Goal: Task Accomplishment & Management: Use online tool/utility

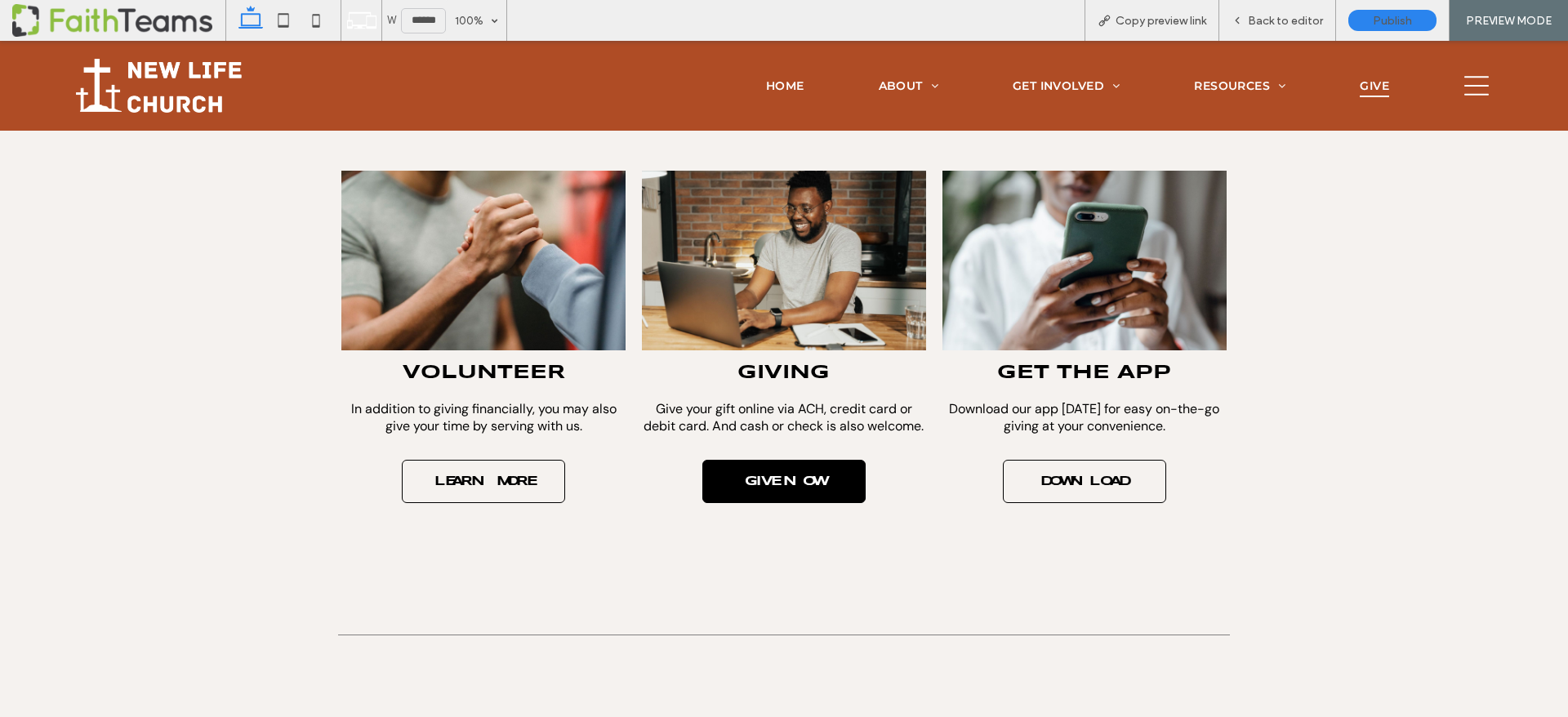
scroll to position [269, 0]
click at [787, 483] on span "GIVE NOW" at bounding box center [784, 482] width 111 height 30
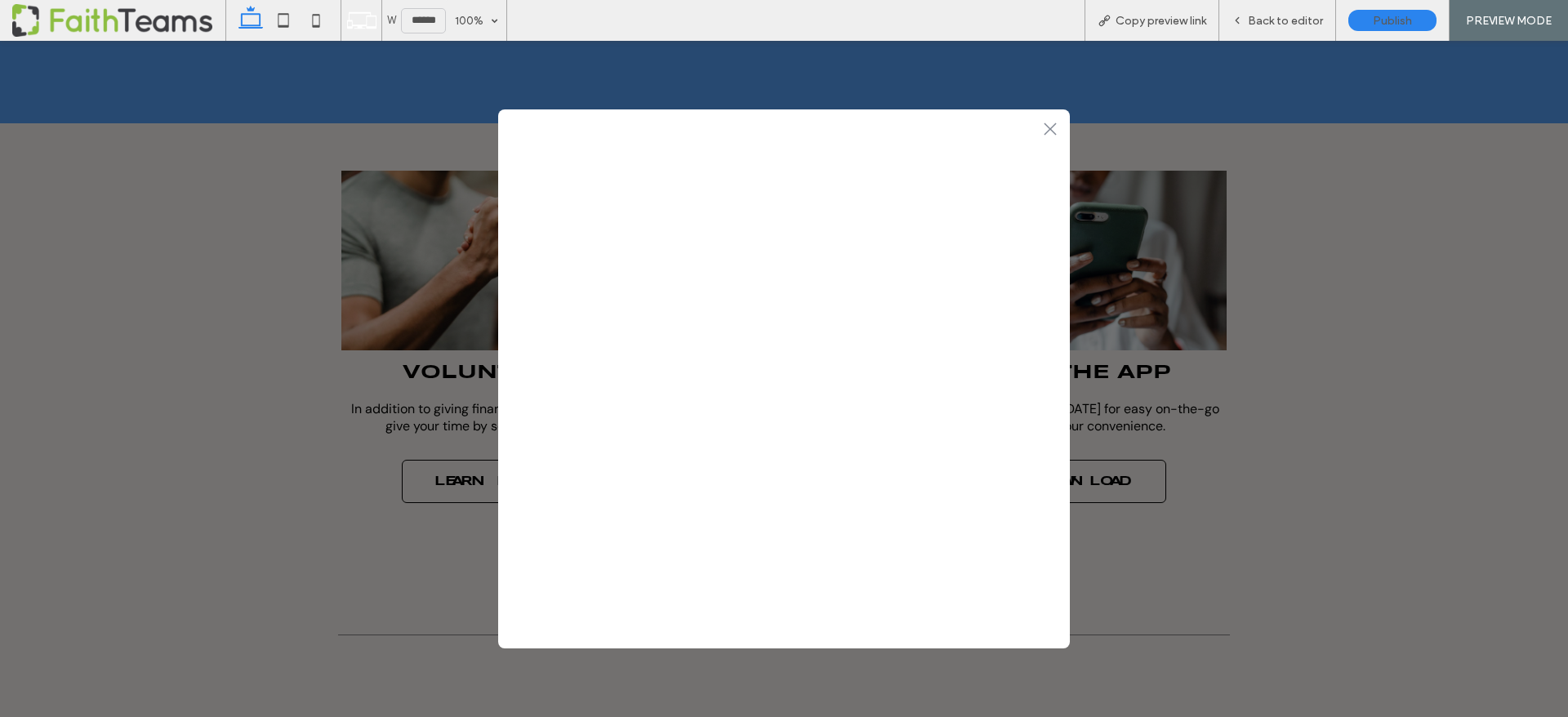
click at [1048, 128] on icon at bounding box center [1049, 128] width 12 height 12
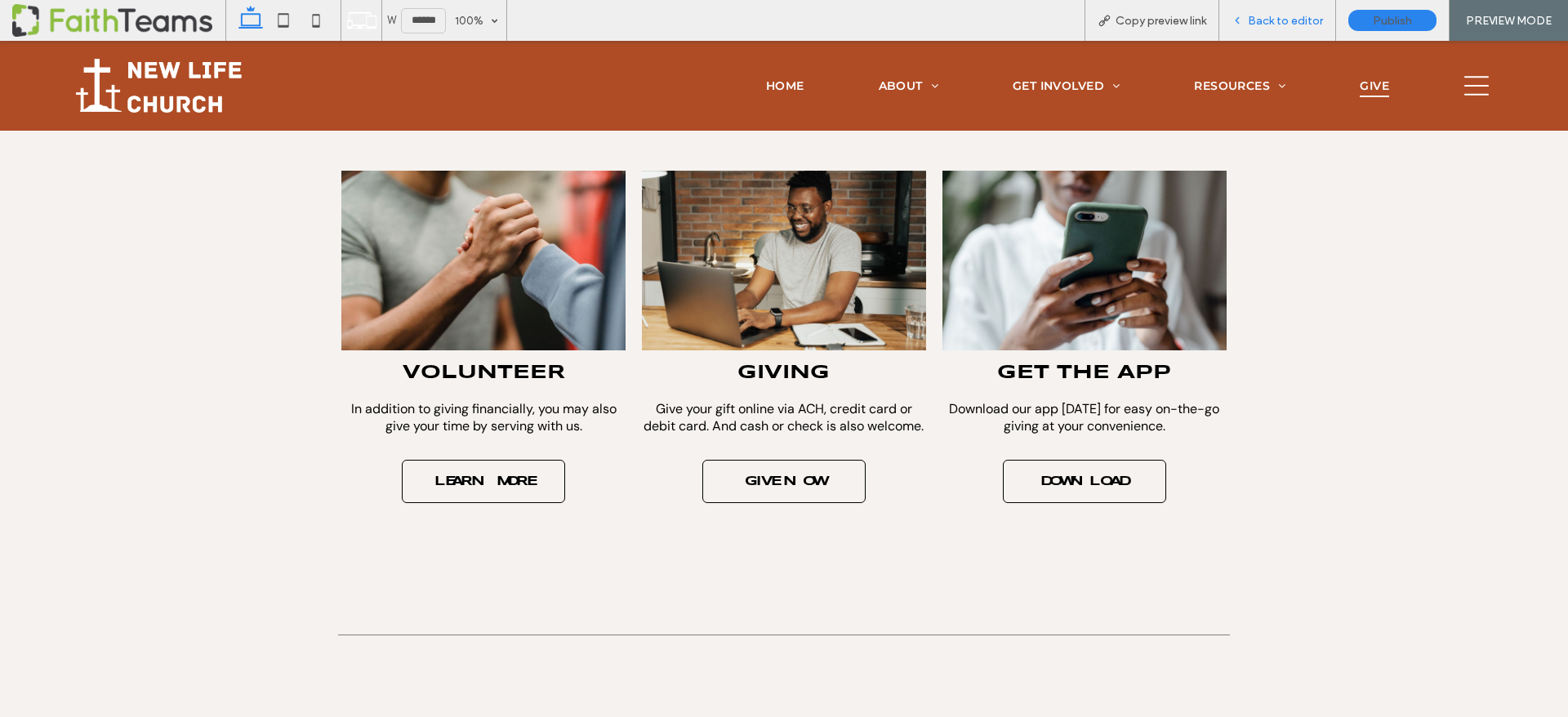
click at [1297, 17] on span "Back to editor" at bounding box center [1285, 20] width 75 height 14
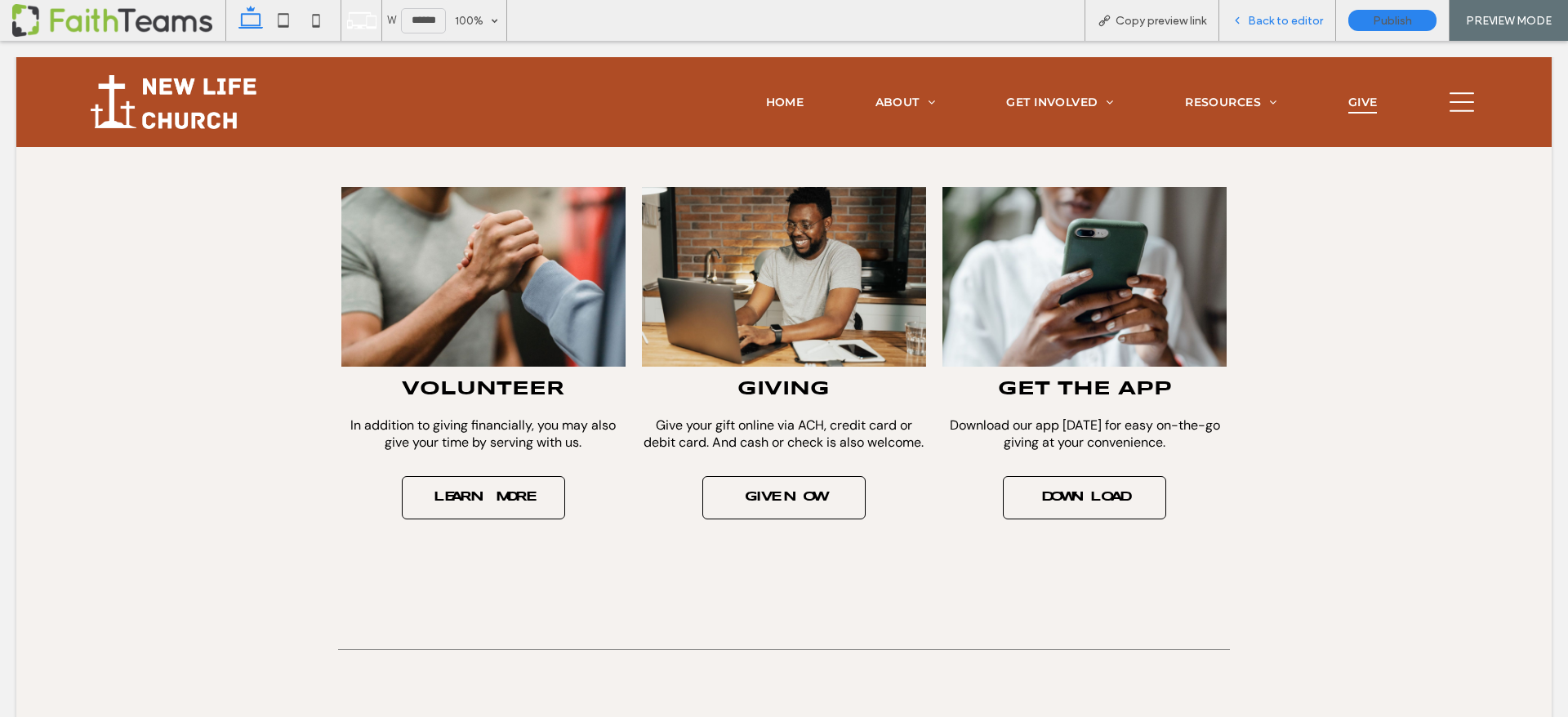
scroll to position [284, 0]
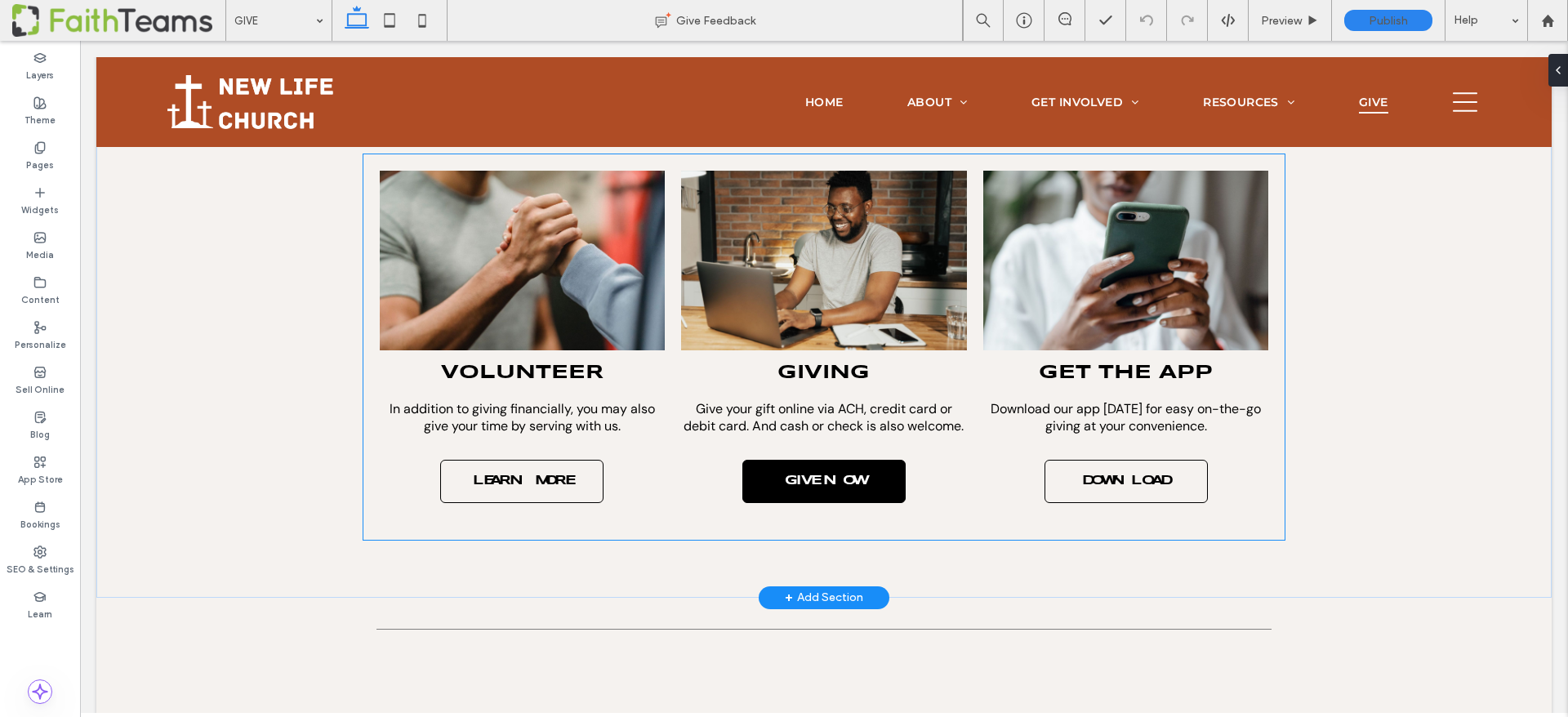
click at [822, 469] on span "GIVE NOW" at bounding box center [824, 481] width 111 height 30
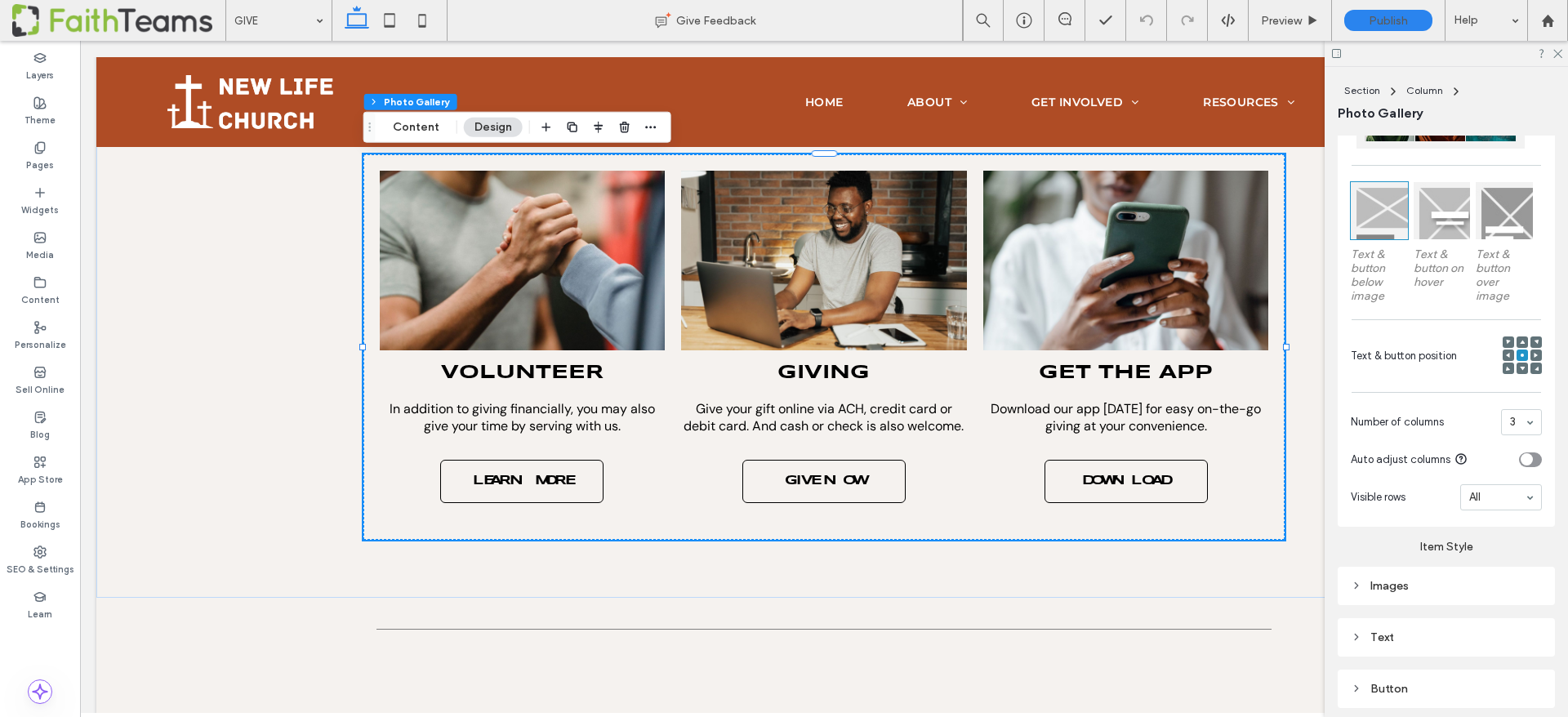
scroll to position [334, 0]
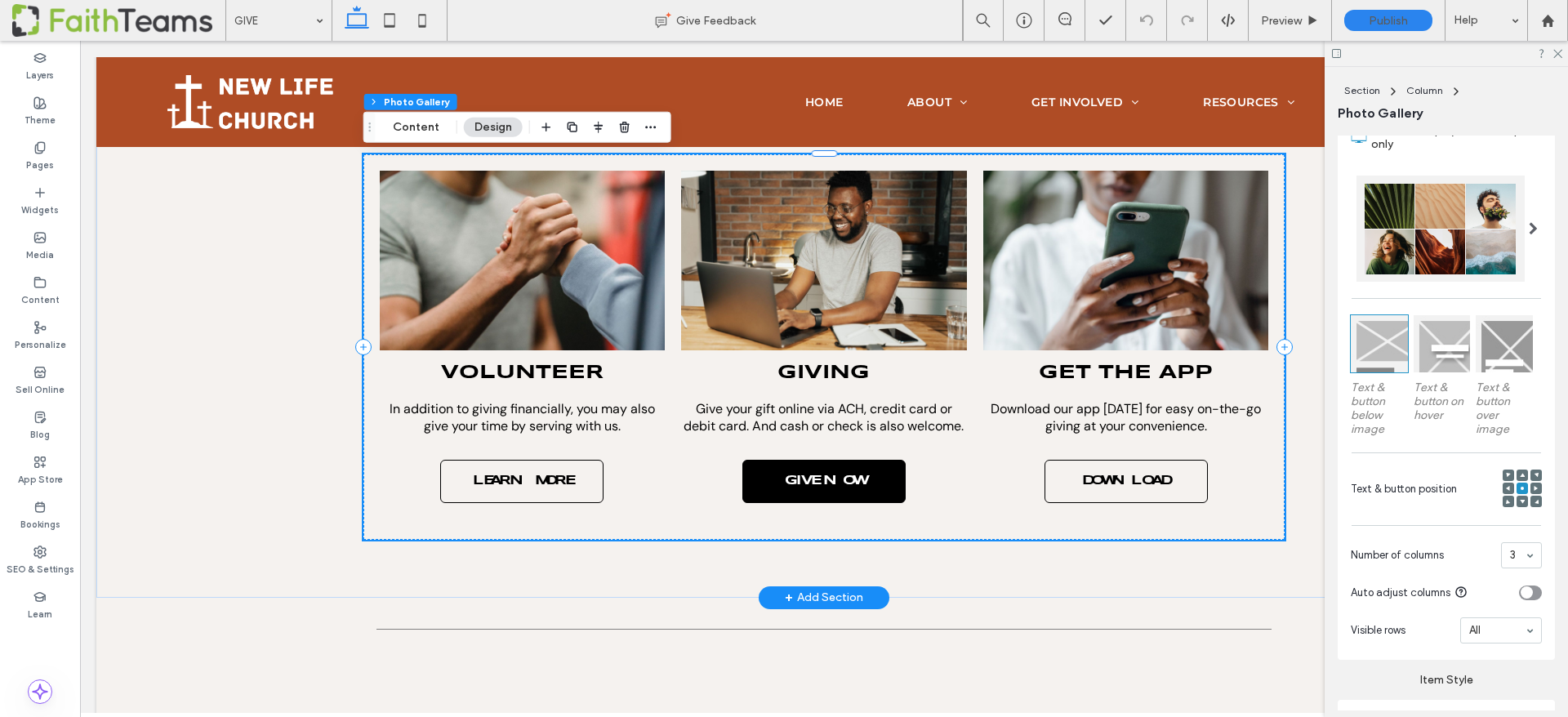
click at [864, 477] on span "GIVE NOW" at bounding box center [824, 481] width 111 height 30
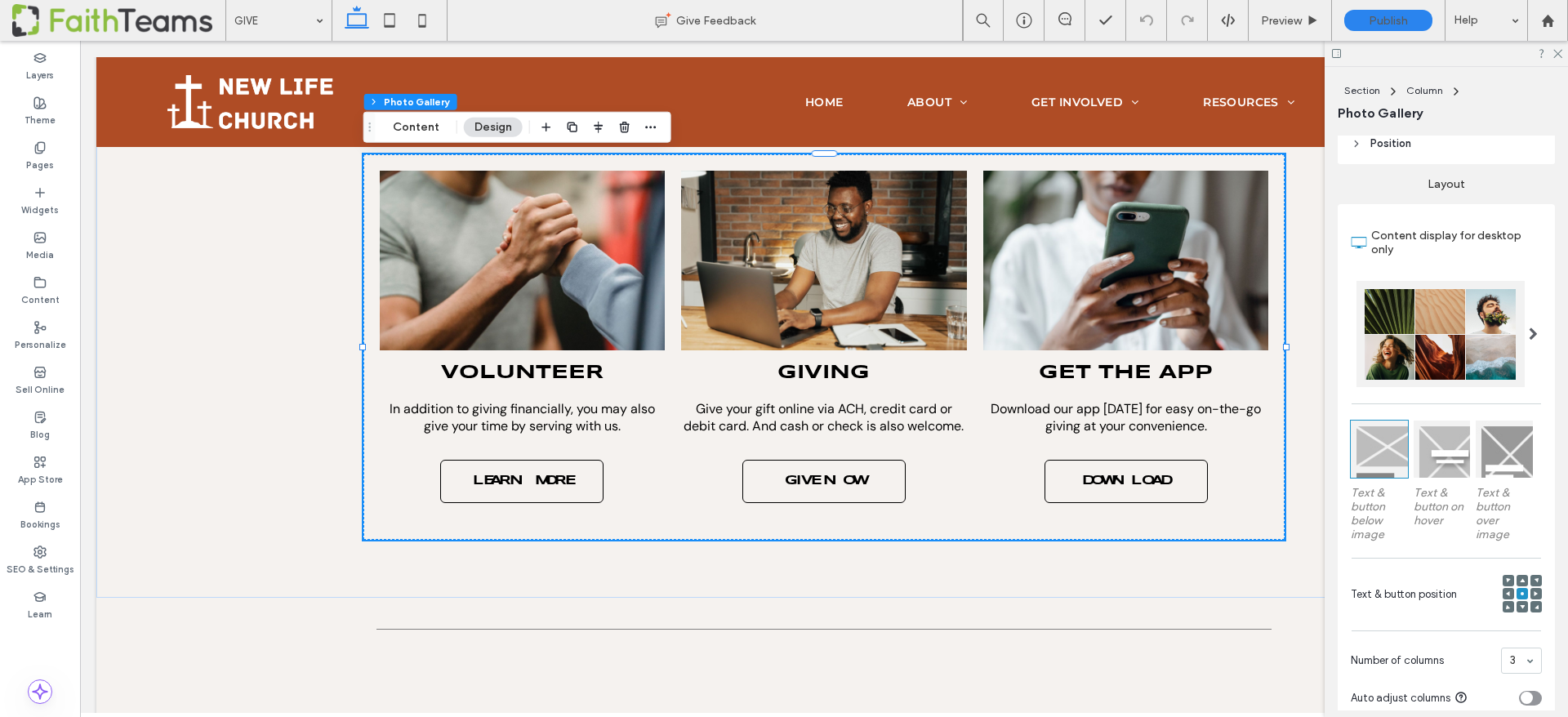
scroll to position [0, 0]
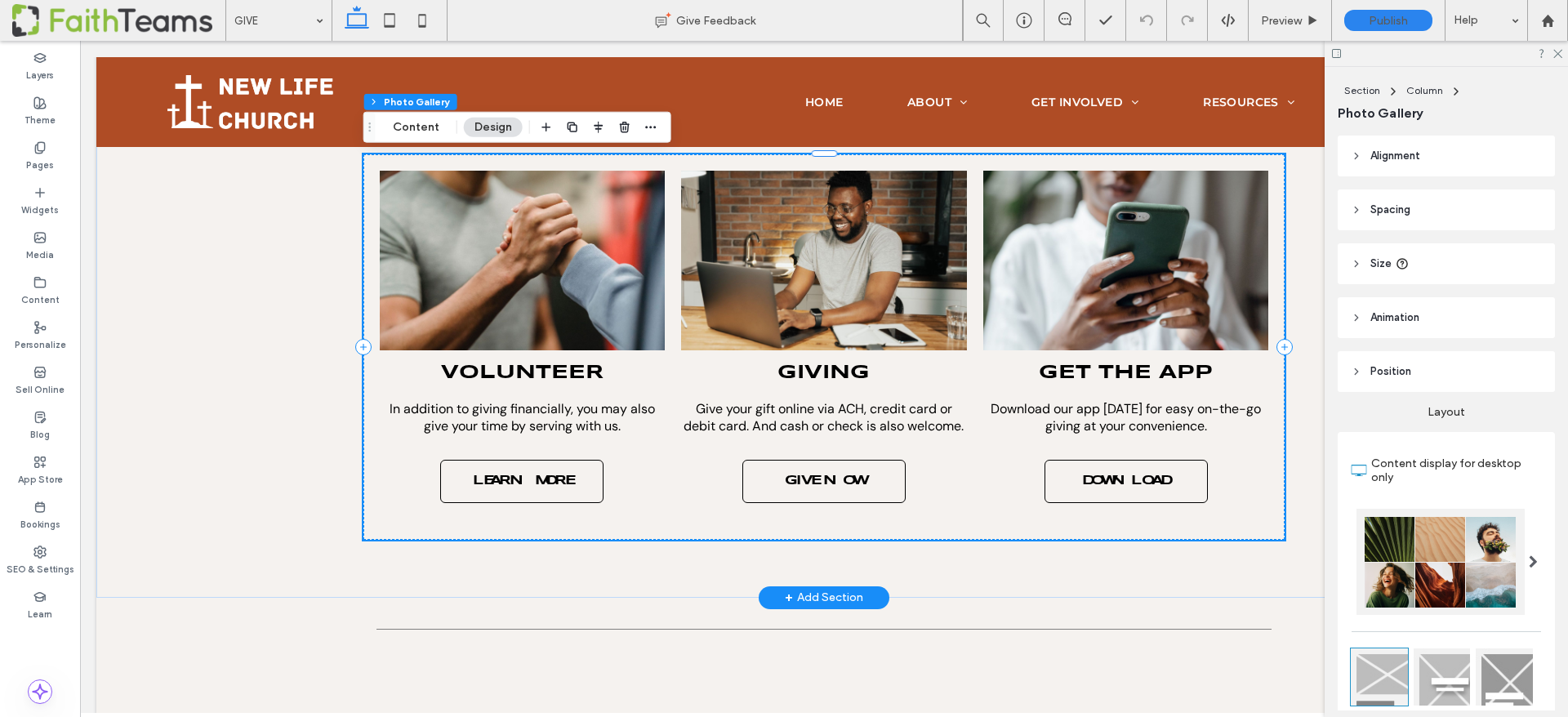
click at [822, 326] on link at bounding box center [823, 261] width 285 height 180
click at [816, 485] on span "GIVE NOW" at bounding box center [824, 481] width 111 height 30
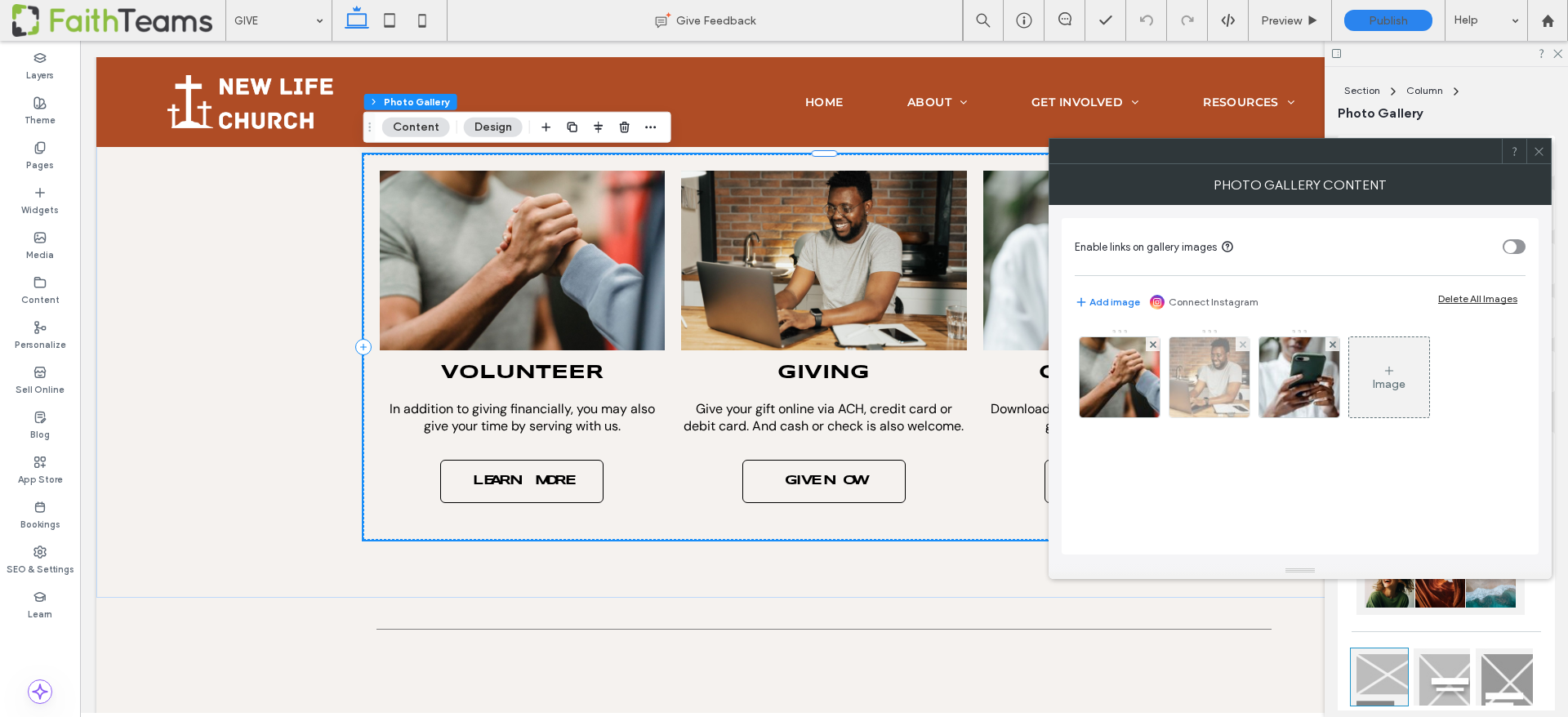
click at [1199, 353] on img at bounding box center [1210, 377] width 120 height 80
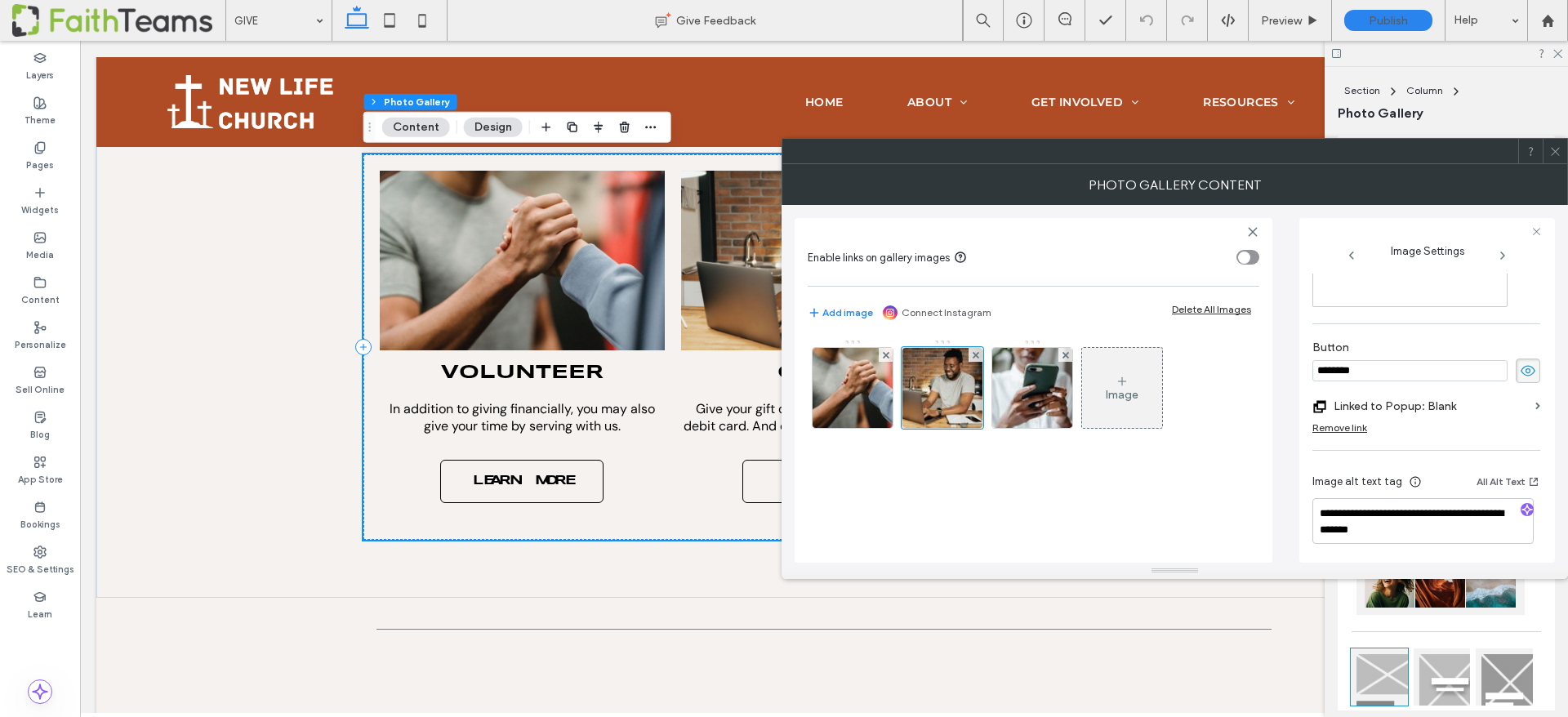
scroll to position [462, 0]
click at [1434, 400] on label "Linked to Popup: Blank" at bounding box center [1430, 404] width 195 height 30
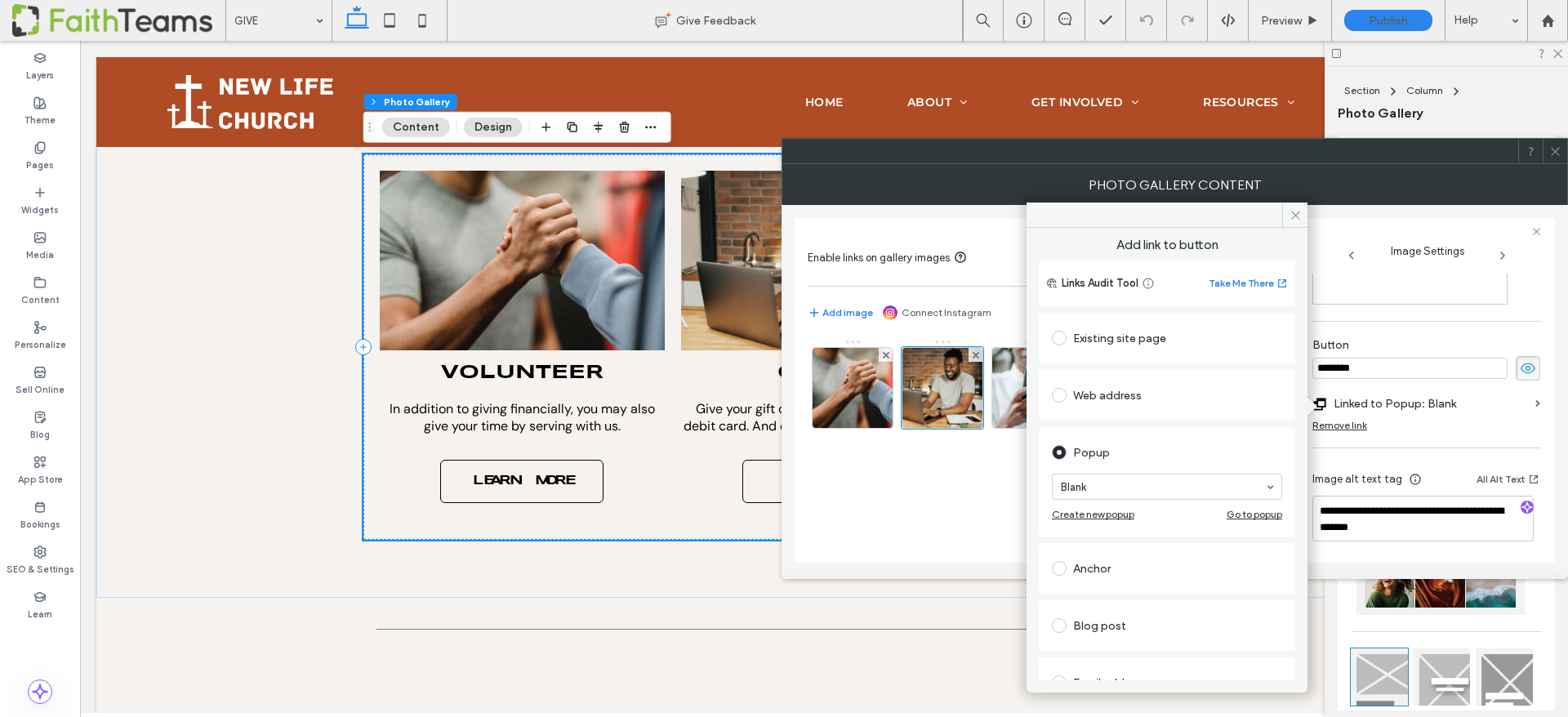
click at [1230, 516] on div "Go to popup" at bounding box center [1254, 514] width 55 height 12
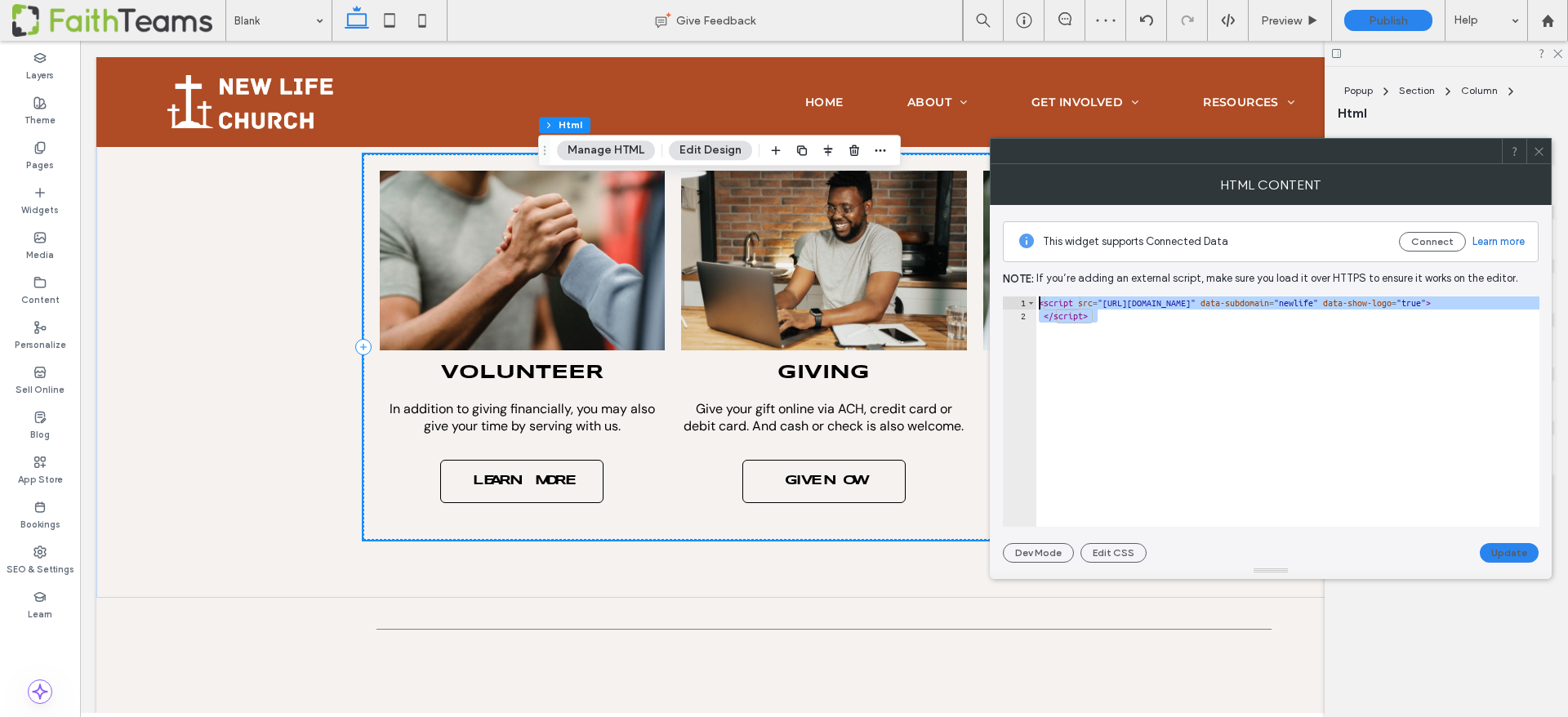
drag, startPoint x: 1112, startPoint y: 318, endPoint x: 999, endPoint y: 301, distance: 114.3
click at [999, 301] on div "This widget supports Connected Data Connect Learn more Note: If you’re adding a…" at bounding box center [1271, 383] width 561 height 358
type textarea "**********"
click at [1543, 149] on icon at bounding box center [1538, 151] width 12 height 12
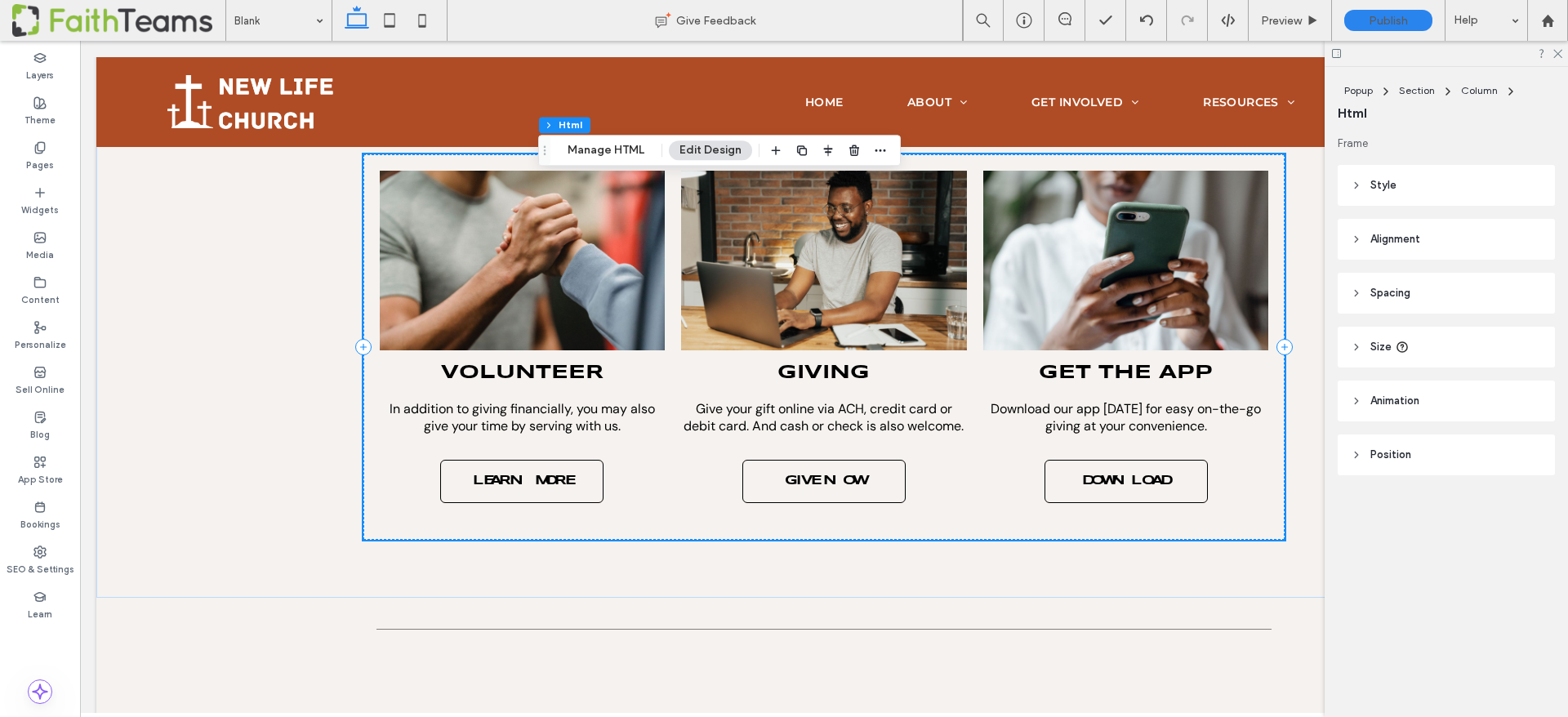
click at [103, 10] on span at bounding box center [118, 19] width 213 height 32
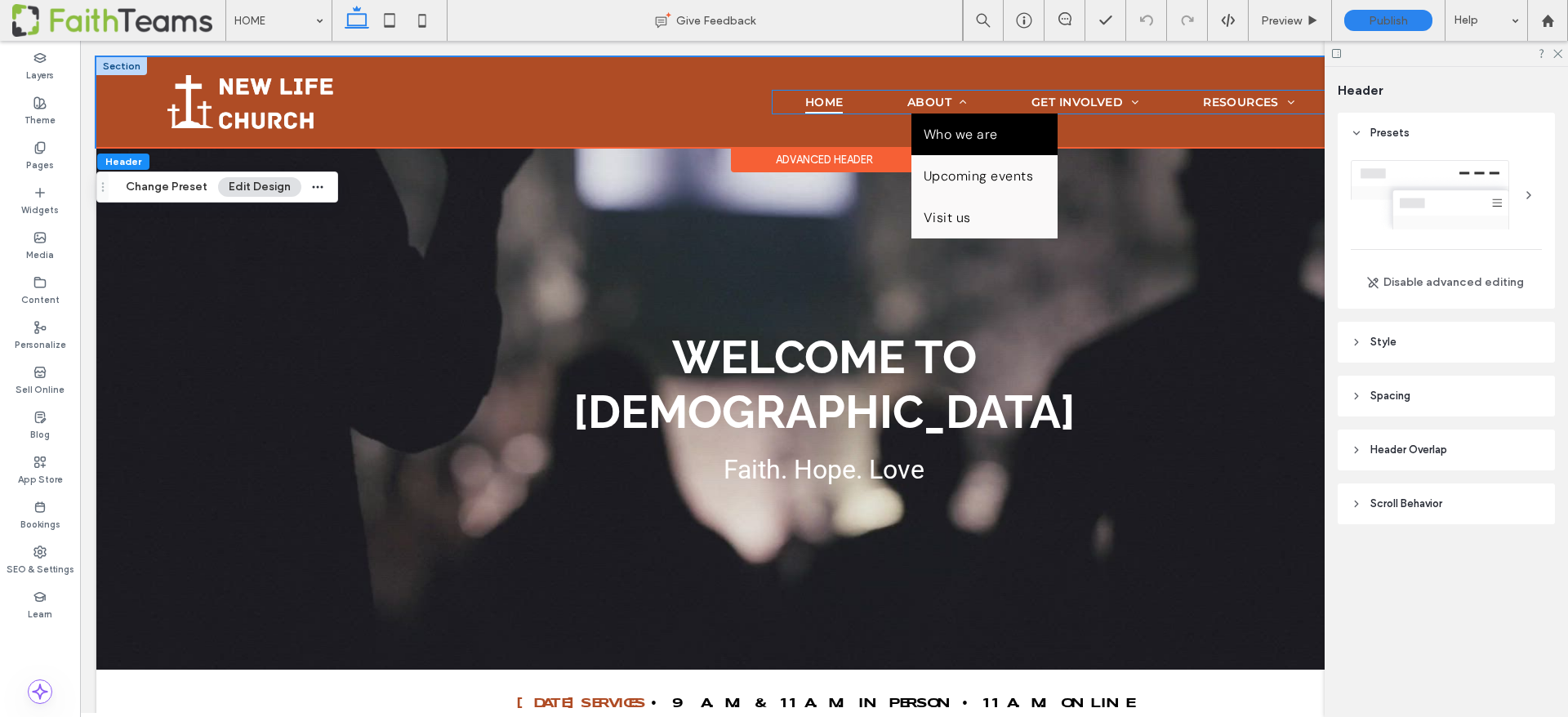
click at [944, 133] on span "Who we are" at bounding box center [960, 134] width 74 height 18
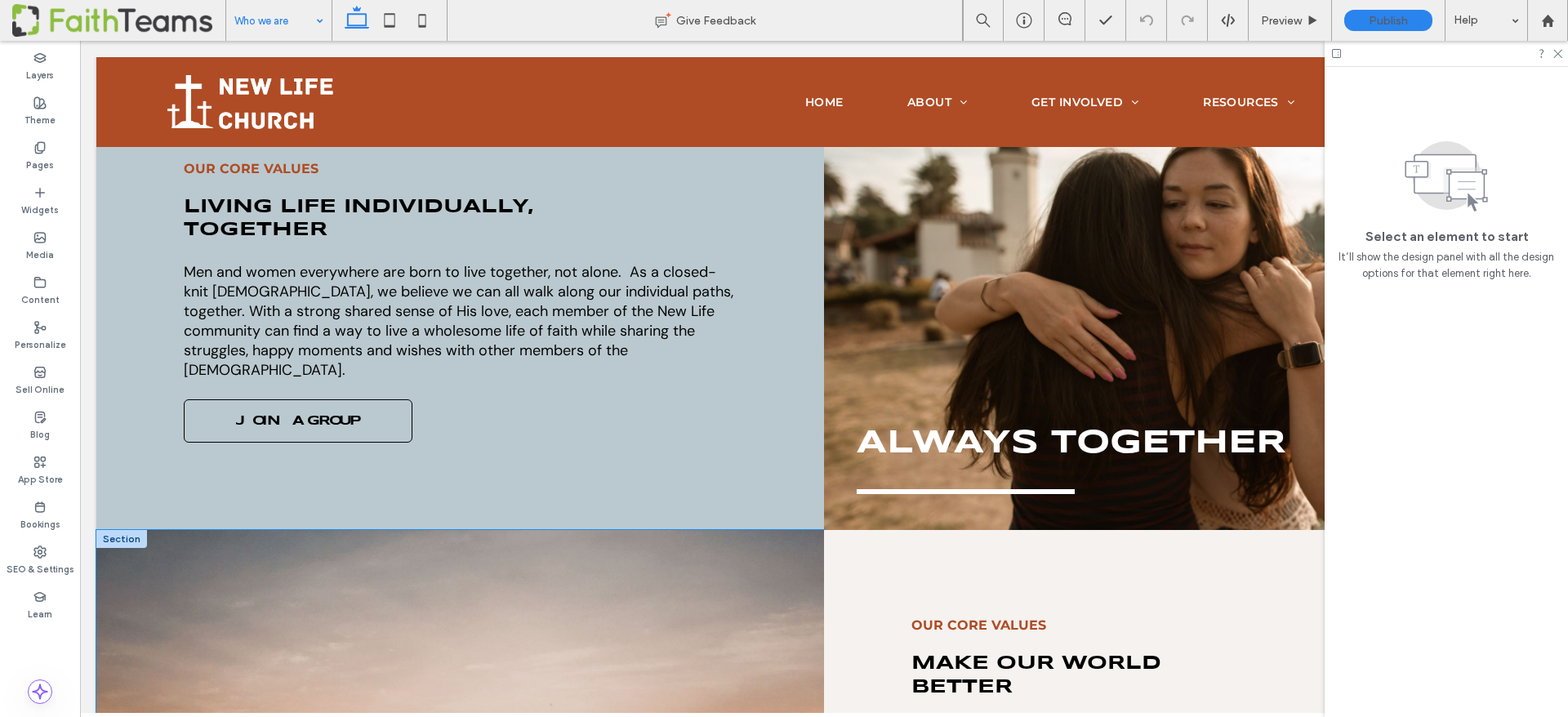
scroll to position [1987, 0]
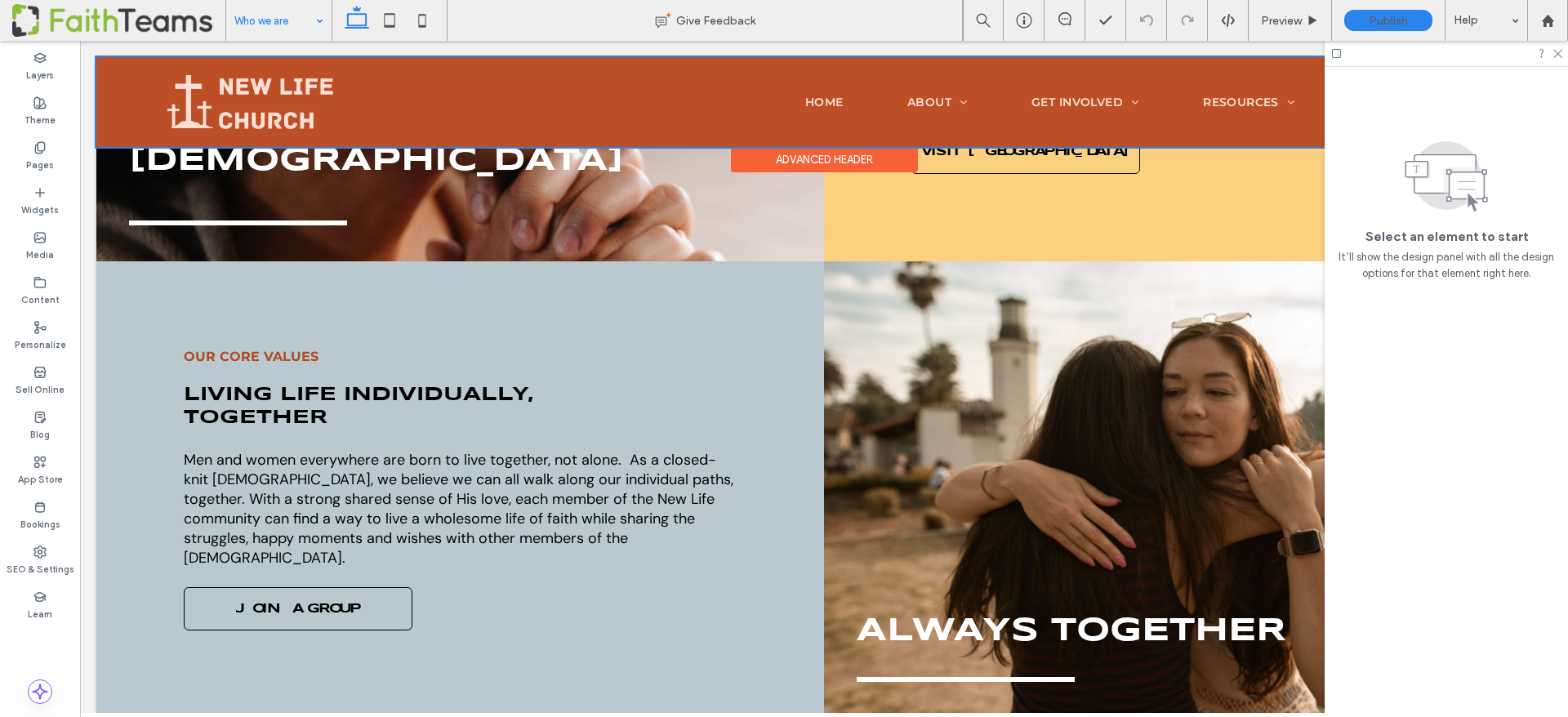
click at [935, 96] on div at bounding box center [824, 102] width 1455 height 90
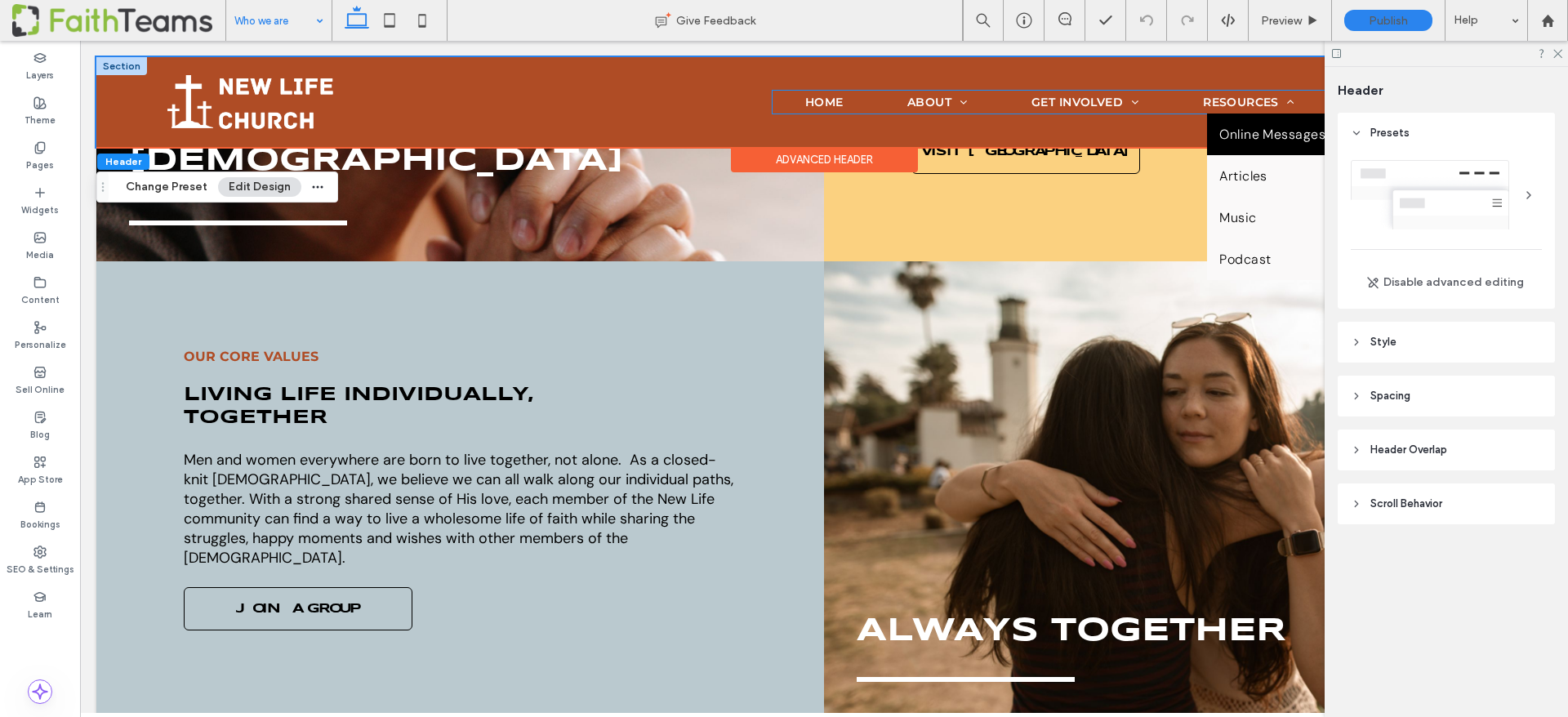
click at [1240, 131] on span "Online Messages" at bounding box center [1272, 134] width 106 height 18
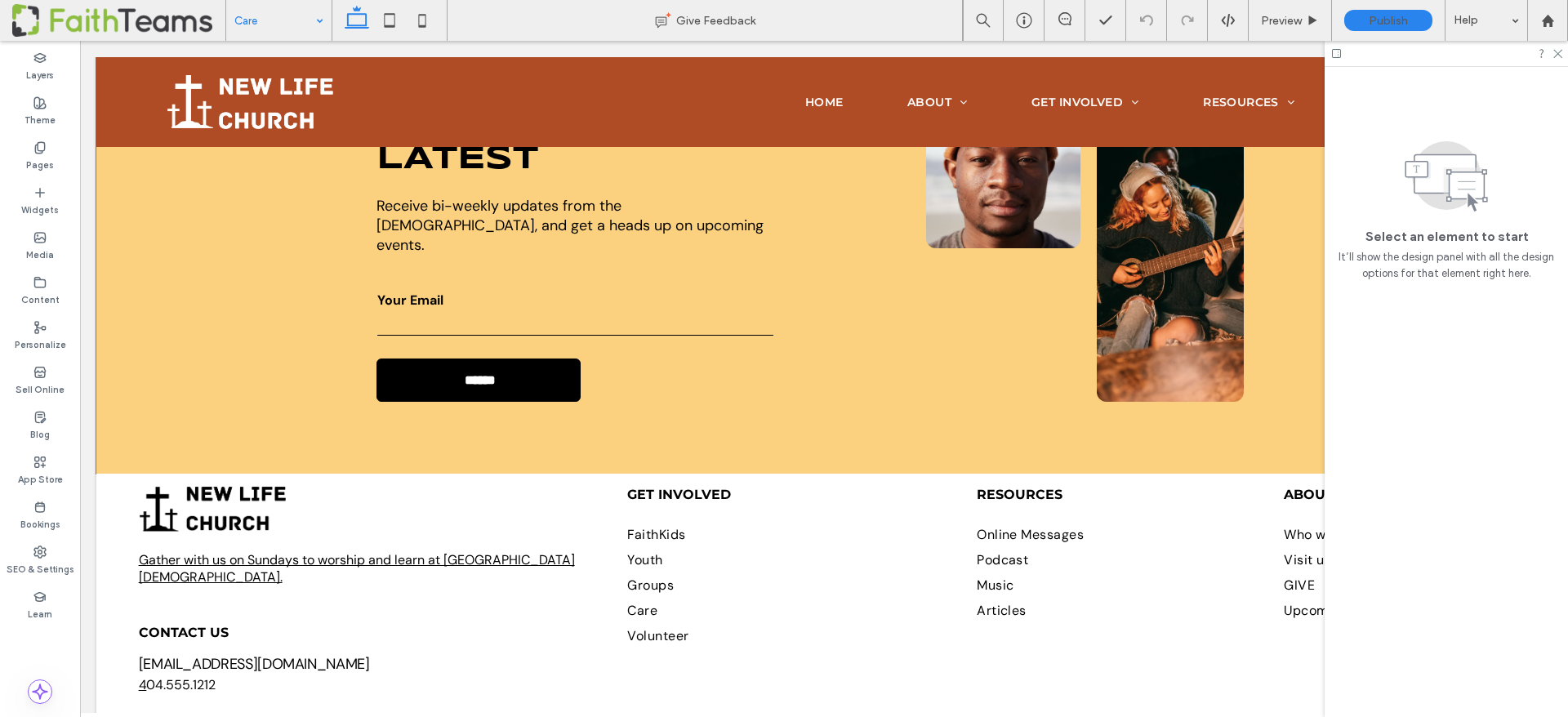
scroll to position [3614, 0]
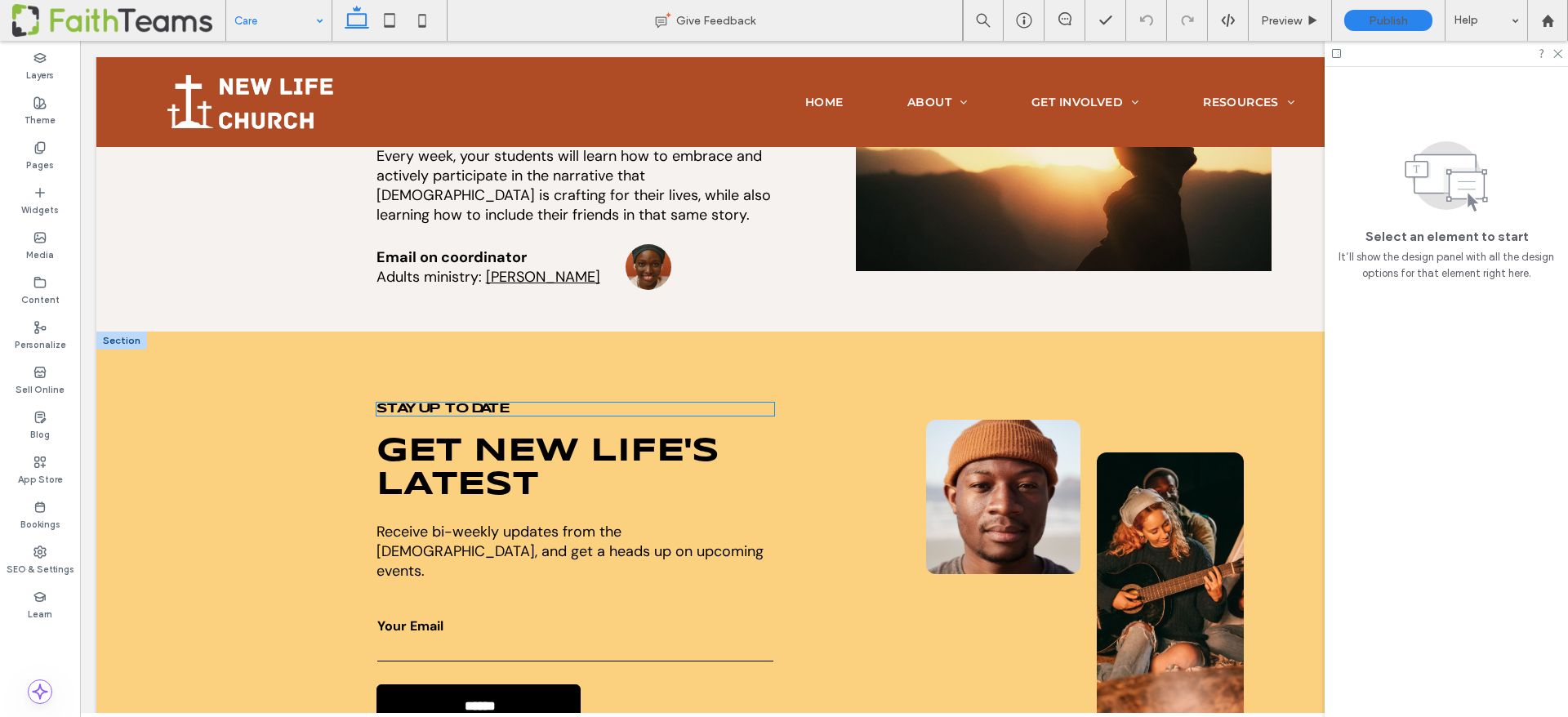
click at [387, 403] on span "STAY UP TO DATE" at bounding box center [441, 408] width 129 height 12
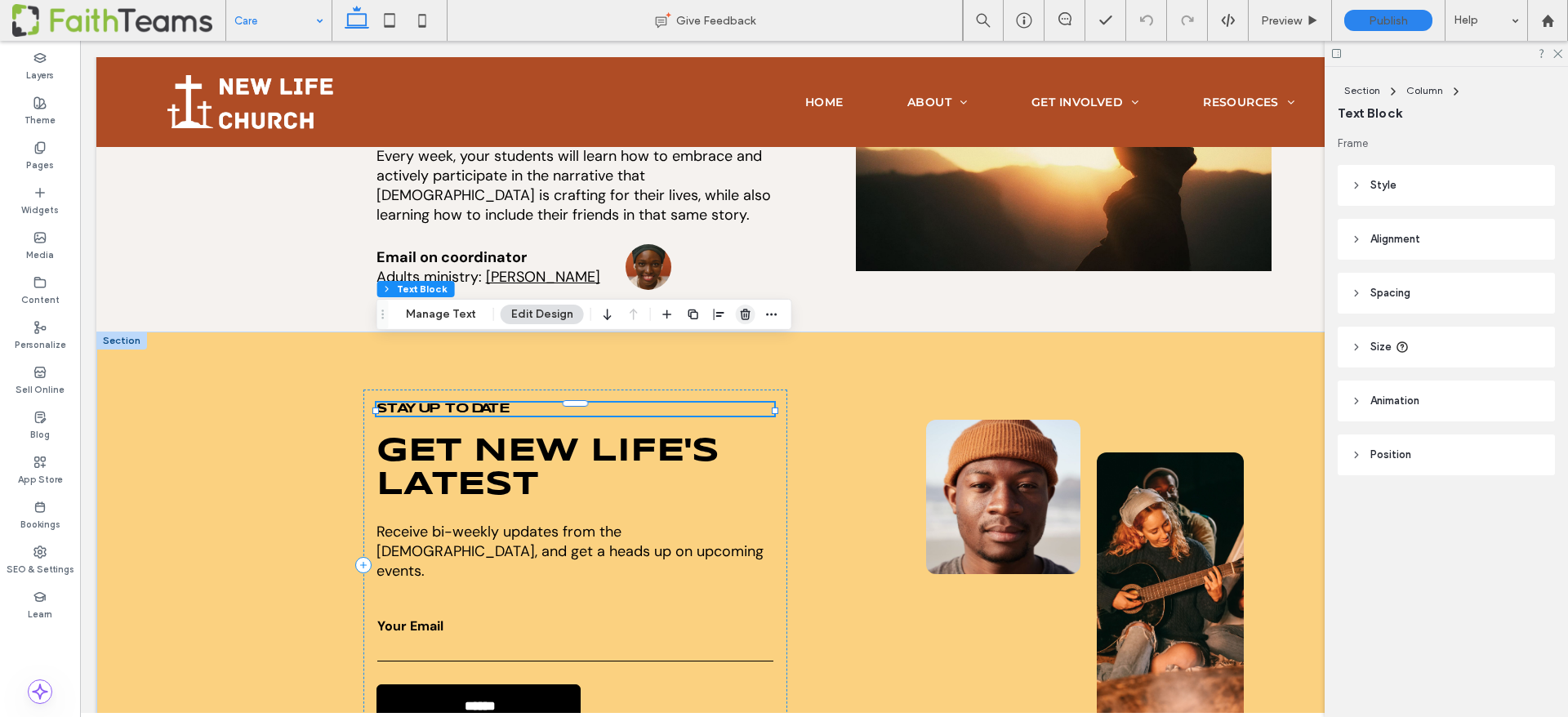
click at [741, 310] on use "button" at bounding box center [745, 313] width 10 height 10
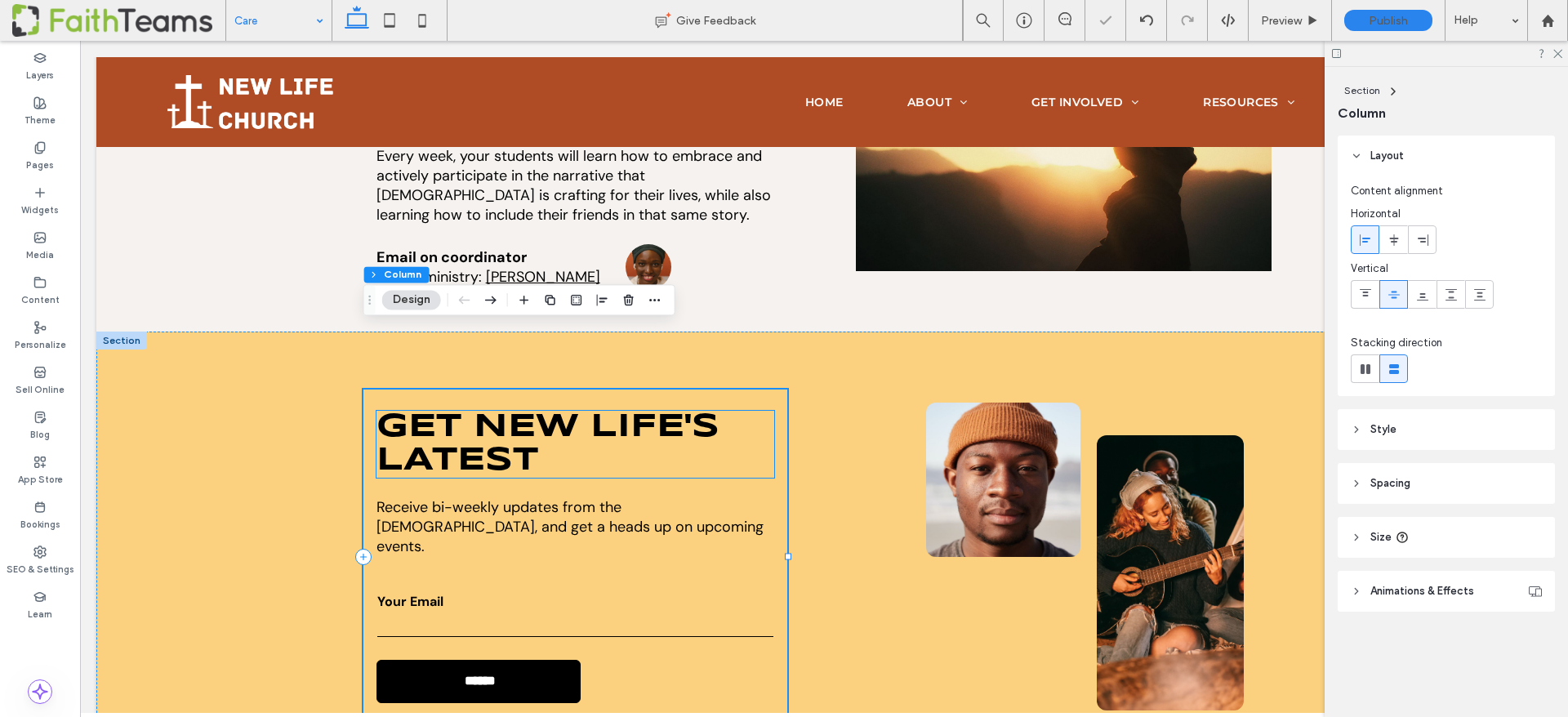
click at [490, 412] on span "GET New Life's LATEST" at bounding box center [548, 444] width 343 height 65
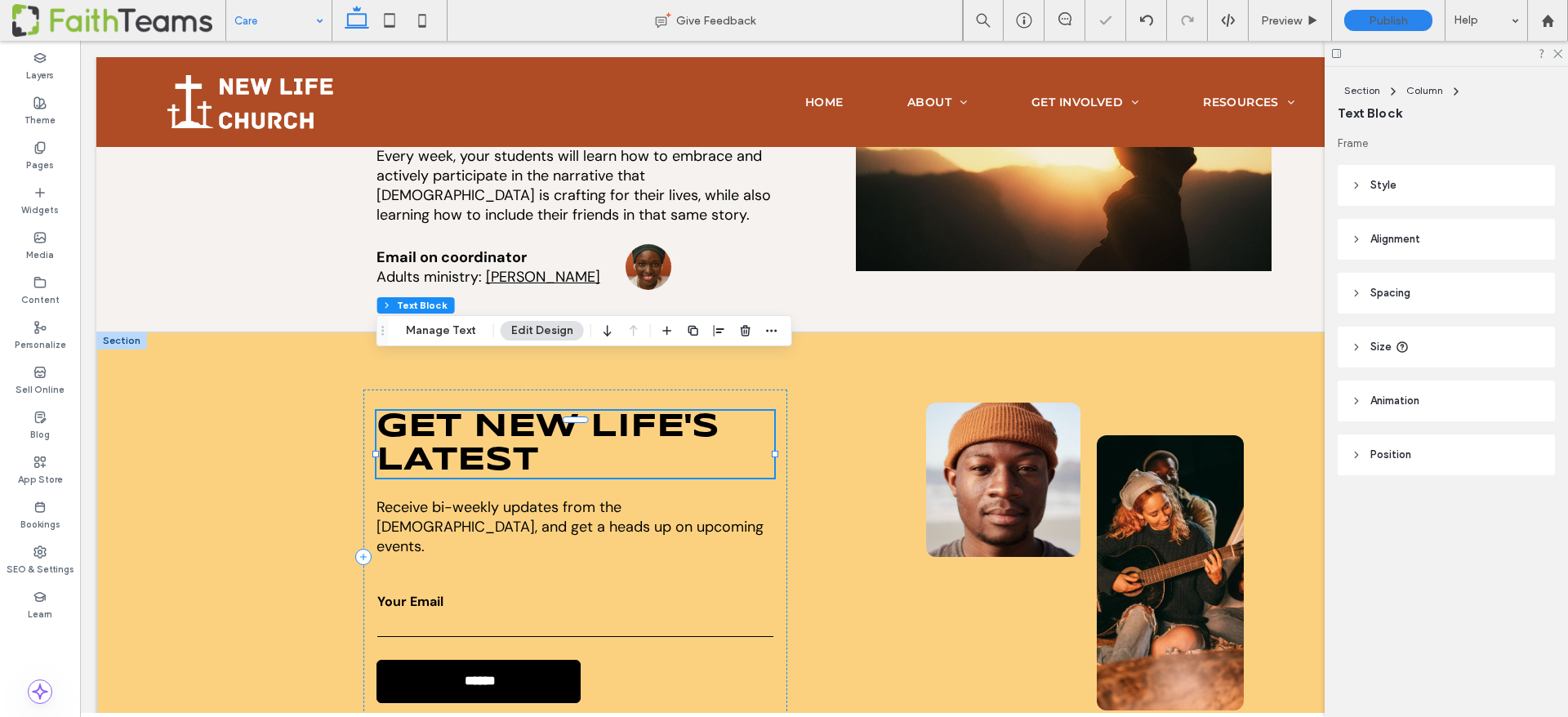
click at [490, 412] on span "GET New Life's LATEST" at bounding box center [548, 444] width 343 height 65
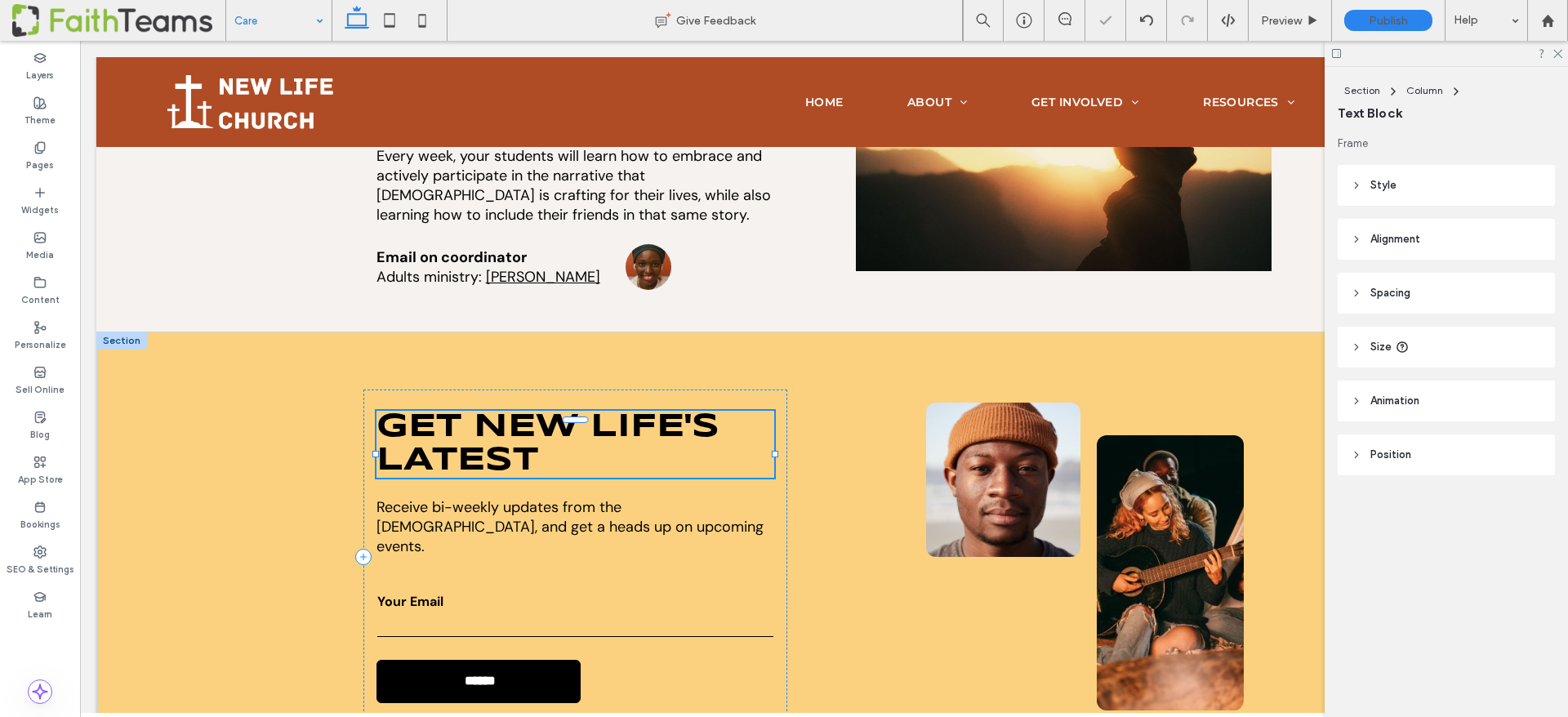
click at [490, 412] on span "GET New Life's LATEST" at bounding box center [548, 444] width 343 height 65
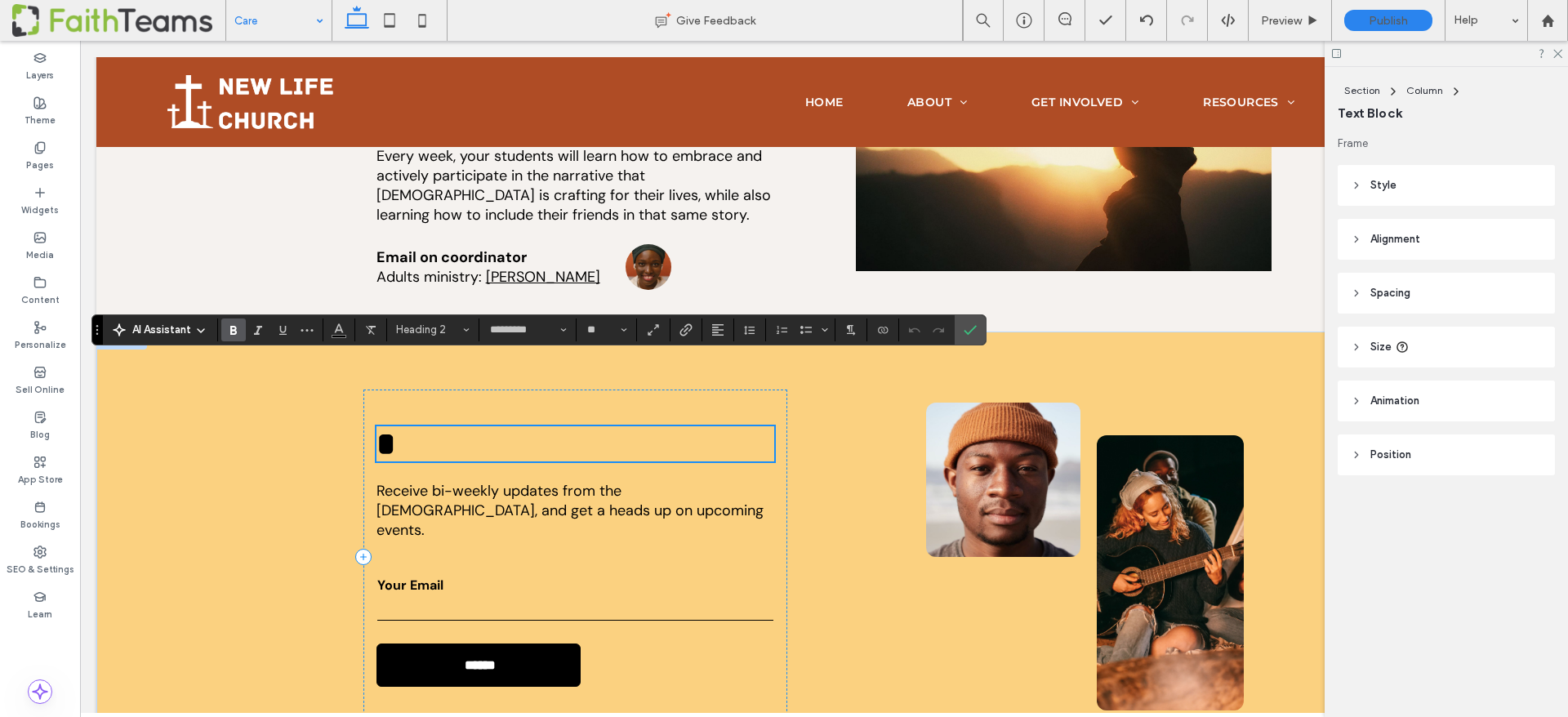
scroll to position [3629, 0]
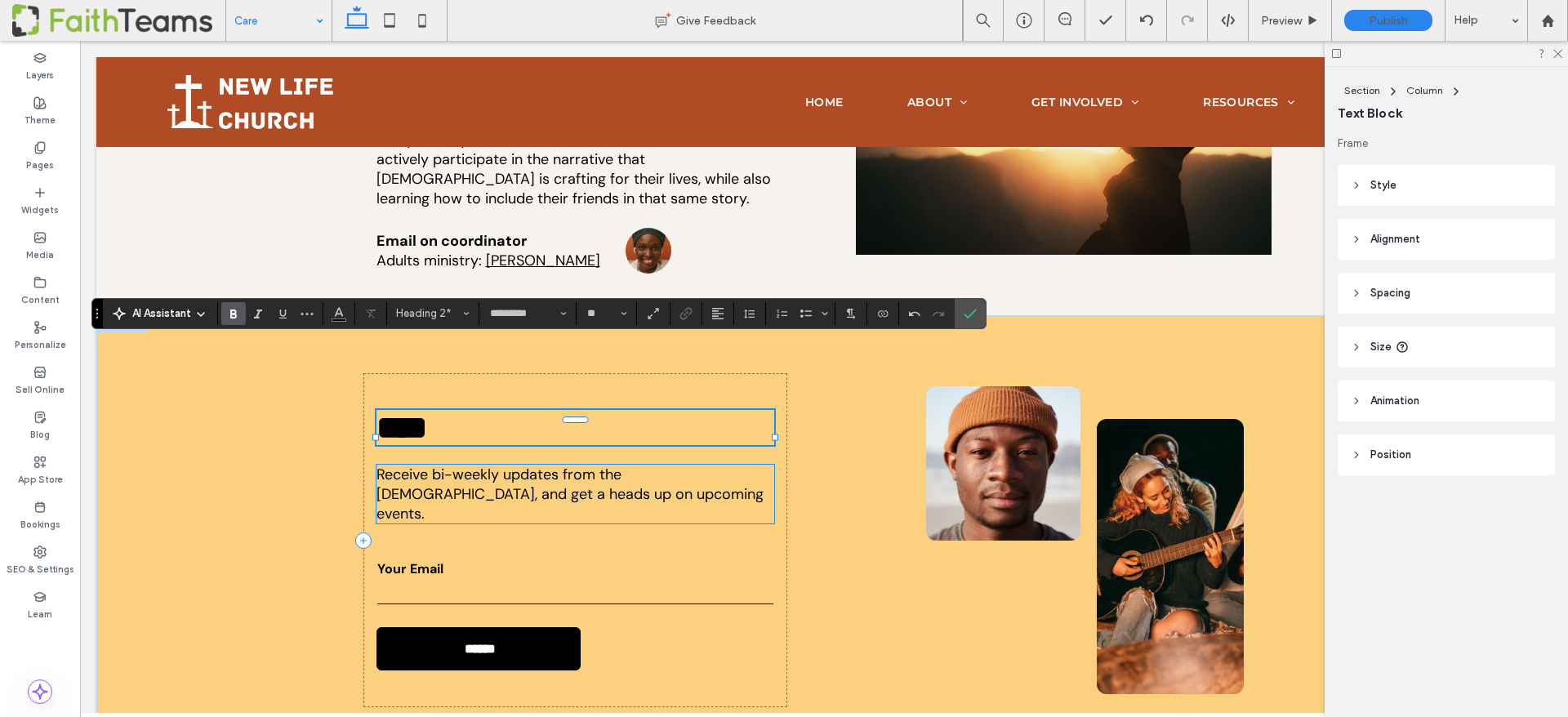
click at [420, 465] on span "Receive bi-weekly updates from the church, and get a heads up on upcoming event…" at bounding box center [570, 494] width 387 height 59
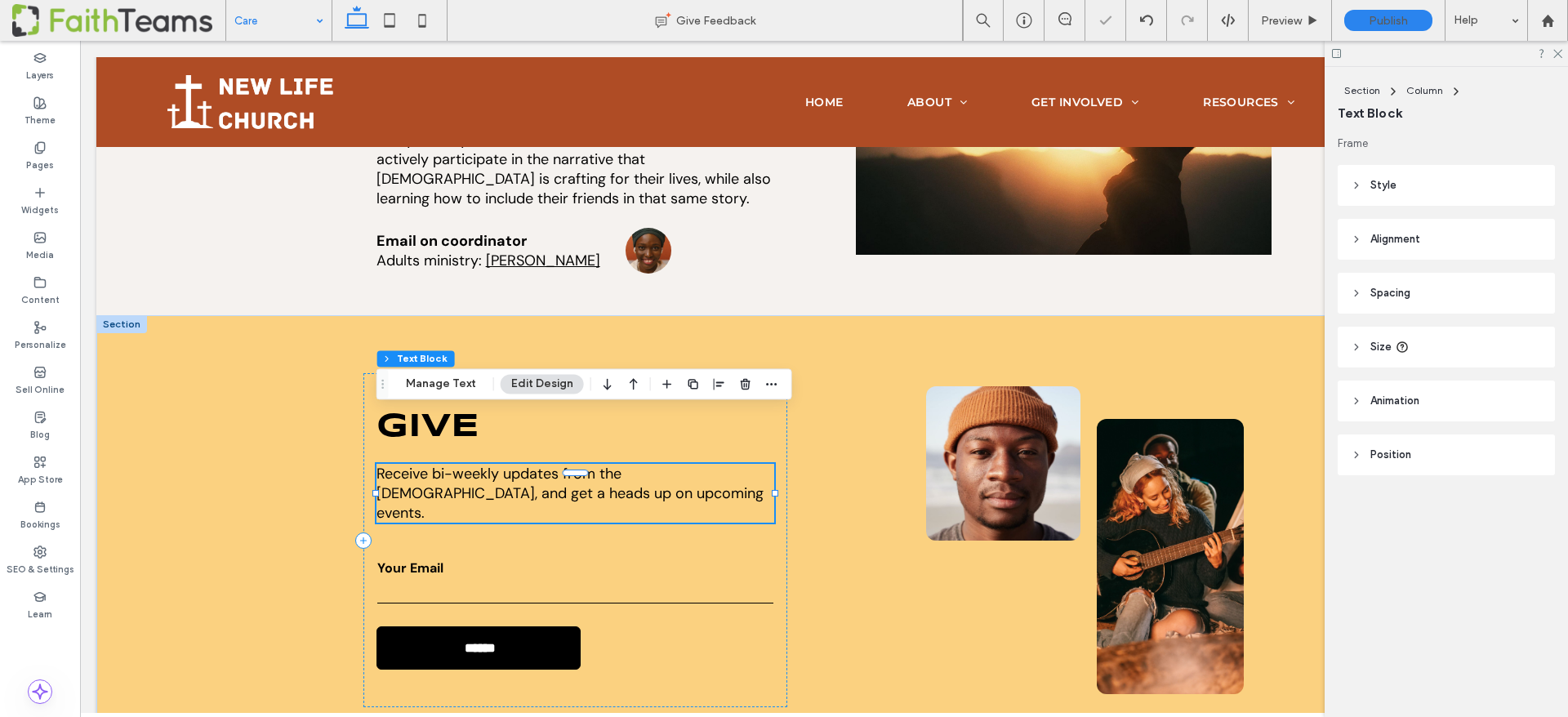
click at [420, 464] on span "Receive bi-weekly updates from the church, and get a heads up on upcoming event…" at bounding box center [570, 493] width 387 height 59
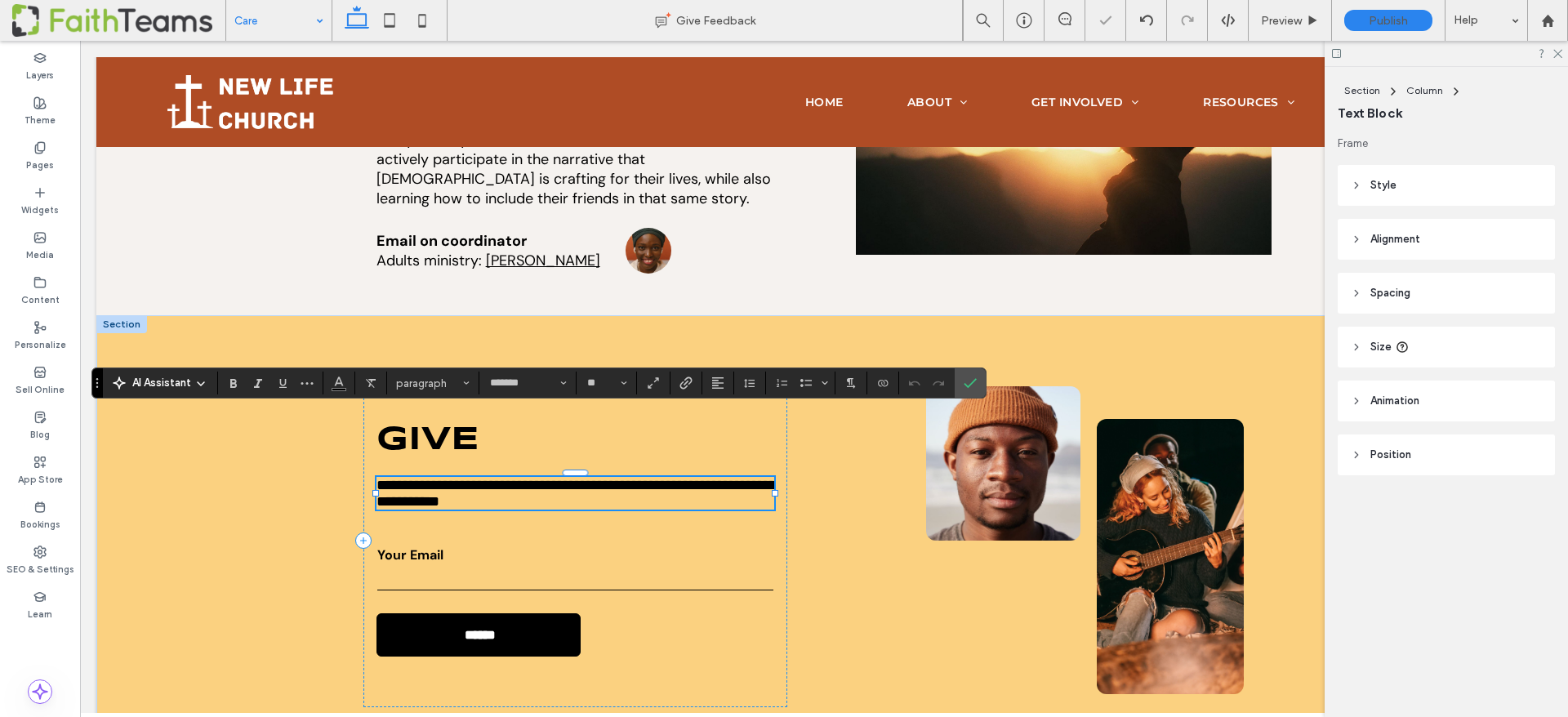
click at [420, 478] on span "**********" at bounding box center [576, 493] width 400 height 31
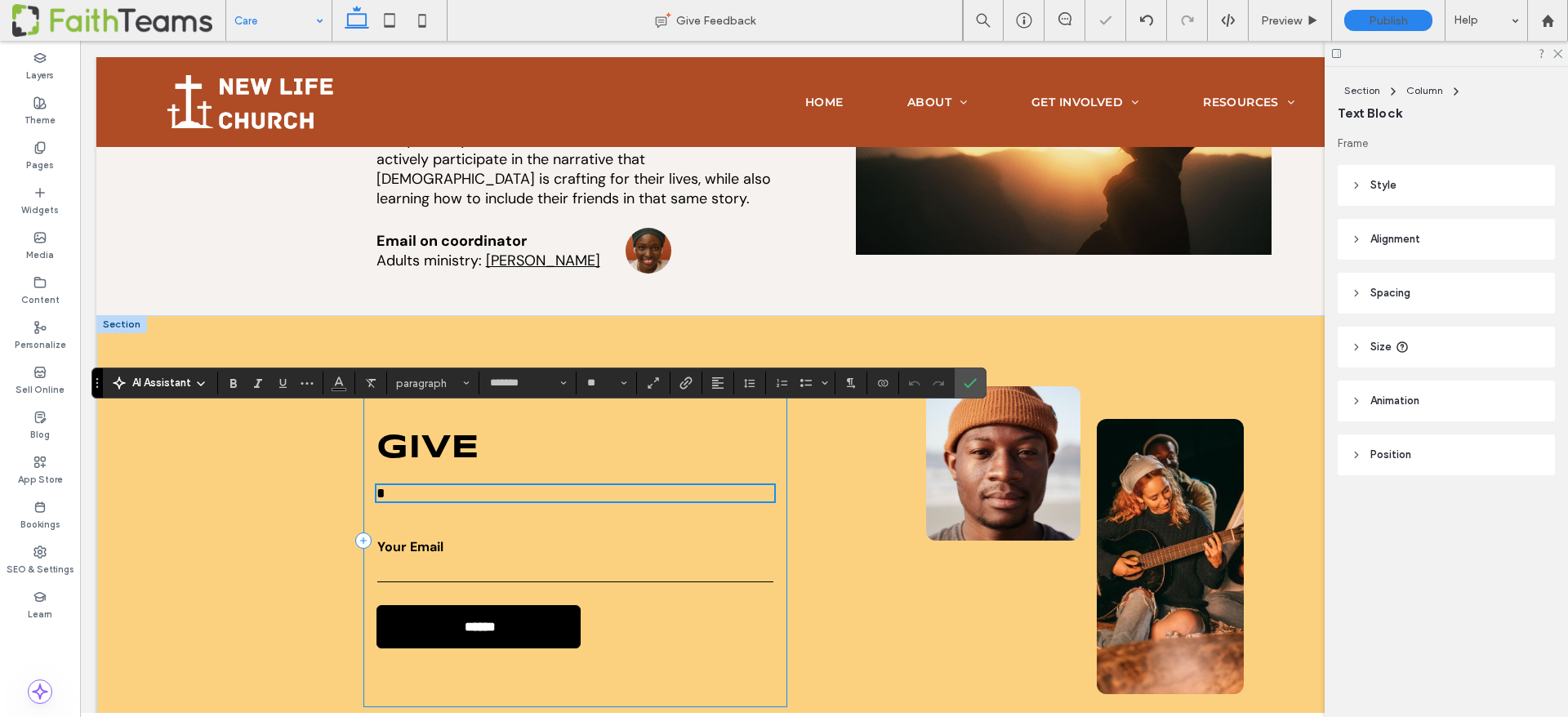
scroll to position [3640, 0]
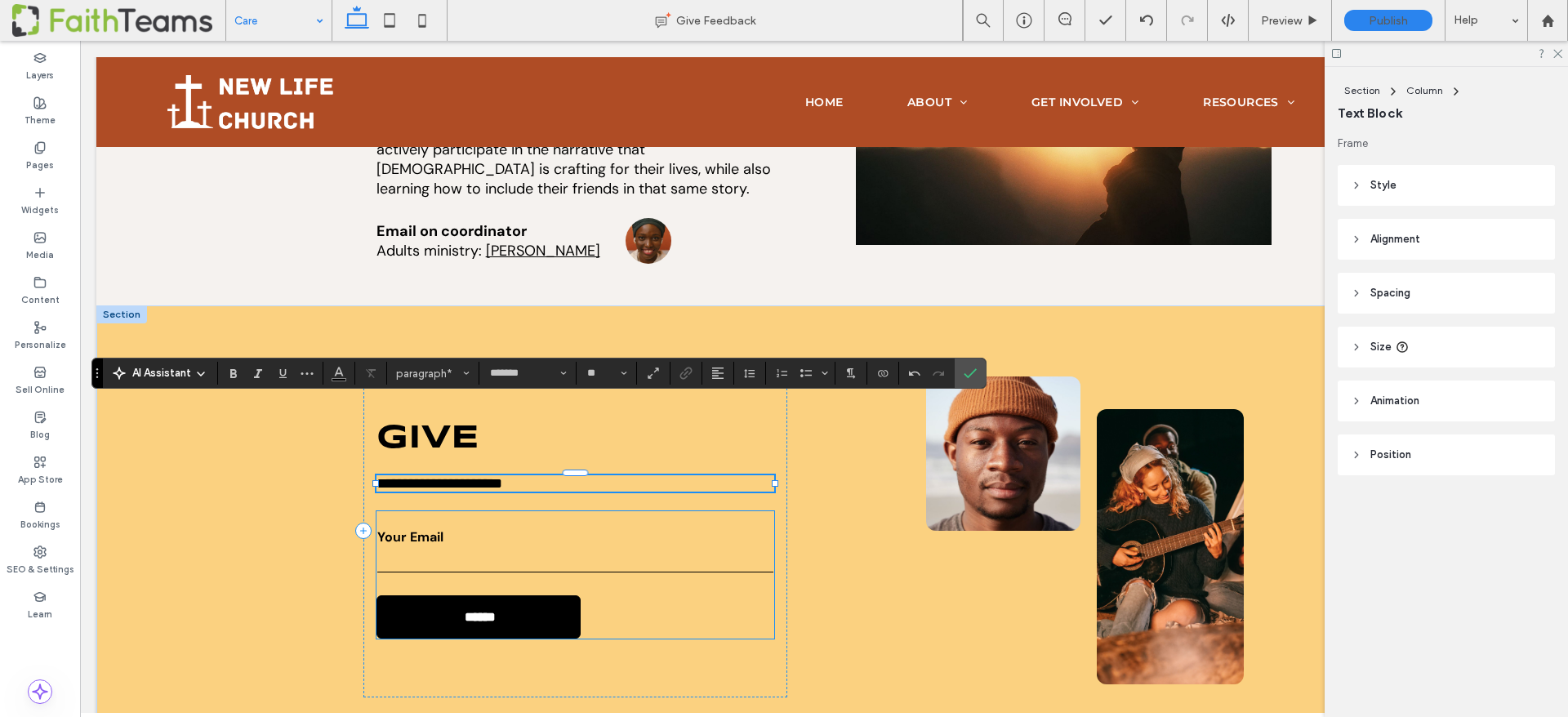
click at [448, 529] on label "Your Email" at bounding box center [574, 537] width 396 height 18
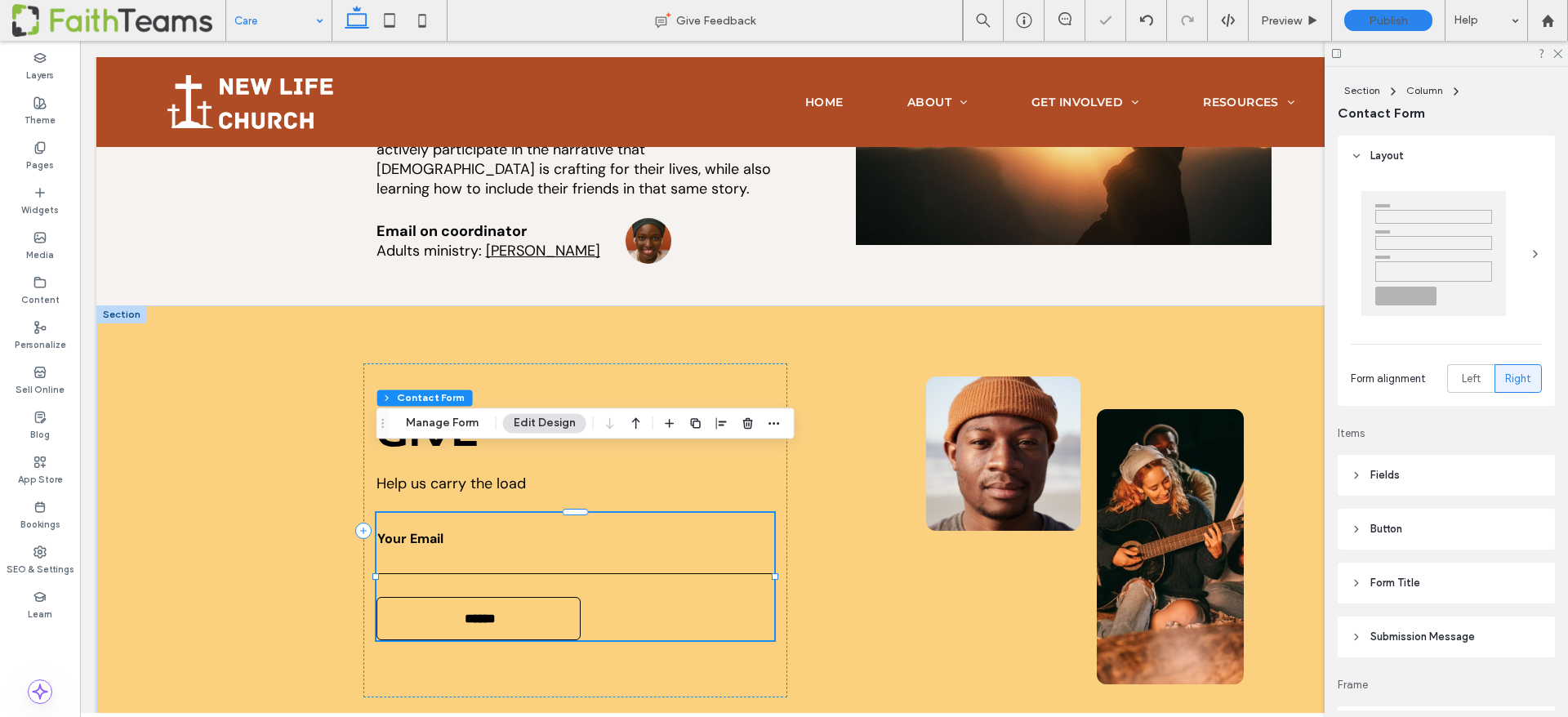
type input "*"
type input "***"
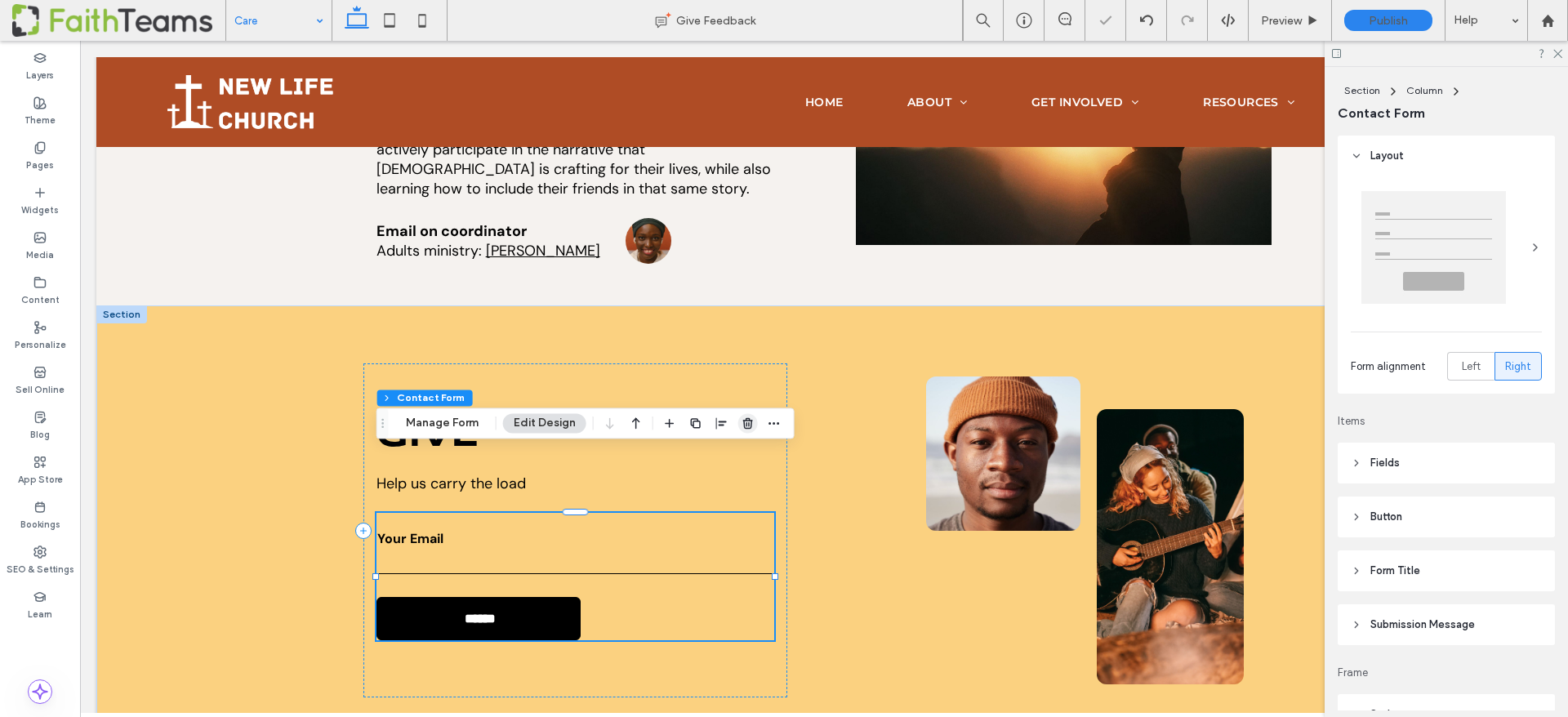
click at [747, 427] on use "button" at bounding box center [748, 423] width 10 height 10
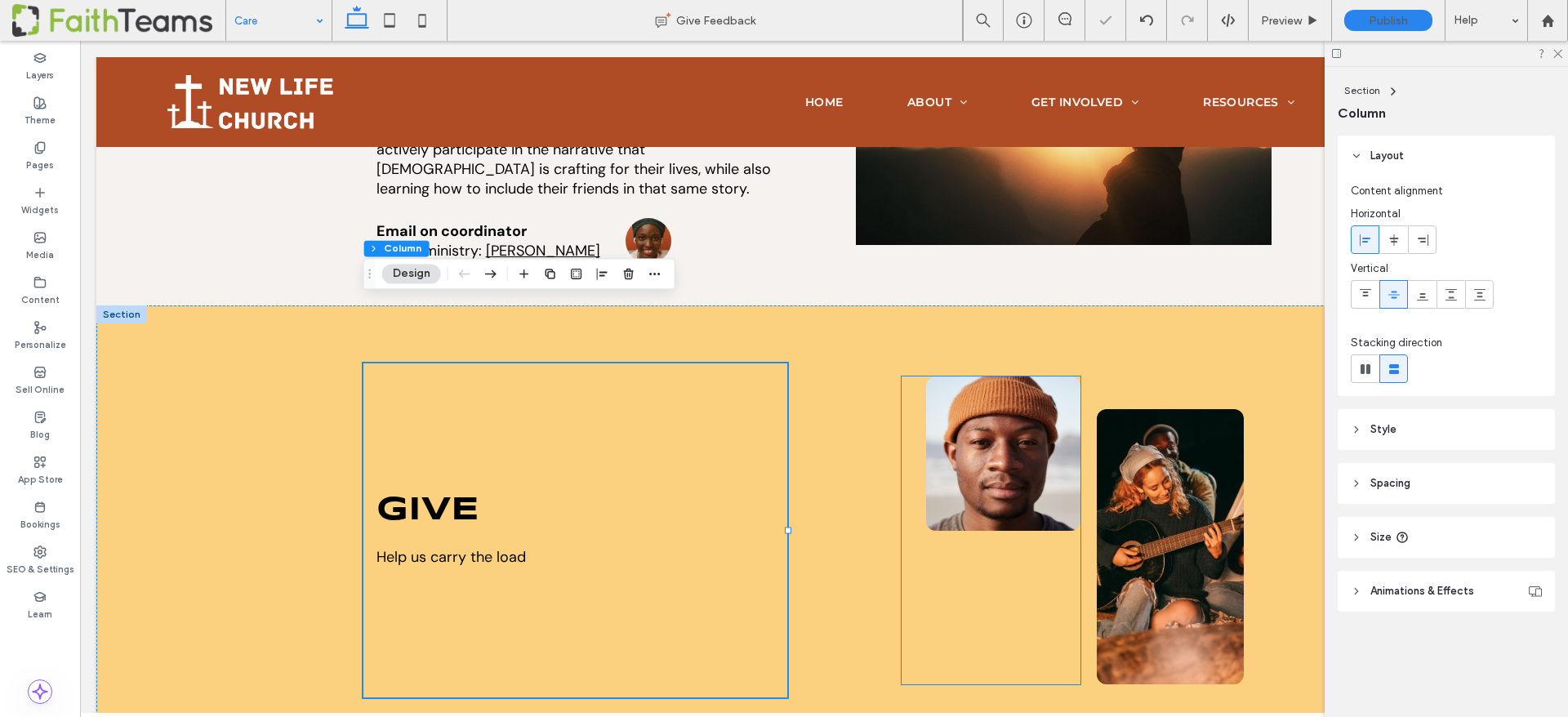
click at [923, 388] on div at bounding box center [991, 530] width 179 height 308
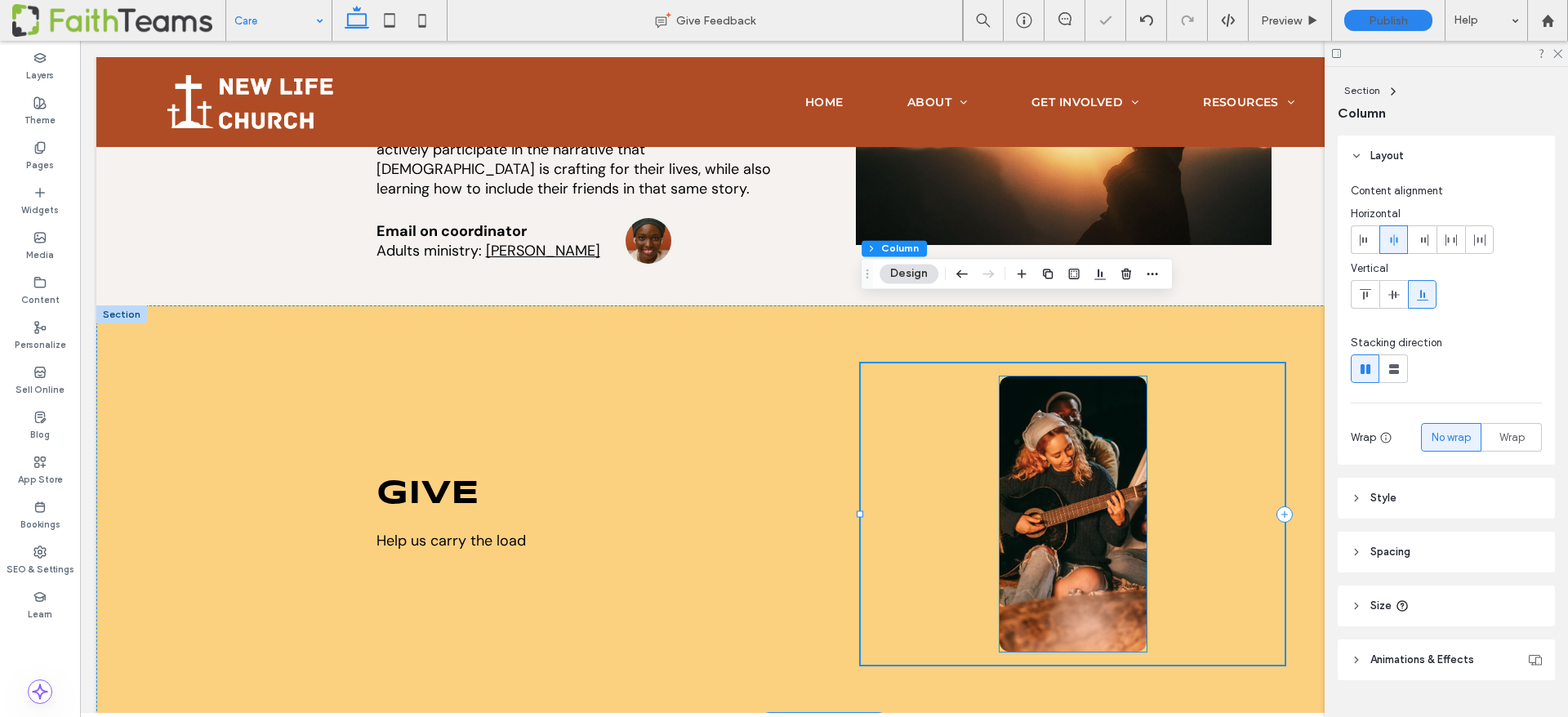
click at [1053, 436] on img at bounding box center [1072, 515] width 147 height 275
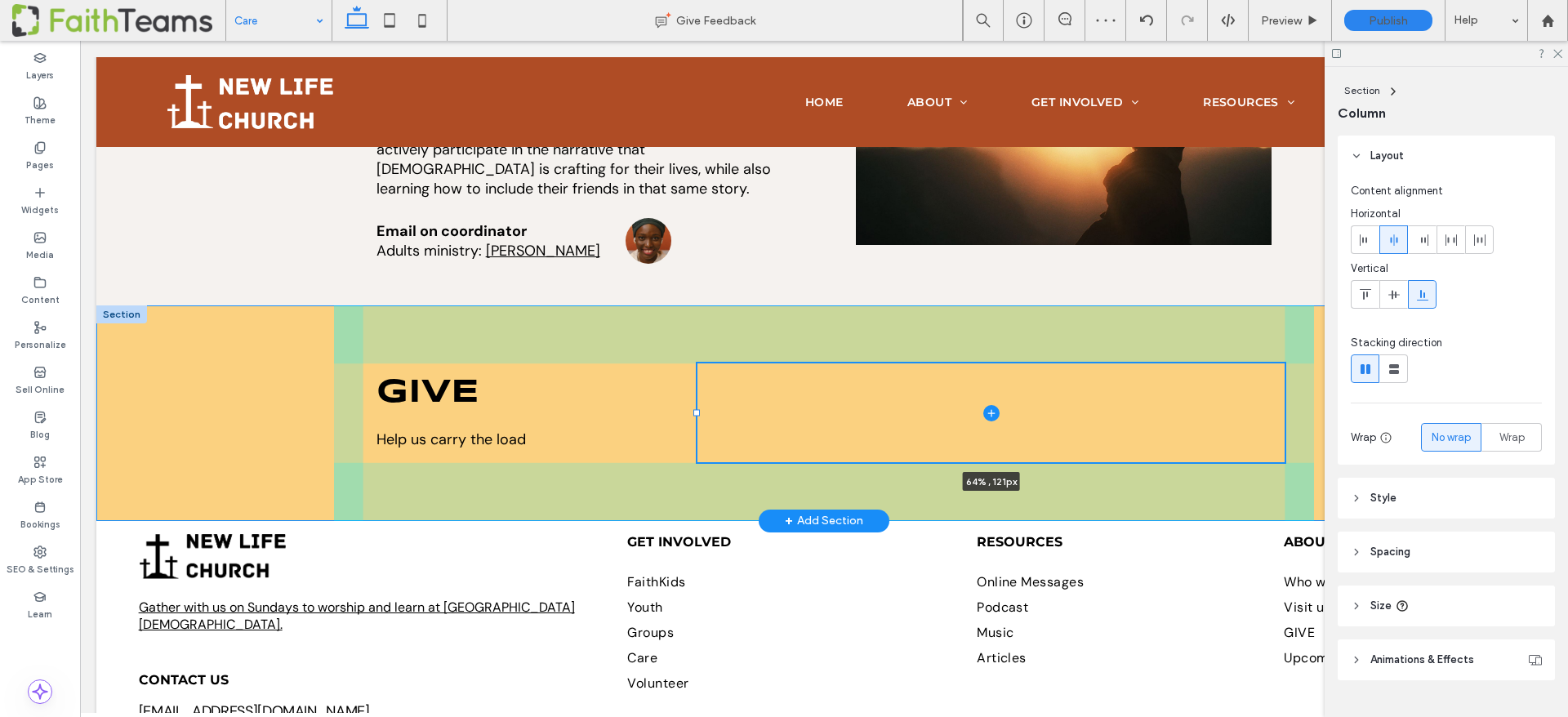
drag, startPoint x: 862, startPoint y: 349, endPoint x: 698, endPoint y: 356, distance: 164.1
click at [698, 356] on div "give Help us carry the load 64% , 121px" at bounding box center [824, 413] width 980 height 215
type input "**"
type input "*****"
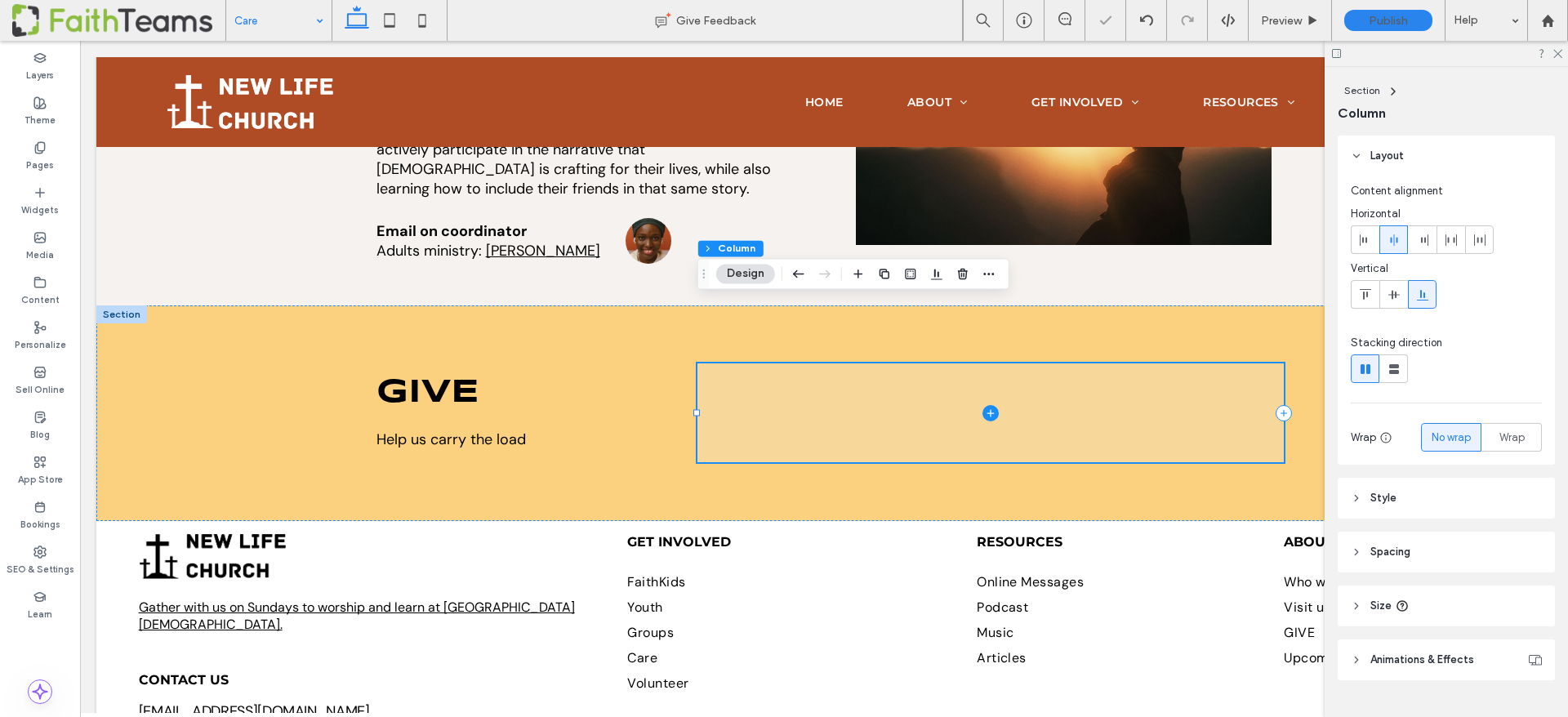
click at [993, 406] on icon at bounding box center [991, 414] width 17 height 17
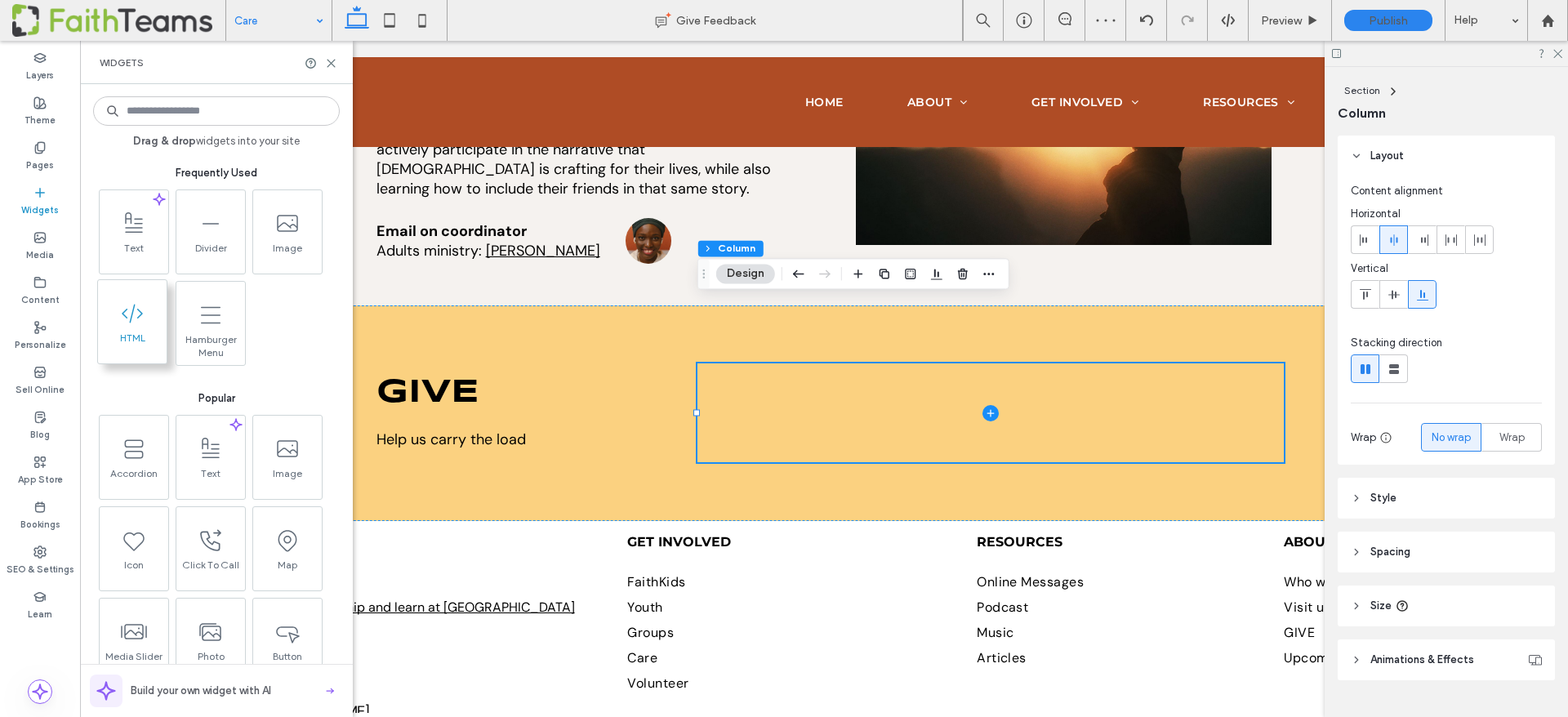
click at [138, 322] on icon at bounding box center [132, 313] width 26 height 26
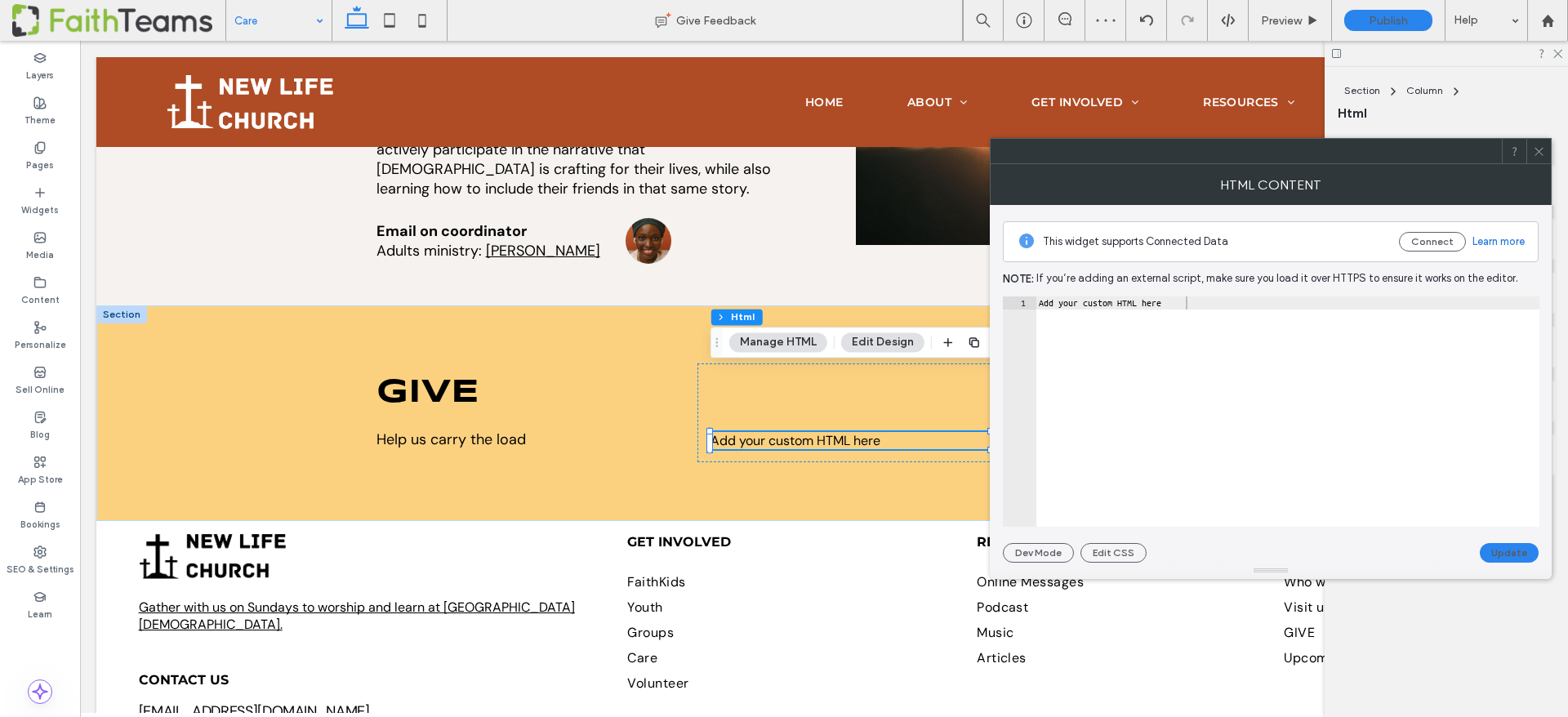
click at [1067, 302] on div "Add your custom HTML here" at bounding box center [1287, 425] width 504 height 257
paste textarea "**********"
paste textarea "Cursor at row 1"
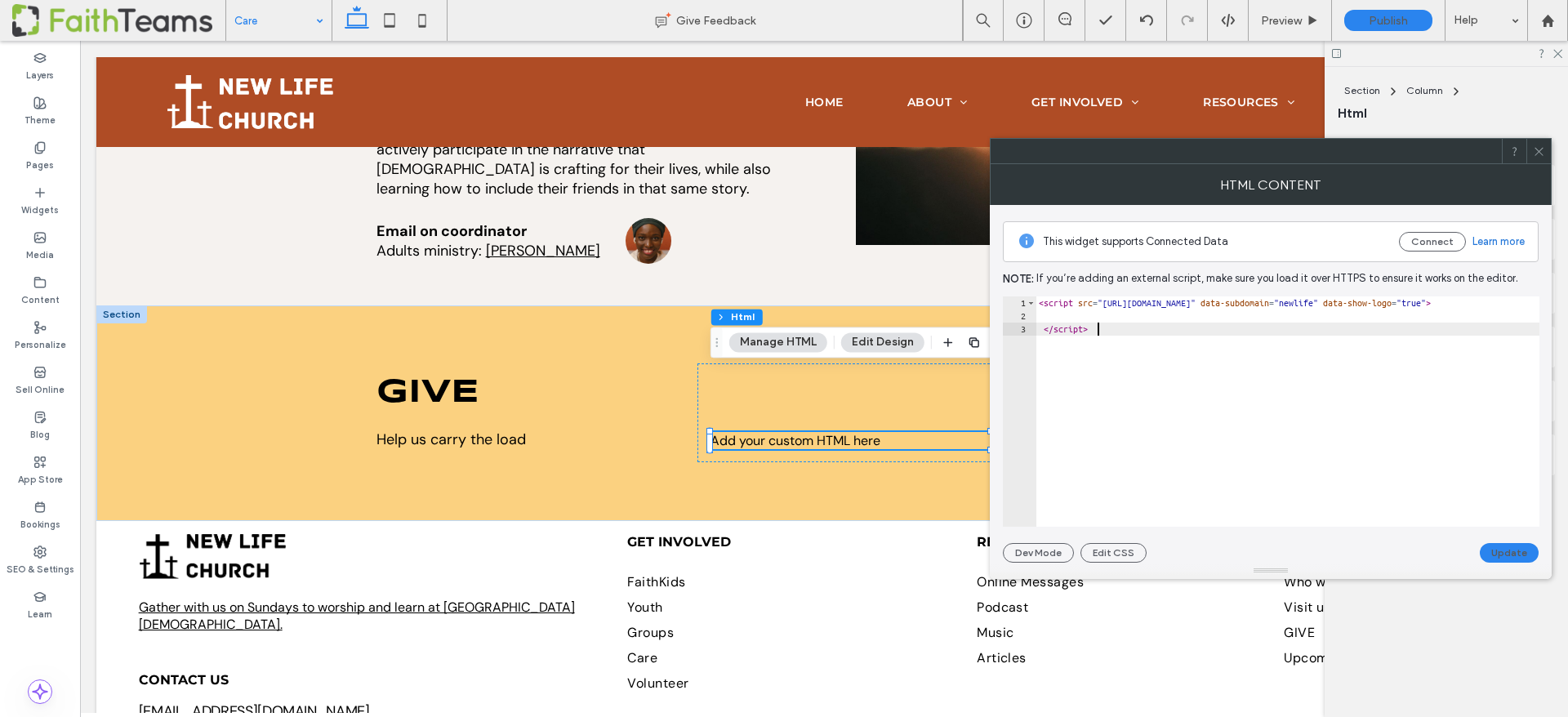
click at [1047, 328] on div "< script src = "https://s3-us-west-2.amazonaws.com/faithteams/js/v2-ft-give-but…" at bounding box center [1423, 425] width 777 height 257
type textarea "*********"
drag, startPoint x: 1519, startPoint y: 547, endPoint x: 1511, endPoint y: 547, distance: 8.0
click at [1519, 547] on button "Update" at bounding box center [1509, 553] width 59 height 19
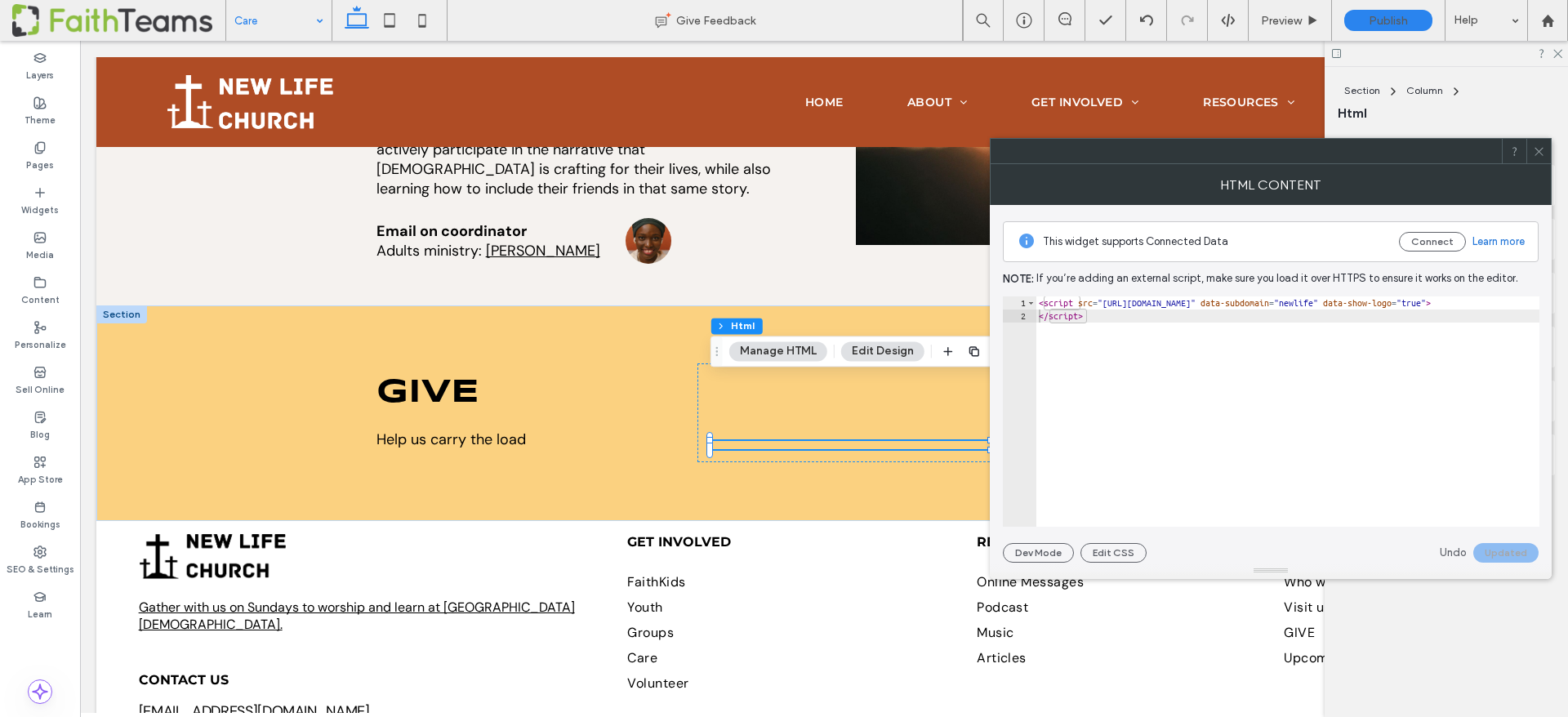
click at [1543, 150] on icon at bounding box center [1538, 151] width 12 height 12
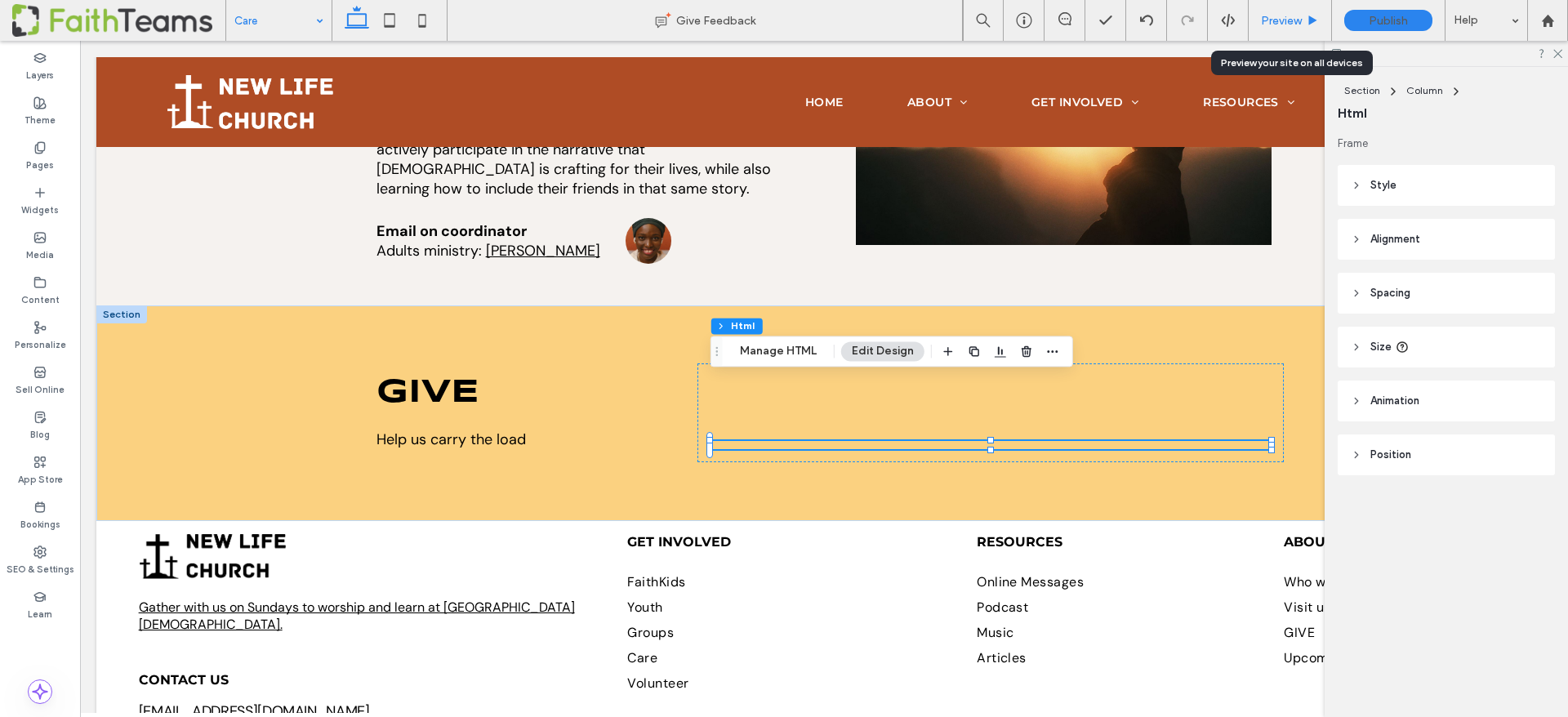
click at [1273, 25] on span "Preview" at bounding box center [1281, 20] width 41 height 14
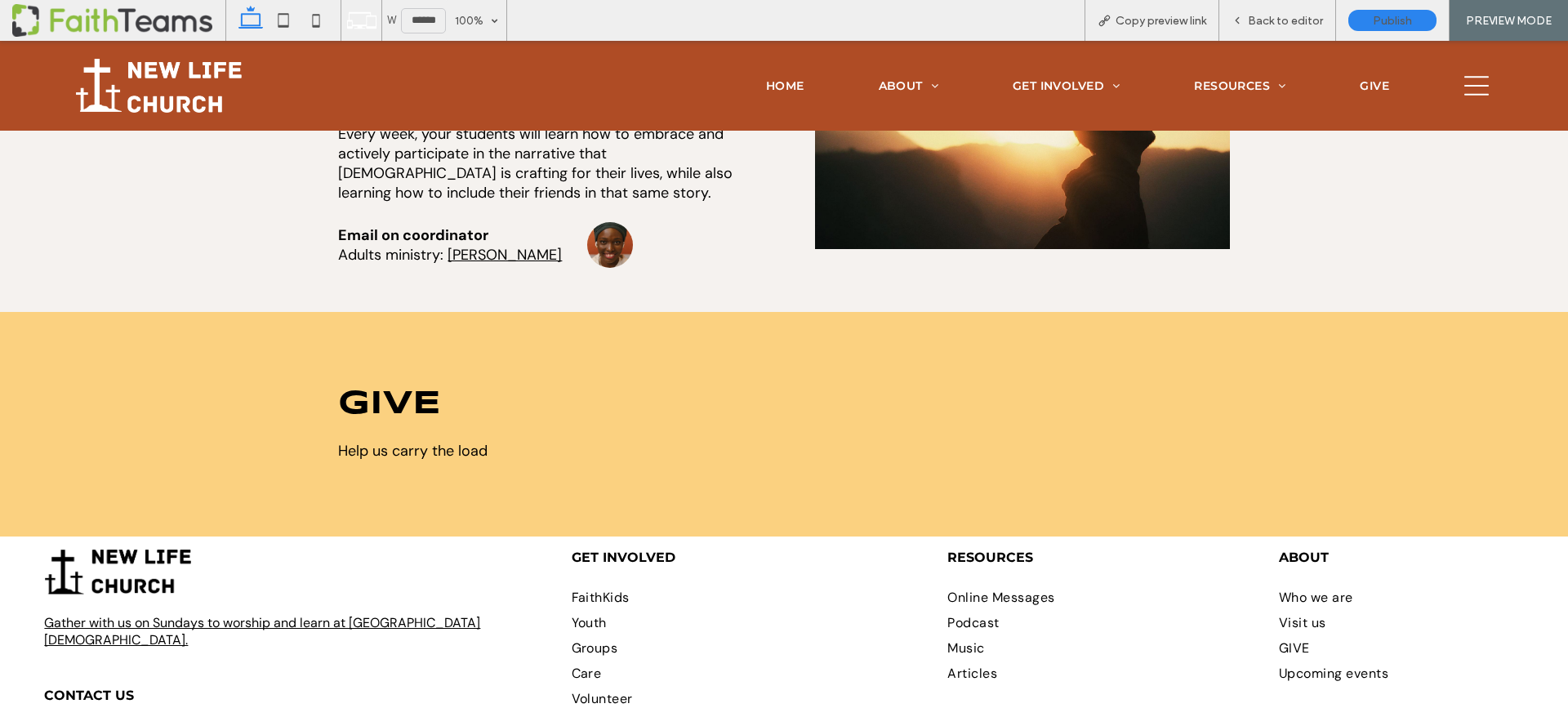
scroll to position [3668, 0]
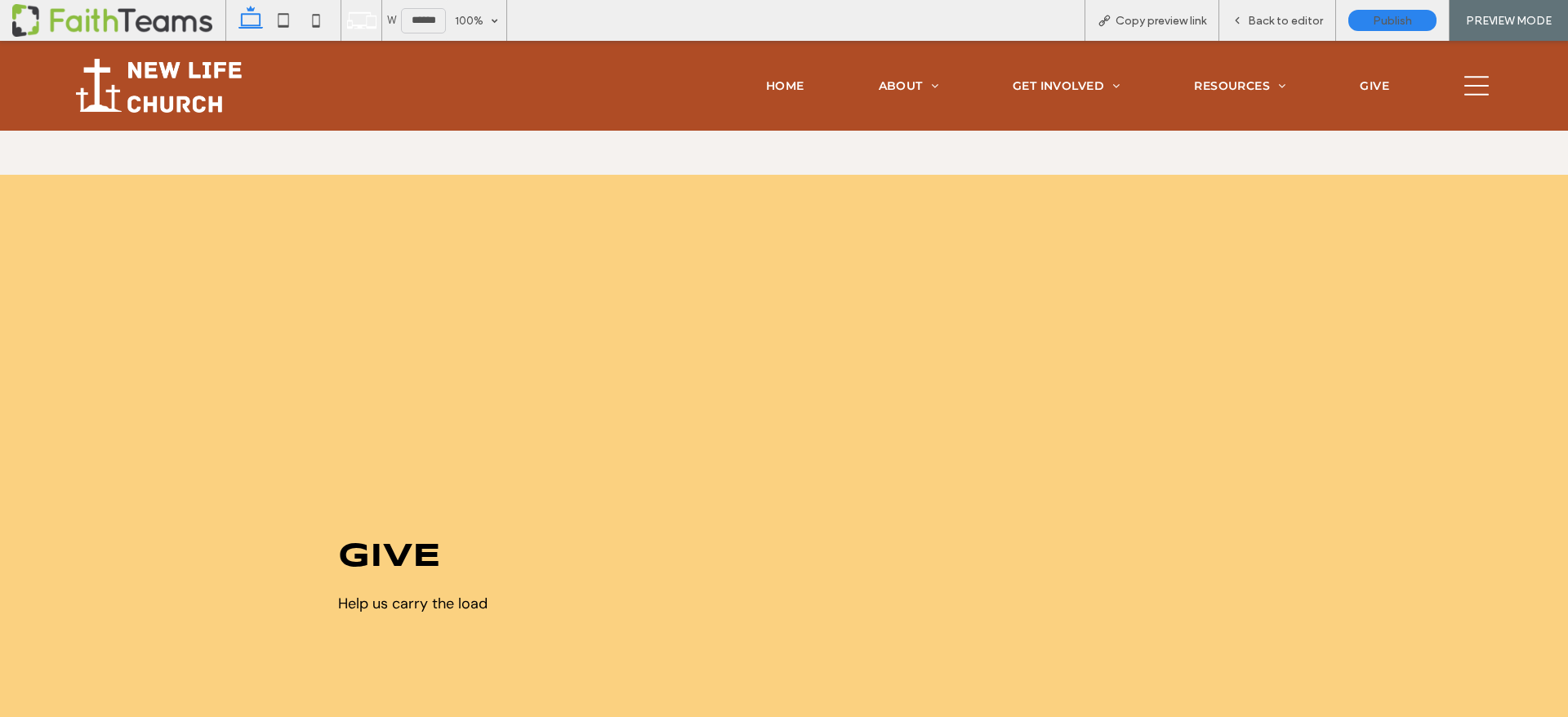
drag, startPoint x: 1538, startPoint y: 685, endPoint x: 1561, endPoint y: 697, distance: 25.9
click at [1538, 685] on div "give Help us carry the load" at bounding box center [784, 577] width 1568 height 806
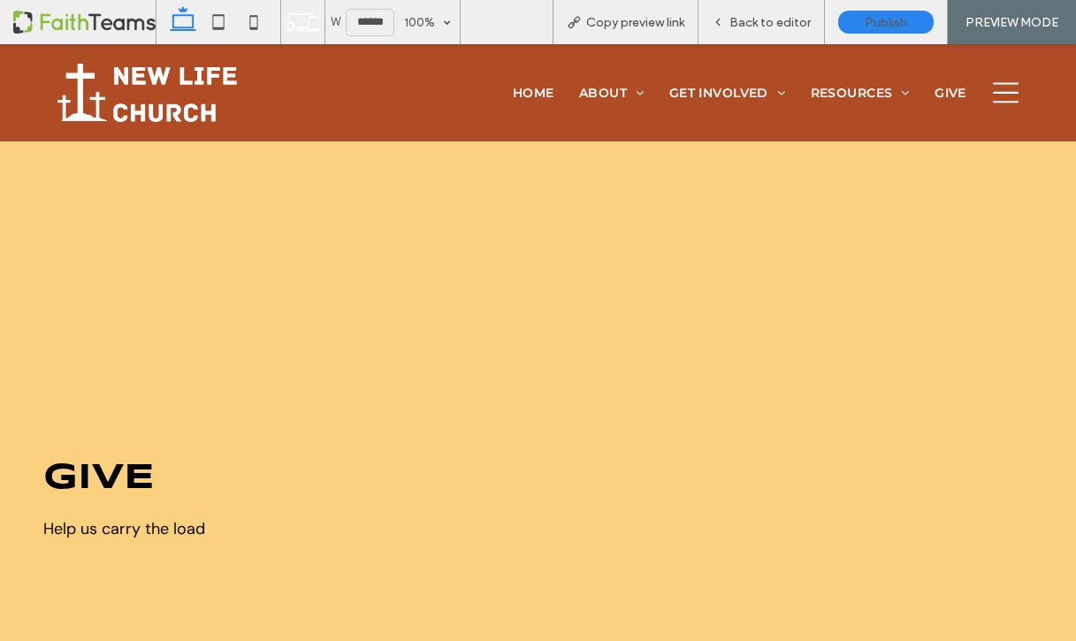
scroll to position [3884, 0]
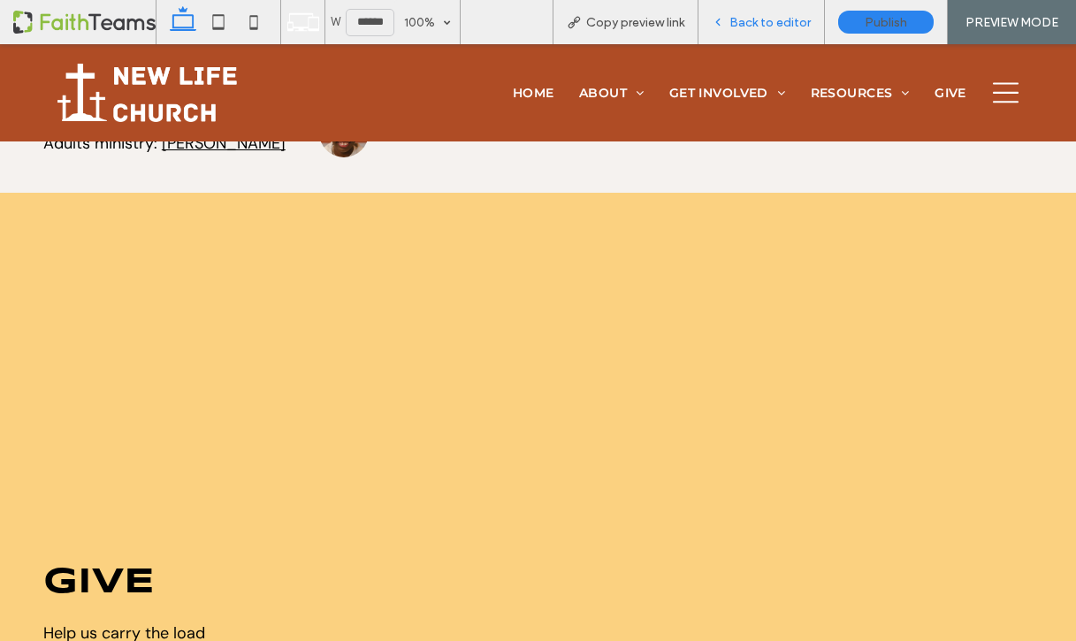
click at [756, 12] on div "Back to editor" at bounding box center [761, 22] width 126 height 44
click at [762, 27] on span "Back to editor" at bounding box center [769, 22] width 81 height 15
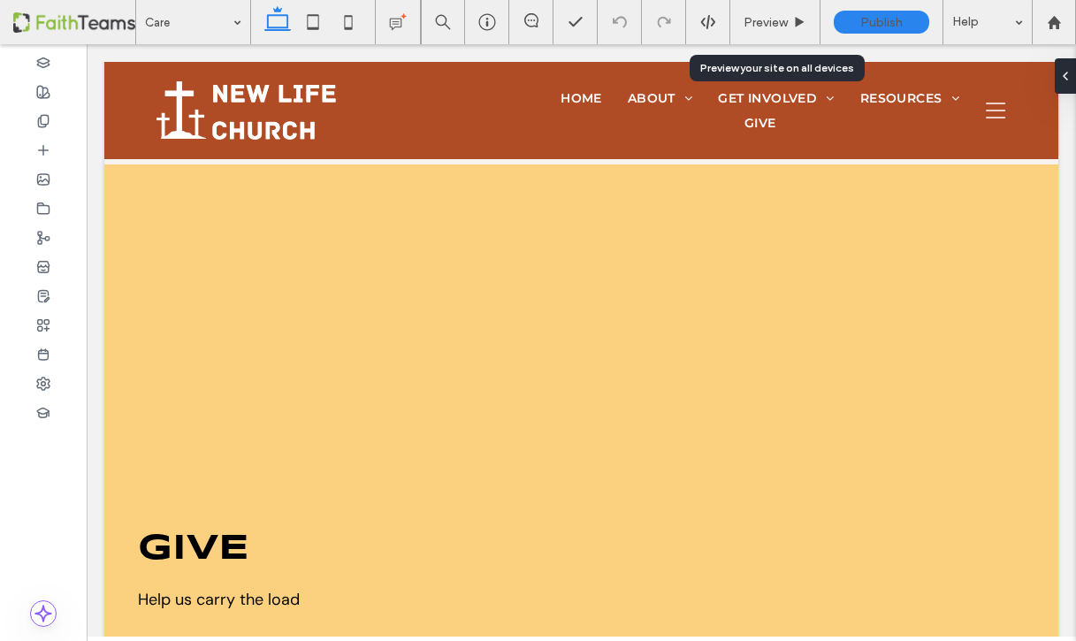
scroll to position [3970, 0]
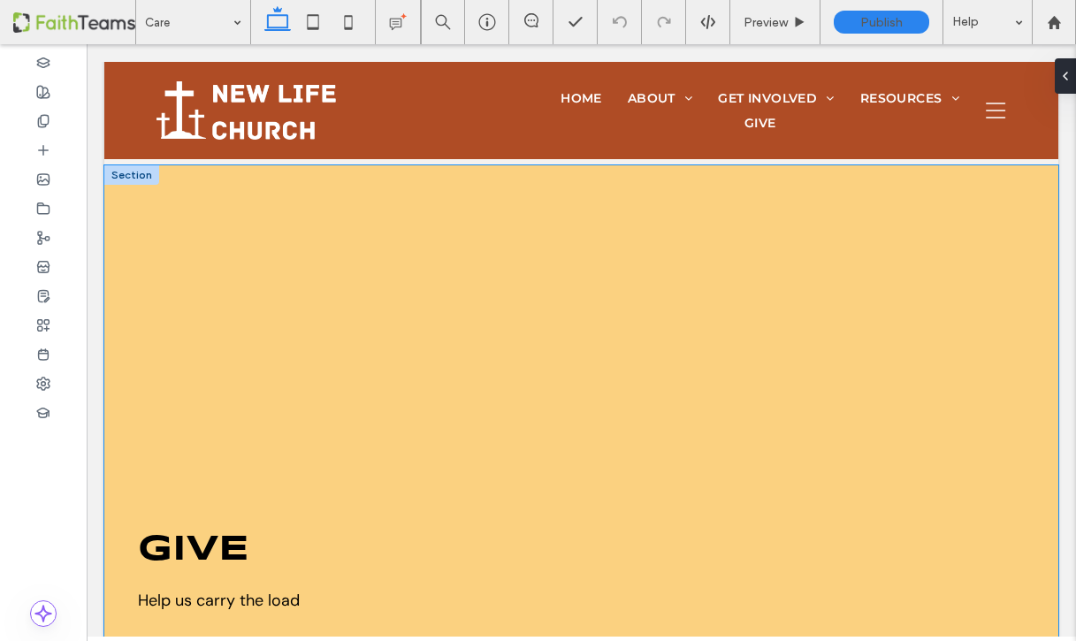
click at [437, 401] on div "give Help us carry the load" at bounding box center [581, 571] width 954 height 812
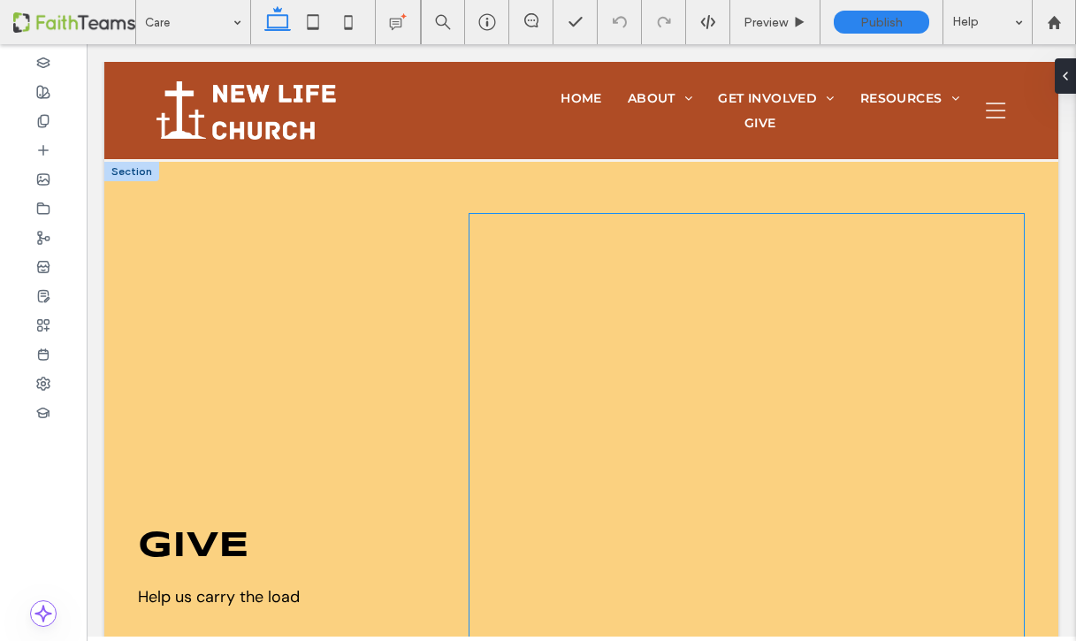
scroll to position [4106, 0]
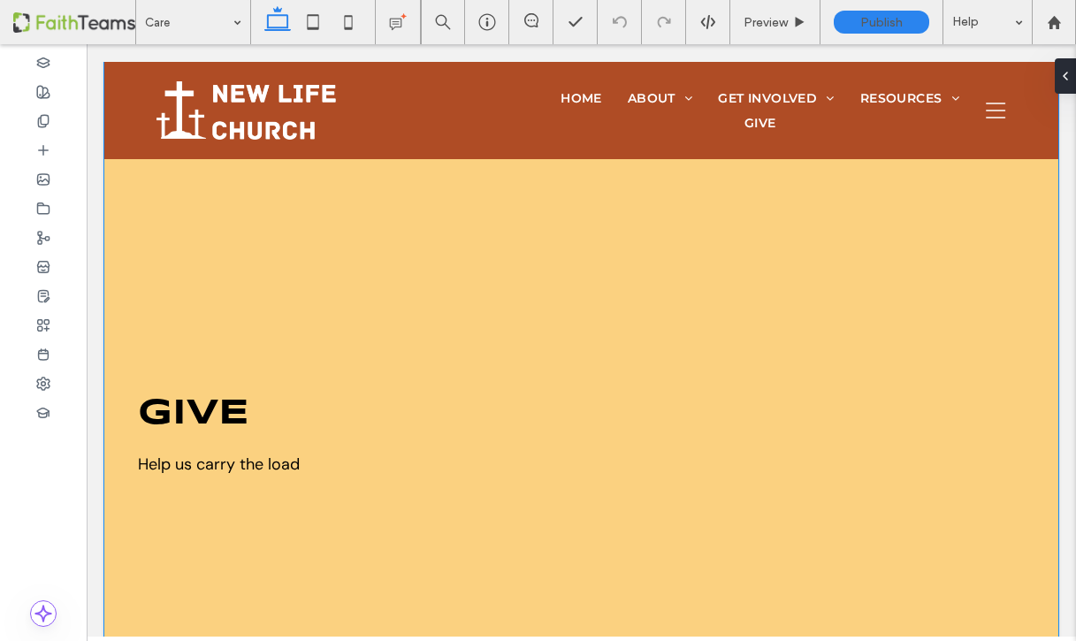
click at [417, 406] on div "give Help us carry the load" at bounding box center [581, 435] width 954 height 812
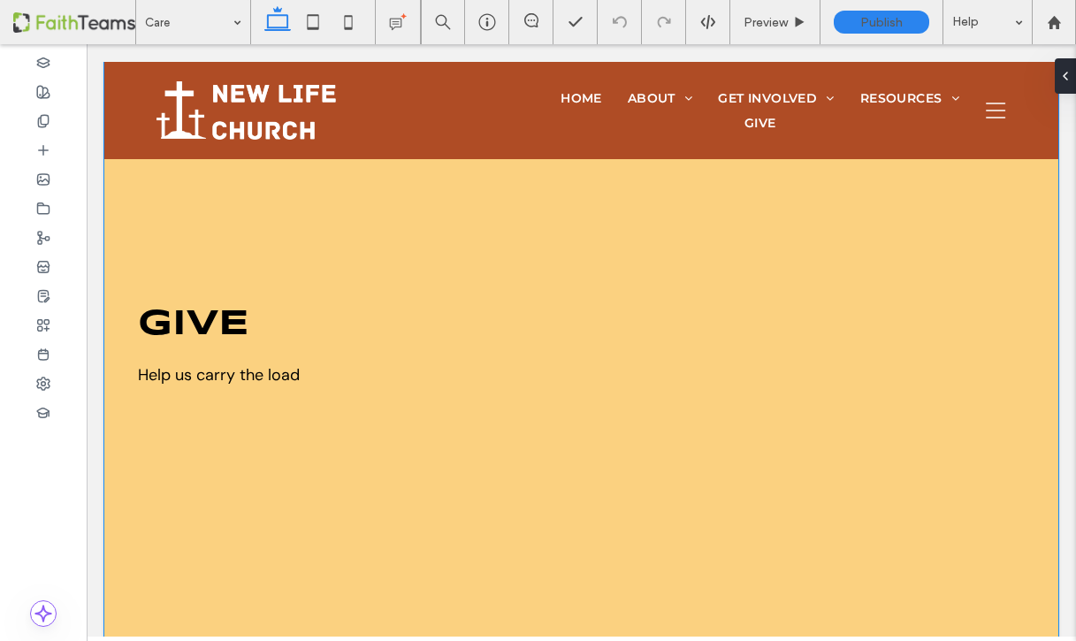
scroll to position [4189, 0]
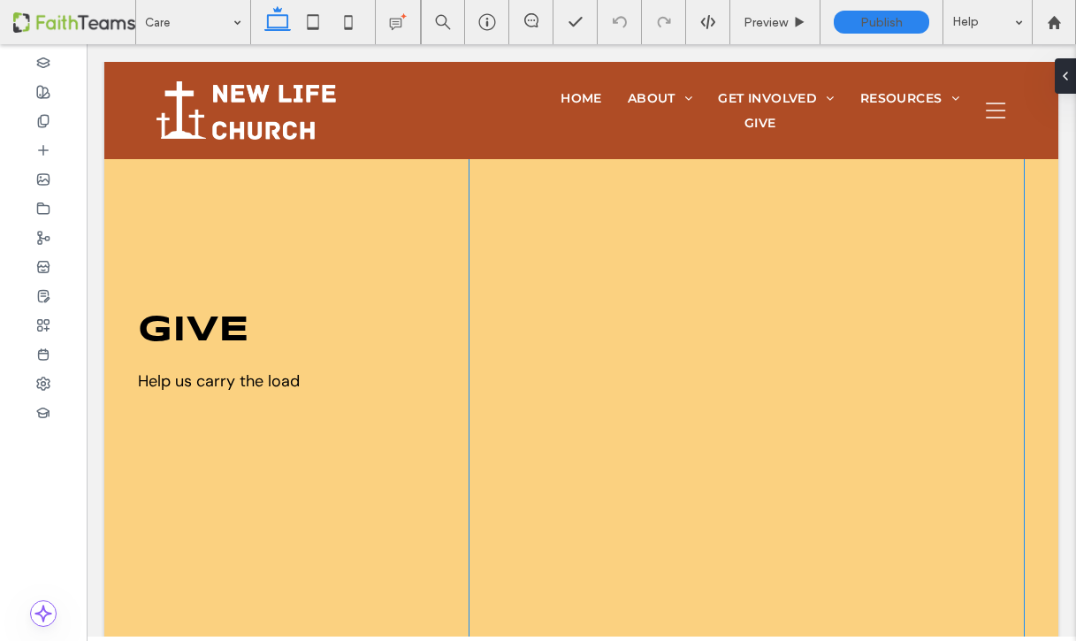
click at [536, 408] on div at bounding box center [746, 351] width 554 height 707
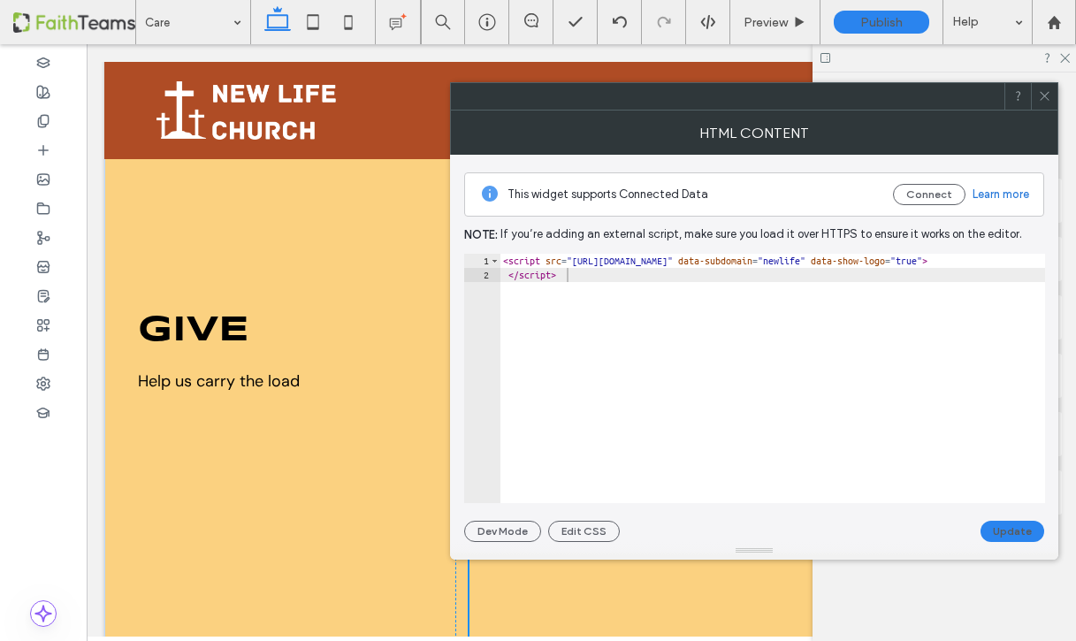
click at [1044, 97] on icon at bounding box center [1044, 95] width 13 height 13
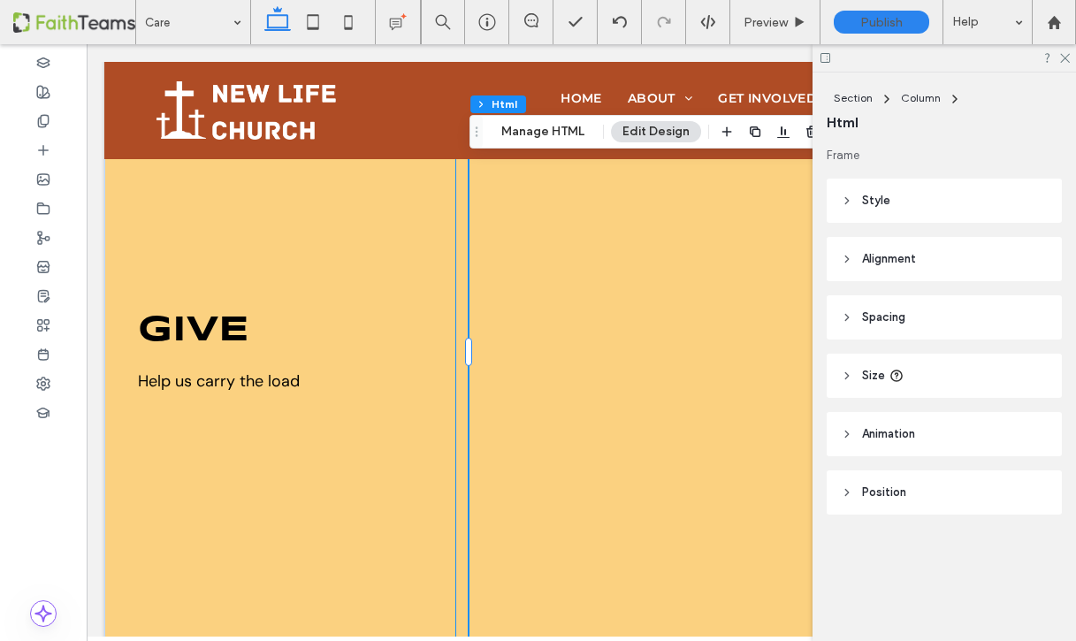
click at [455, 336] on div at bounding box center [746, 352] width 583 height 736
click at [456, 337] on div "give Help us carry the load" at bounding box center [581, 352] width 954 height 812
drag, startPoint x: 455, startPoint y: 337, endPoint x: 484, endPoint y: 344, distance: 29.2
click at [484, 344] on div at bounding box center [746, 352] width 583 height 736
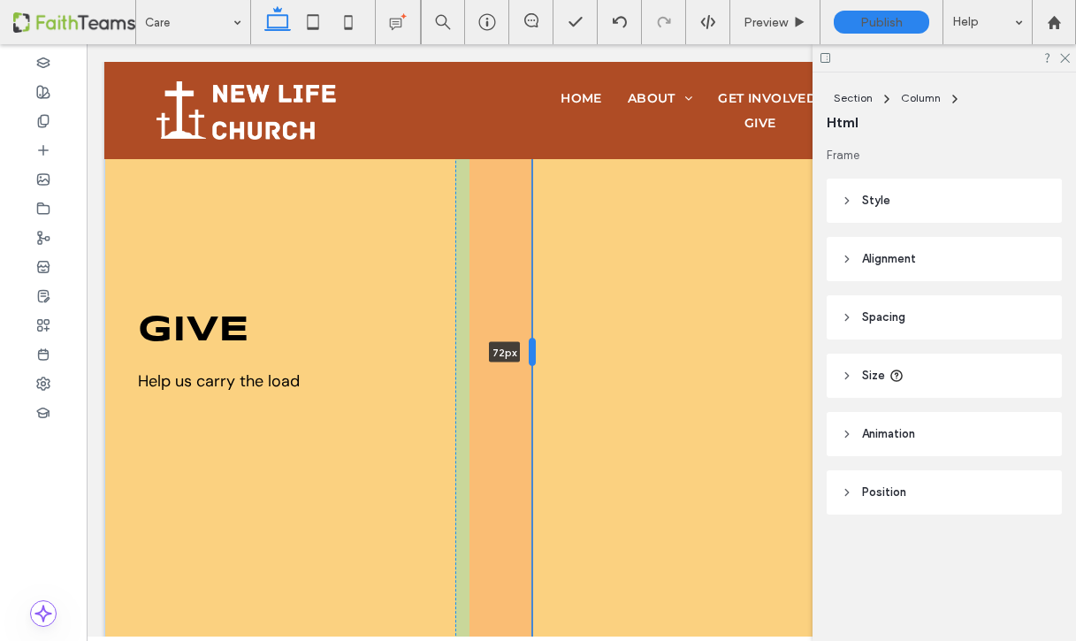
drag, startPoint x: 469, startPoint y: 311, endPoint x: 530, endPoint y: 317, distance: 60.4
click at [530, 338] on div at bounding box center [532, 352] width 7 height 28
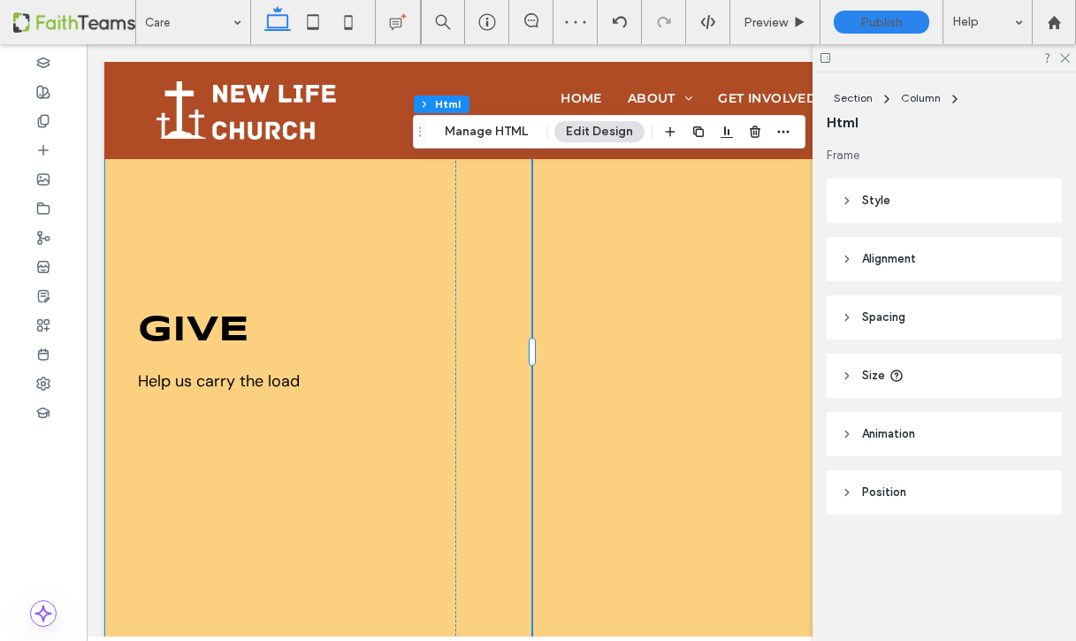
click at [454, 324] on div "give Help us carry the load 72px" at bounding box center [581, 352] width 954 height 812
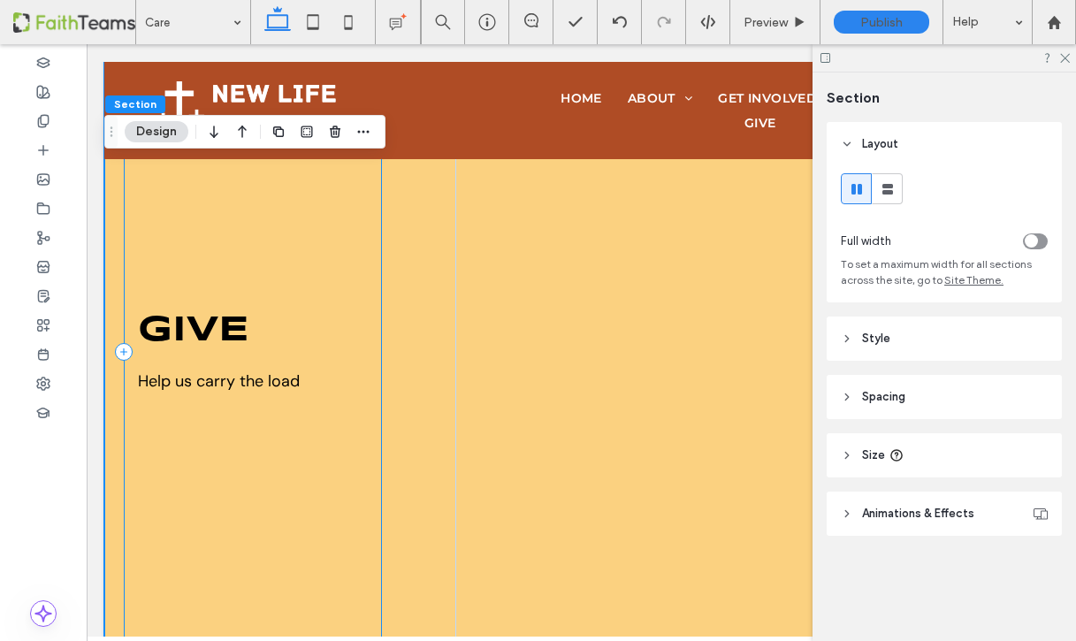
click at [367, 421] on div "give Help us carry the load" at bounding box center [253, 352] width 259 height 736
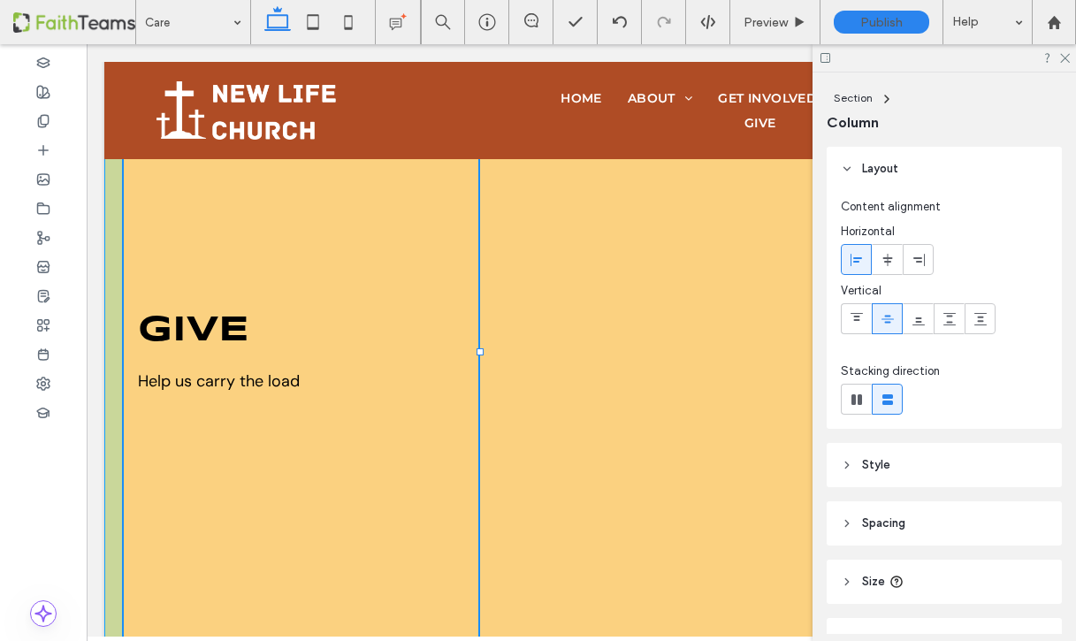
drag, startPoint x: 385, startPoint y: 308, endPoint x: 480, endPoint y: 321, distance: 96.4
click at [480, 321] on div "give Help us carry the load 39% , 832px" at bounding box center [581, 352] width 954 height 812
type input "**"
type input "*****"
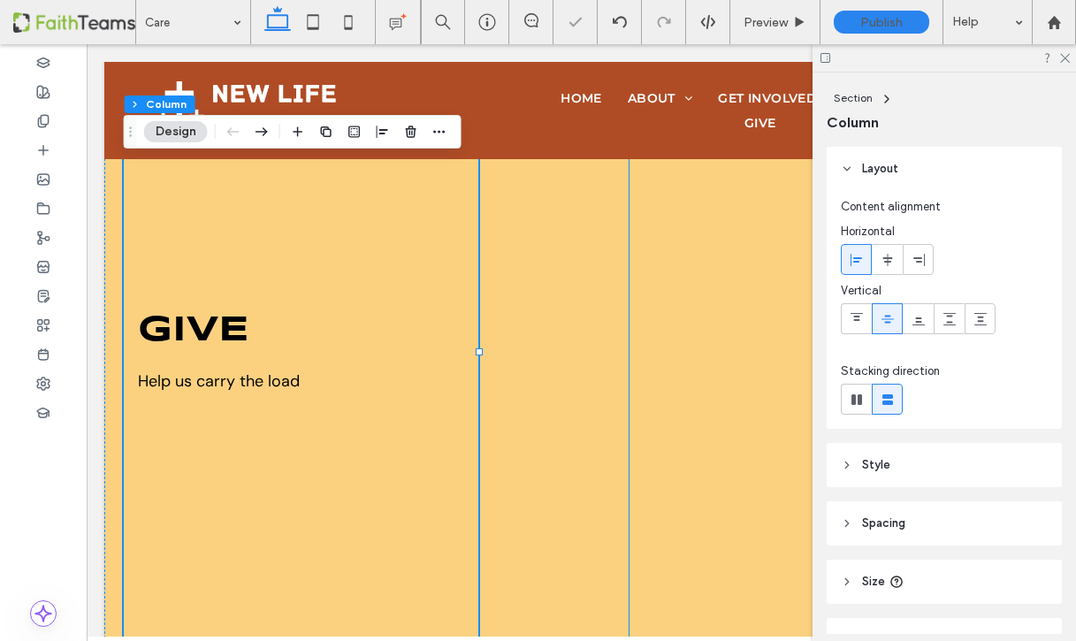
click at [660, 341] on div at bounding box center [827, 351] width 395 height 707
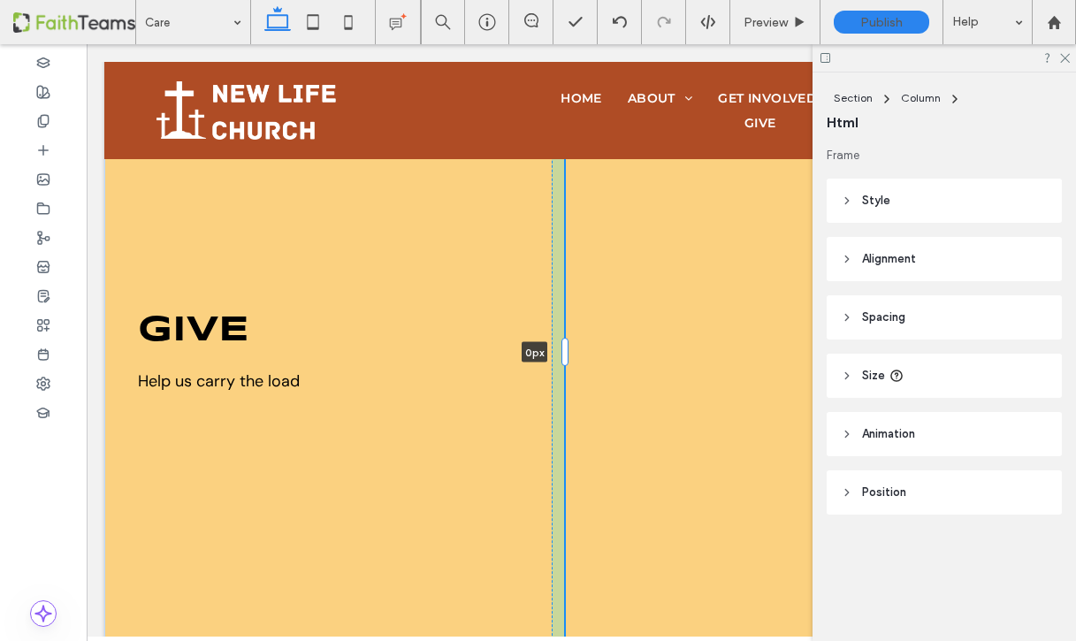
drag, startPoint x: 628, startPoint y: 314, endPoint x: 564, endPoint y: 326, distance: 64.9
click at [564, 326] on div "give Help us carry the load 0px" at bounding box center [581, 352] width 954 height 812
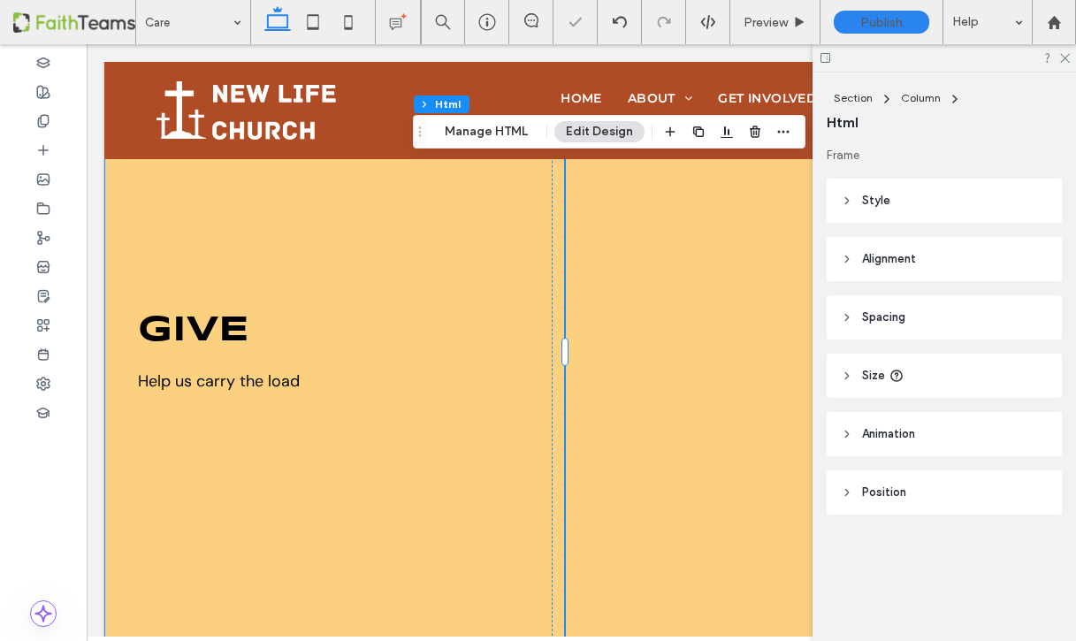
click at [478, 332] on div "give Help us carry the load 0px" at bounding box center [581, 352] width 954 height 812
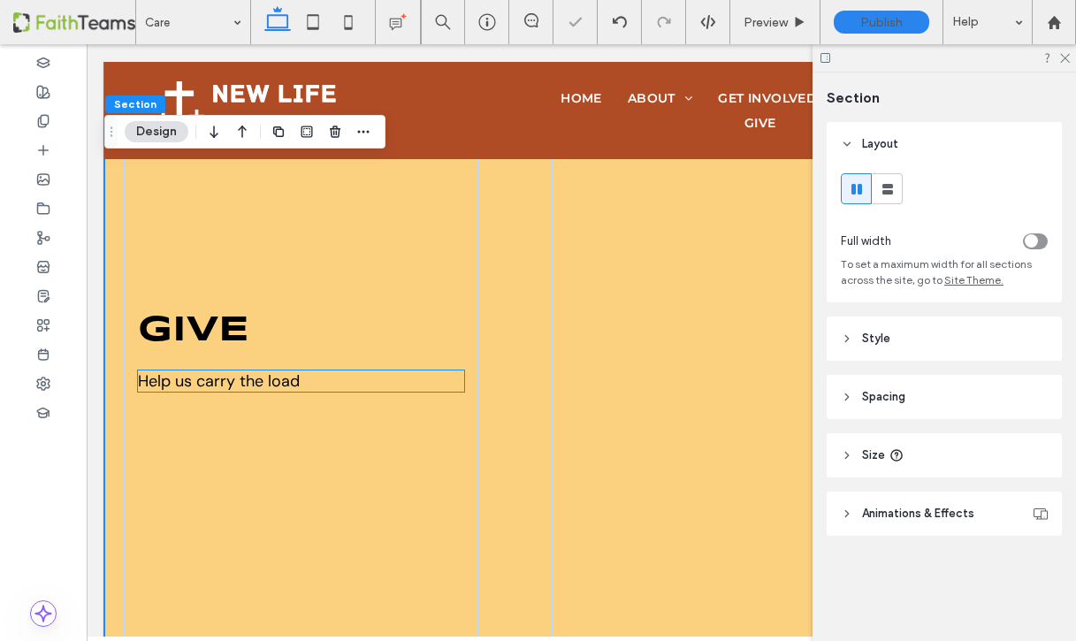
click at [377, 370] on p "Help us carry the load" at bounding box center [301, 380] width 326 height 21
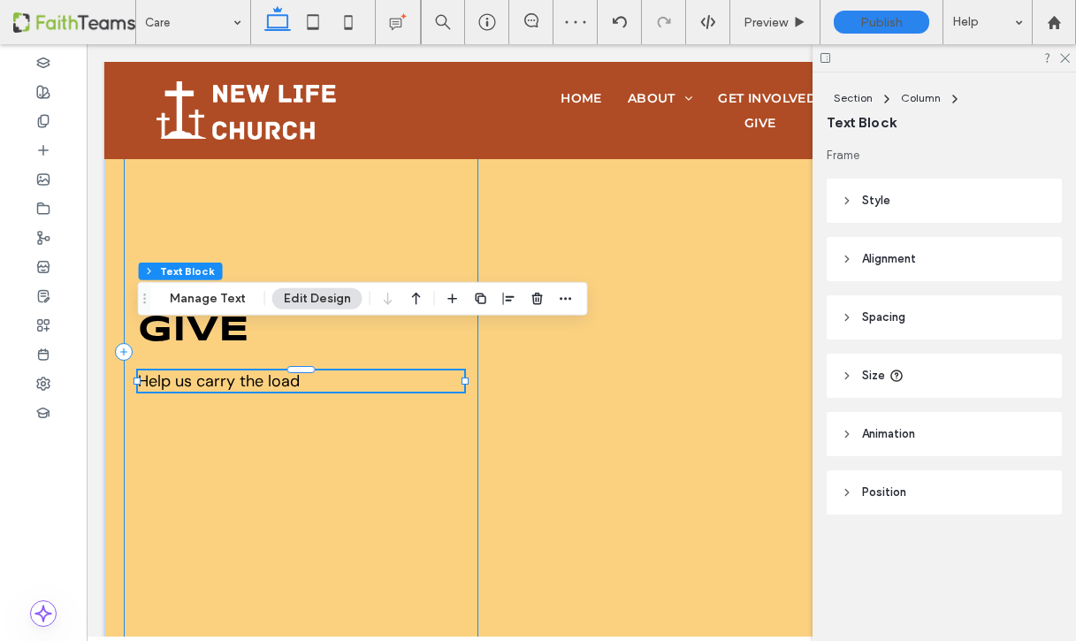
click at [442, 401] on div "give Help us carry the load" at bounding box center [301, 352] width 355 height 736
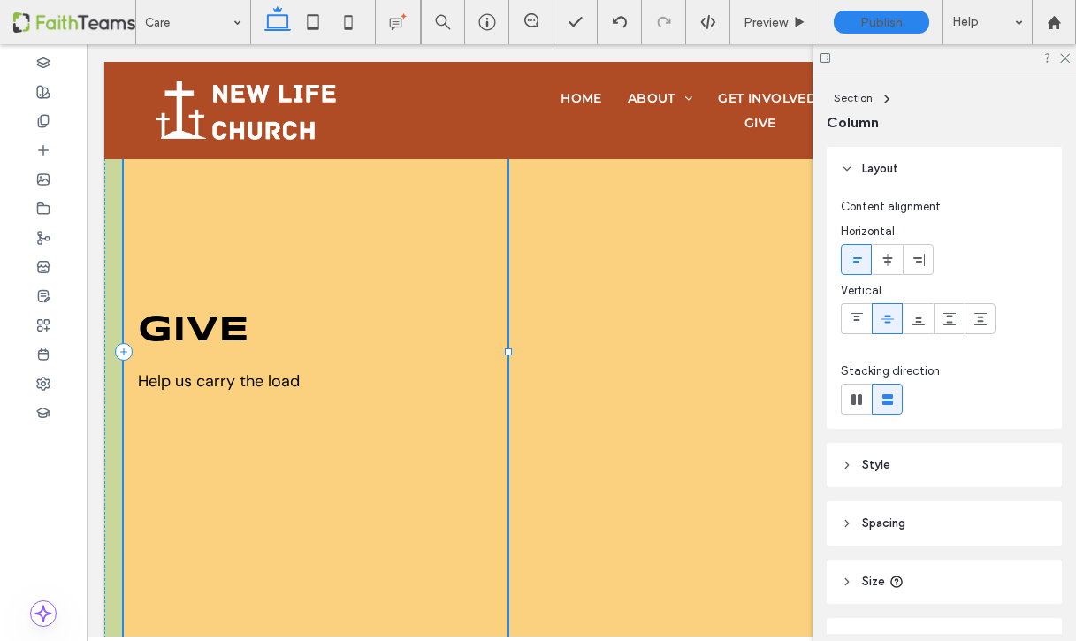
drag, startPoint x: 478, startPoint y: 309, endPoint x: 508, endPoint y: 308, distance: 29.2
click at [508, 348] on div at bounding box center [508, 351] width 7 height 7
type input "**"
type input "*****"
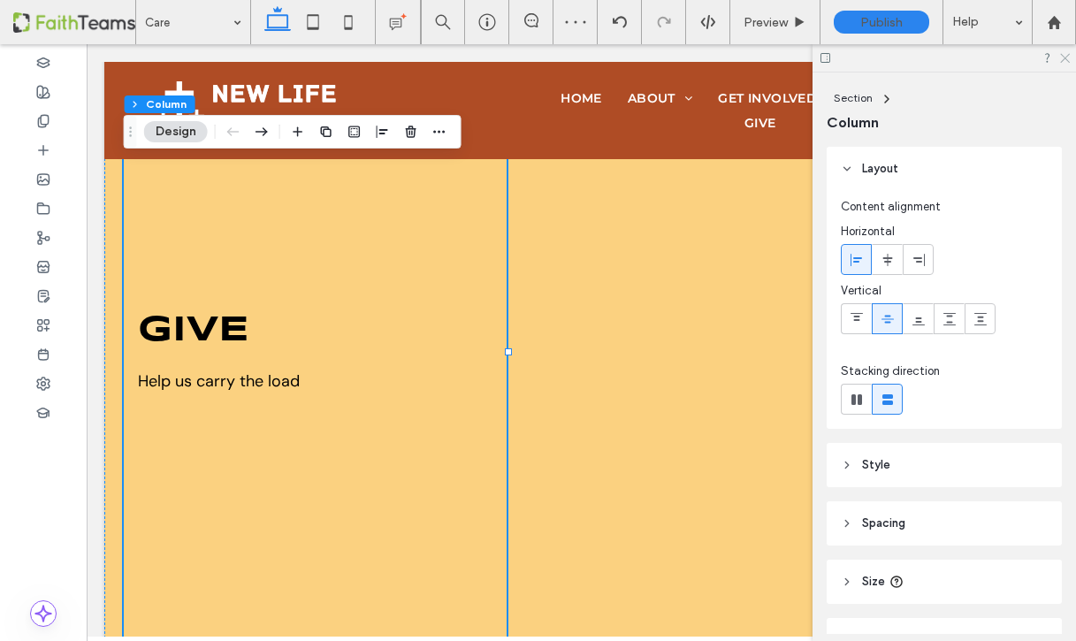
click at [1066, 60] on use at bounding box center [1065, 59] width 10 height 10
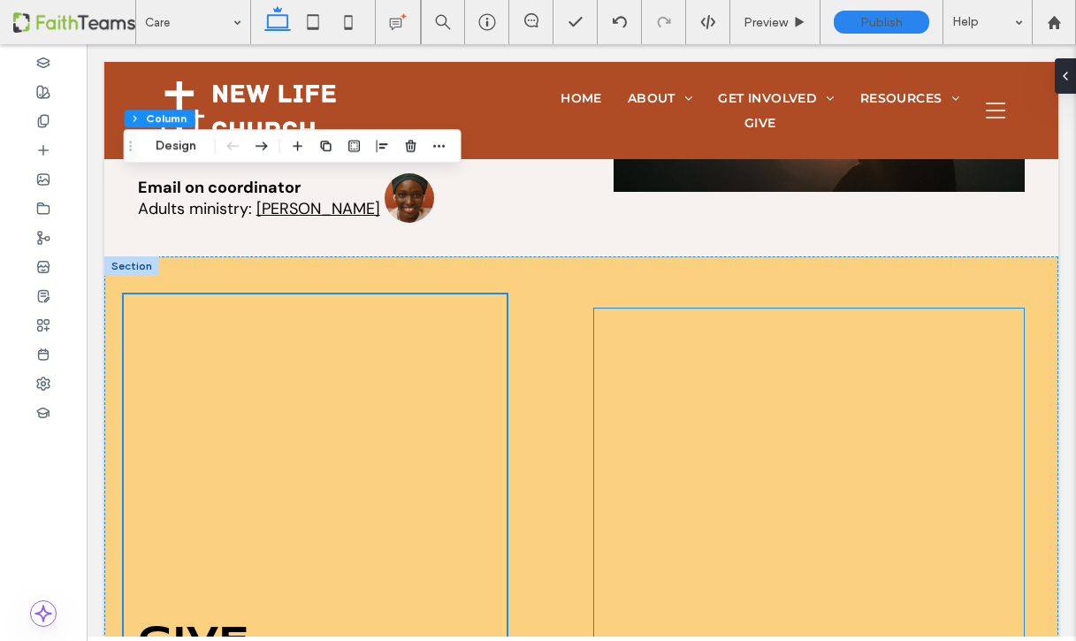
scroll to position [3874, 0]
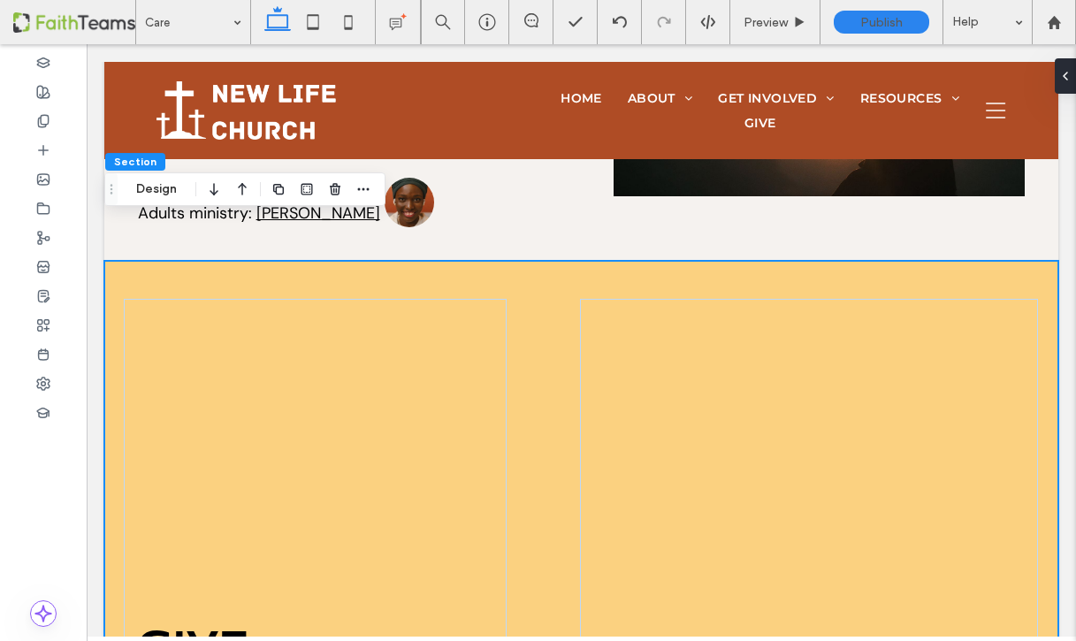
click at [146, 182] on button "Design" at bounding box center [157, 189] width 64 height 21
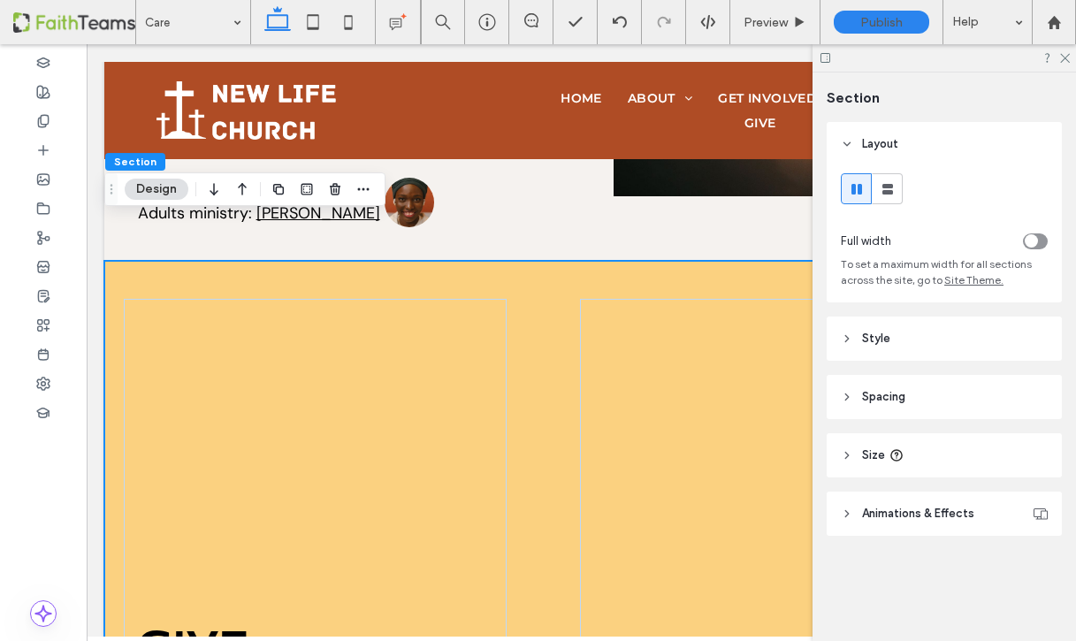
click at [845, 394] on use at bounding box center [847, 397] width 4 height 6
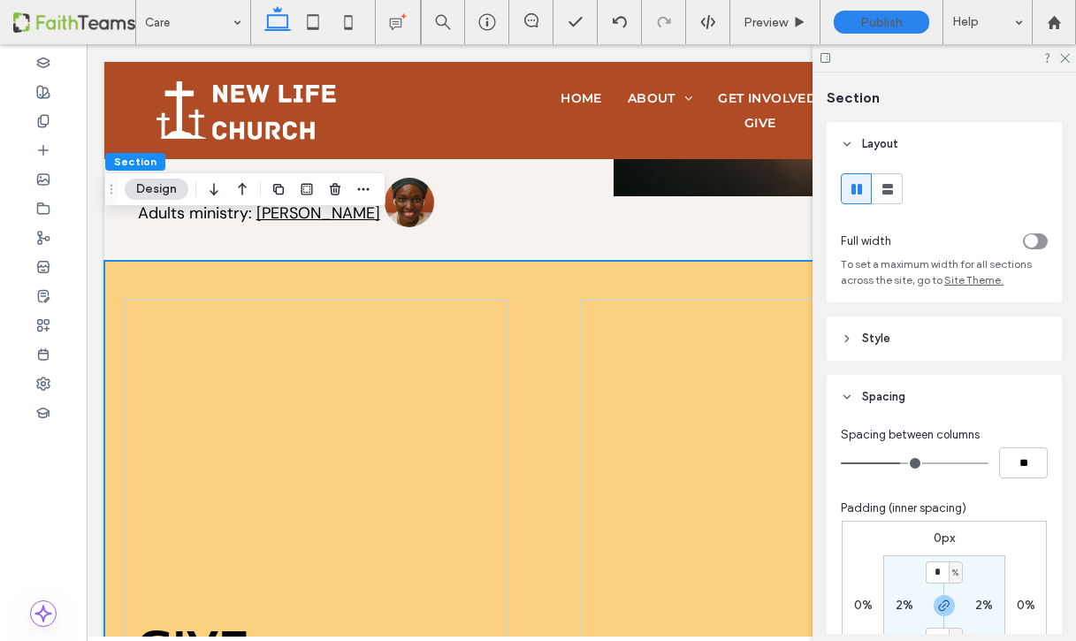
type input "*"
type input "**"
type input "*"
type input "**"
drag, startPoint x: 902, startPoint y: 461, endPoint x: 888, endPoint y: 461, distance: 14.1
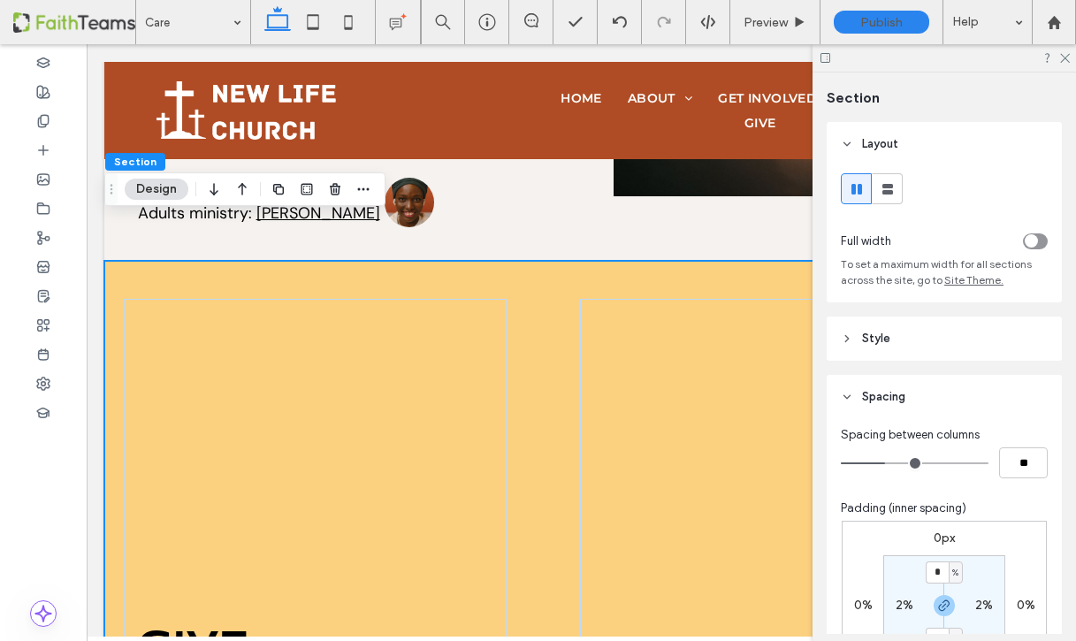
click at [888, 462] on input "range" at bounding box center [915, 463] width 148 height 2
type input "*"
type input "**"
drag, startPoint x: 888, startPoint y: 461, endPoint x: 878, endPoint y: 462, distance: 9.8
click at [878, 462] on input "range" at bounding box center [915, 463] width 148 height 2
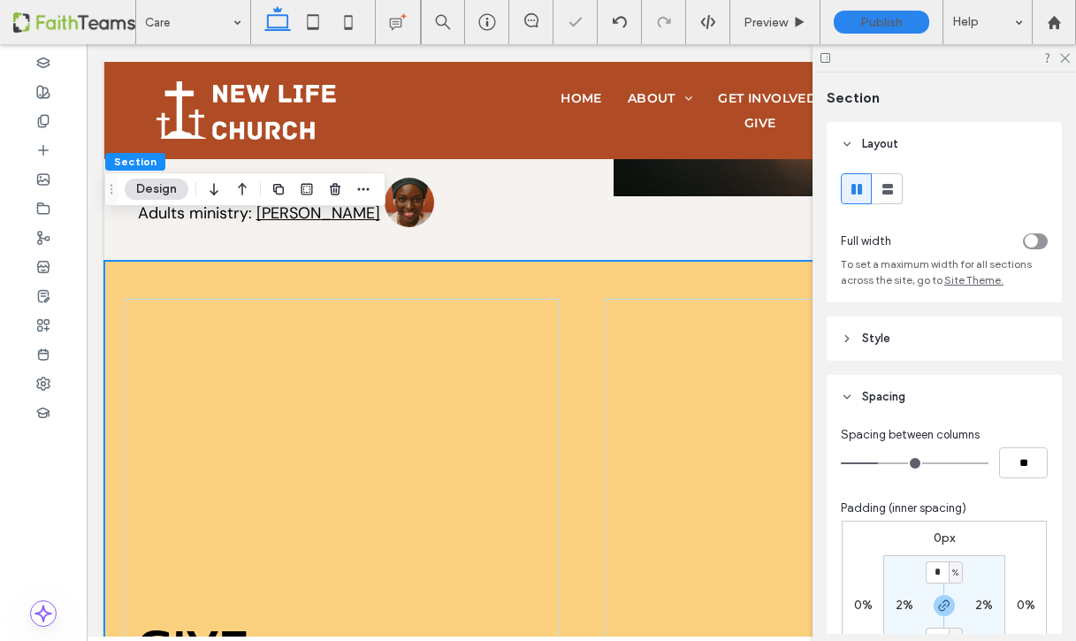
type input "*"
type input "**"
type input "*"
type input "**"
type input "*"
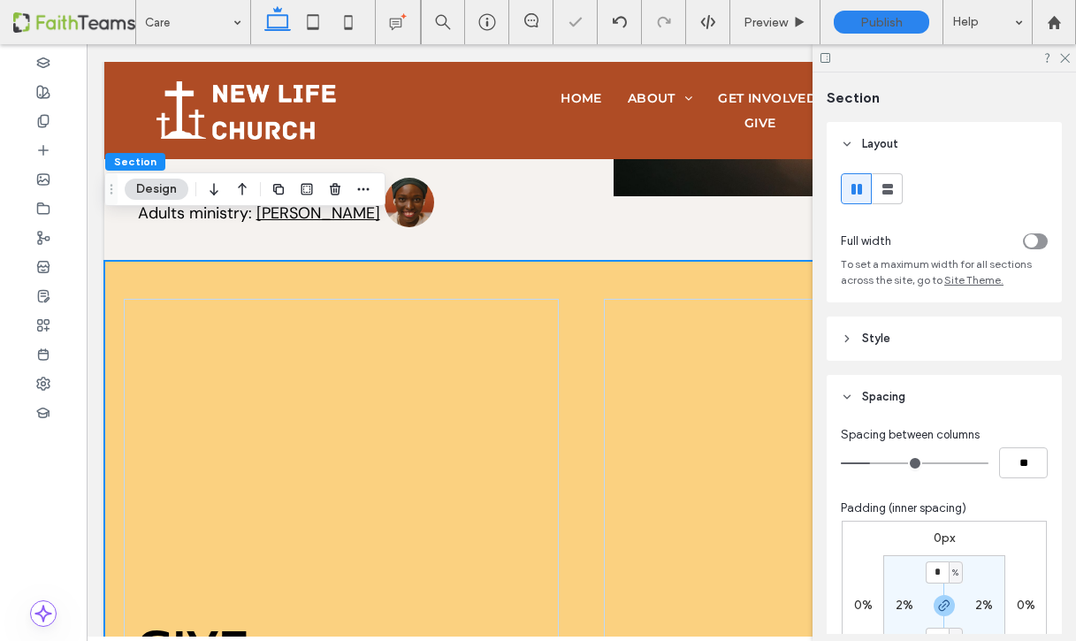
click at [871, 462] on input "range" at bounding box center [915, 463] width 148 height 2
click at [865, 462] on input "range" at bounding box center [915, 463] width 148 height 2
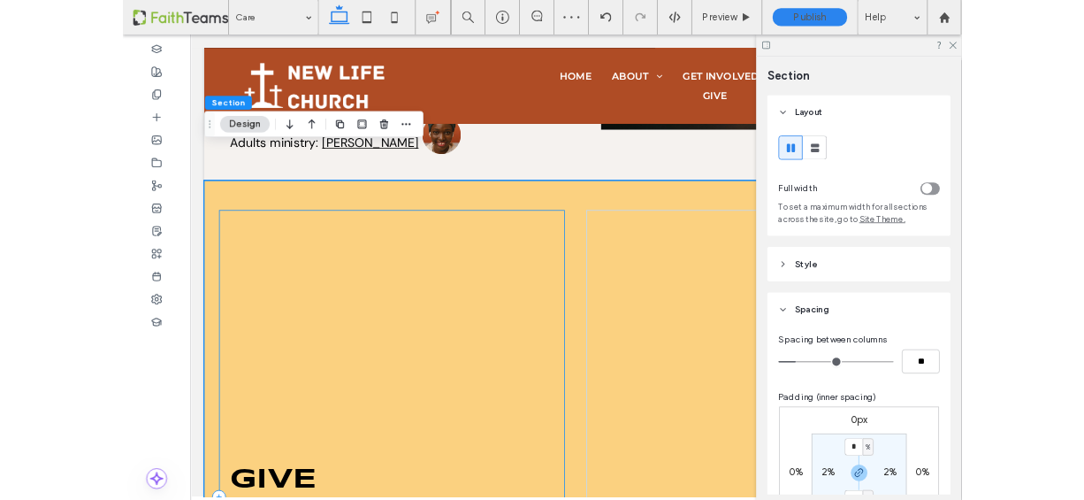
scroll to position [4095, 0]
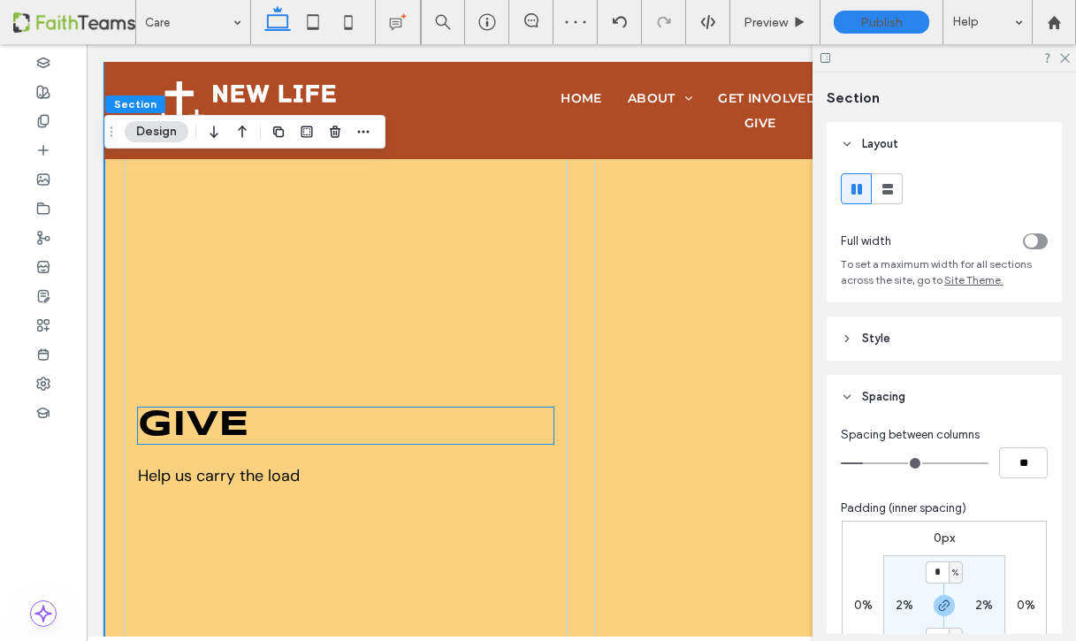
click at [493, 408] on h2 "give" at bounding box center [346, 426] width 416 height 36
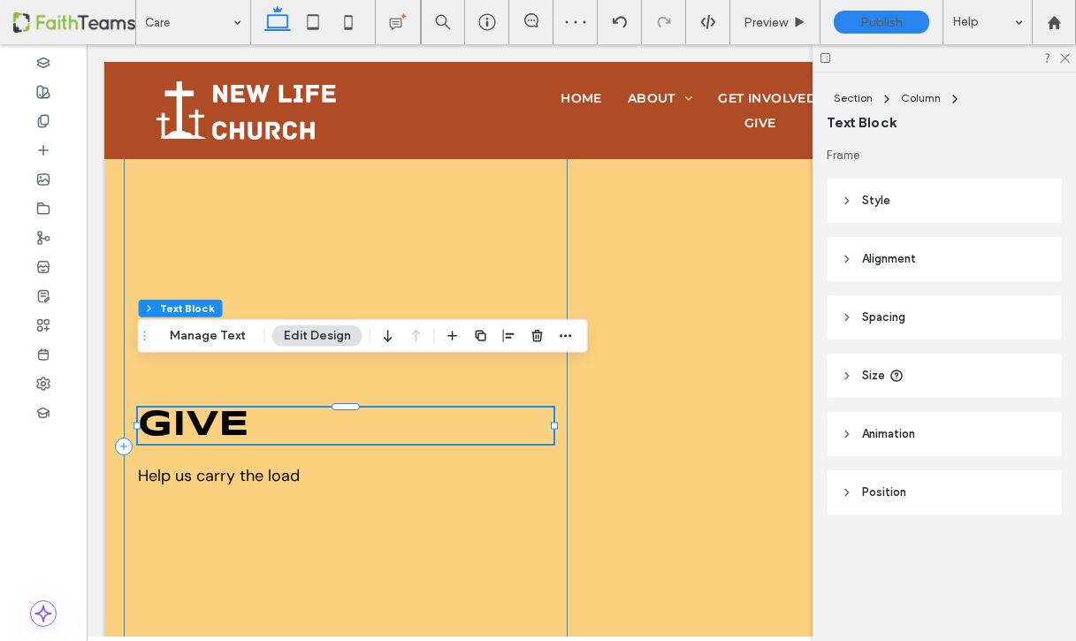
click at [549, 308] on div "give Help us carry the load" at bounding box center [346, 447] width 444 height 736
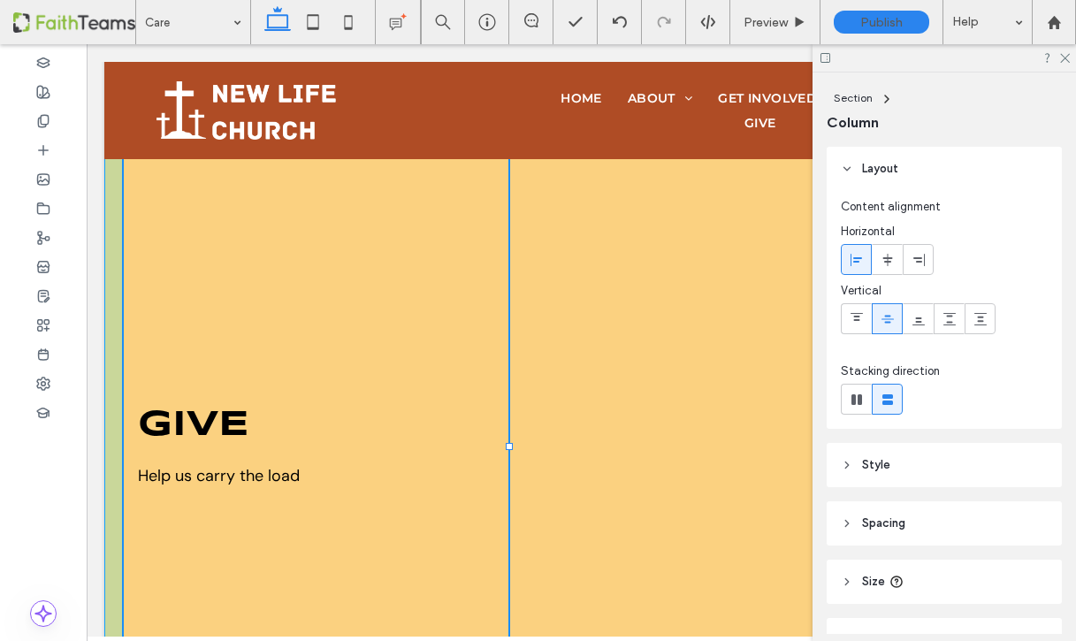
drag, startPoint x: 568, startPoint y: 402, endPoint x: 508, endPoint y: 408, distance: 59.5
click at [508, 408] on div "give Help us carry the load 42% , 832px" at bounding box center [581, 447] width 954 height 812
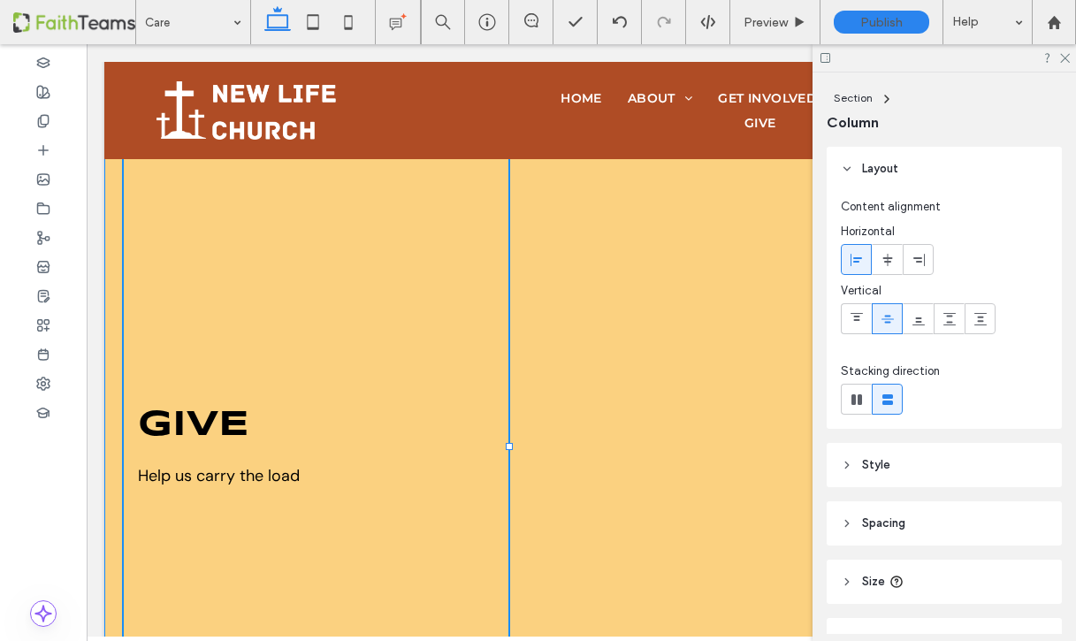
type input "**"
type input "***"
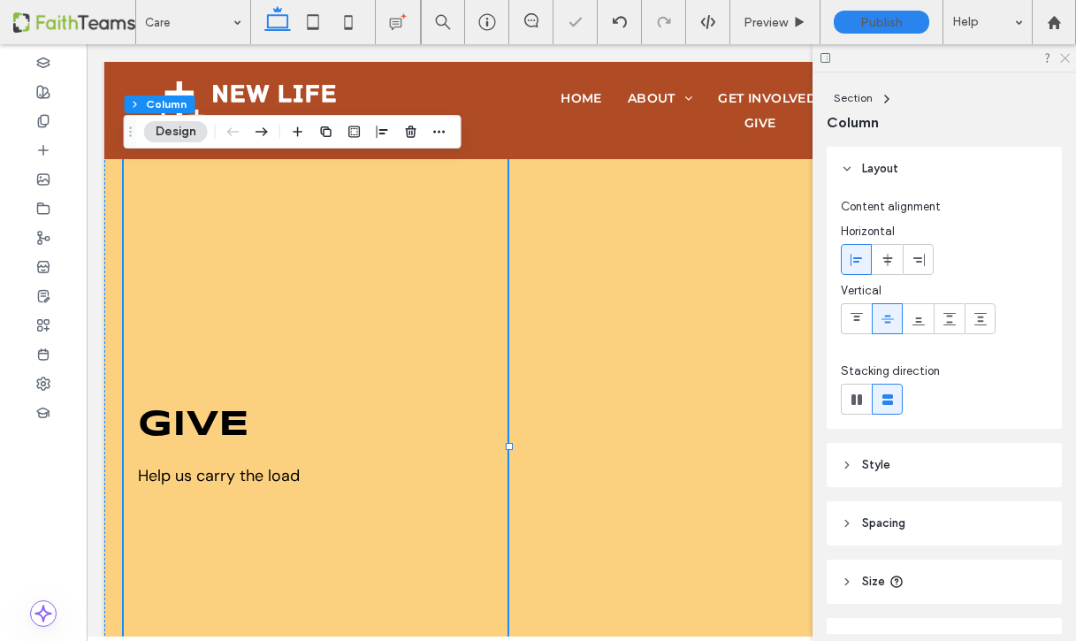
click at [1065, 57] on use at bounding box center [1065, 59] width 10 height 10
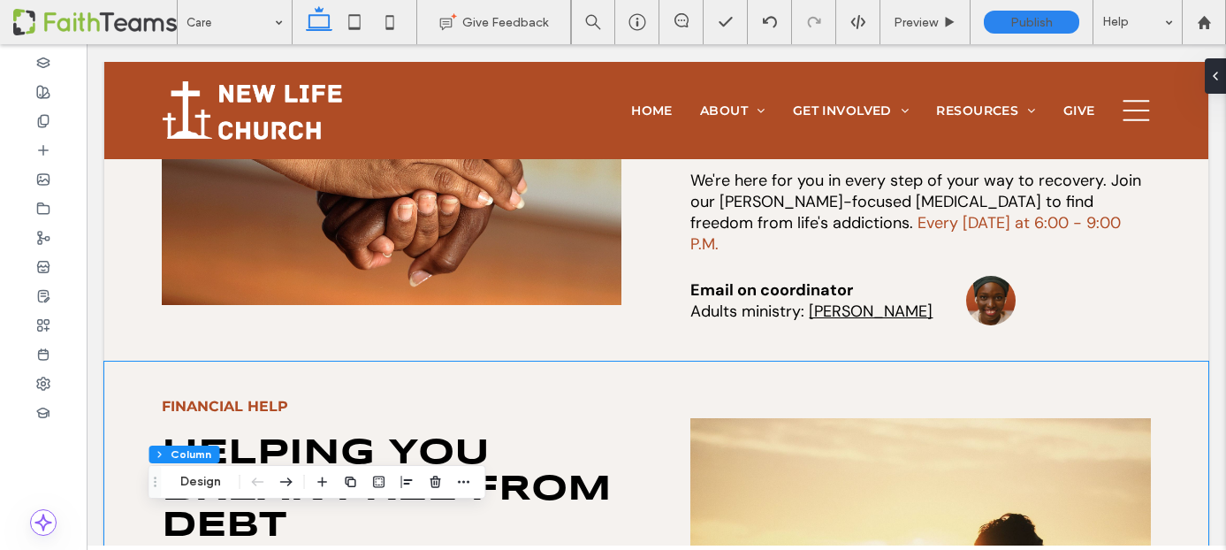
scroll to position [3514, 0]
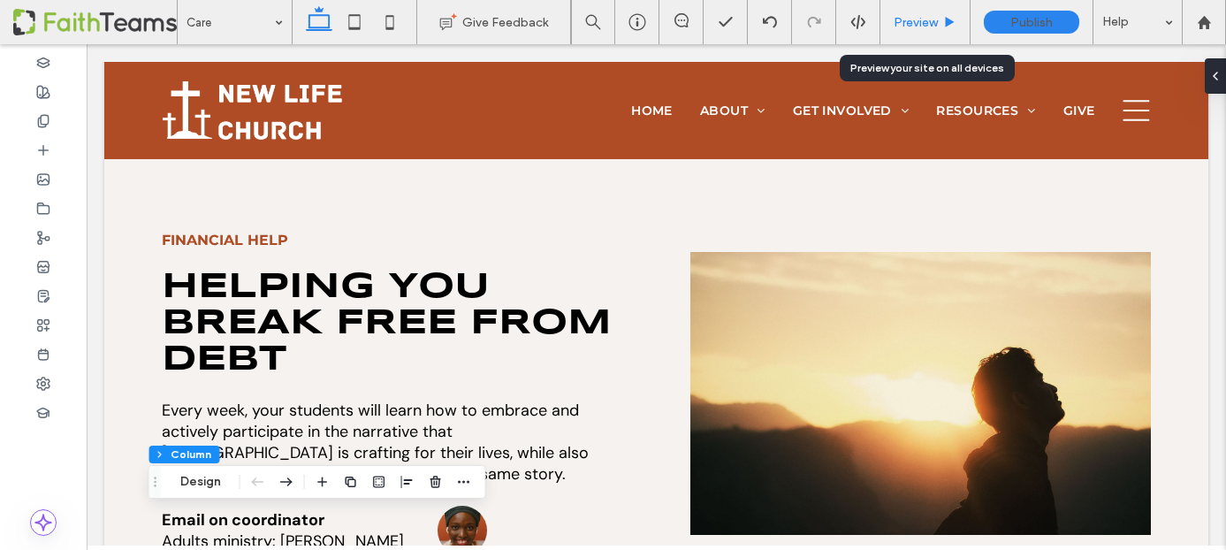
click at [923, 23] on span "Preview" at bounding box center [916, 22] width 44 height 15
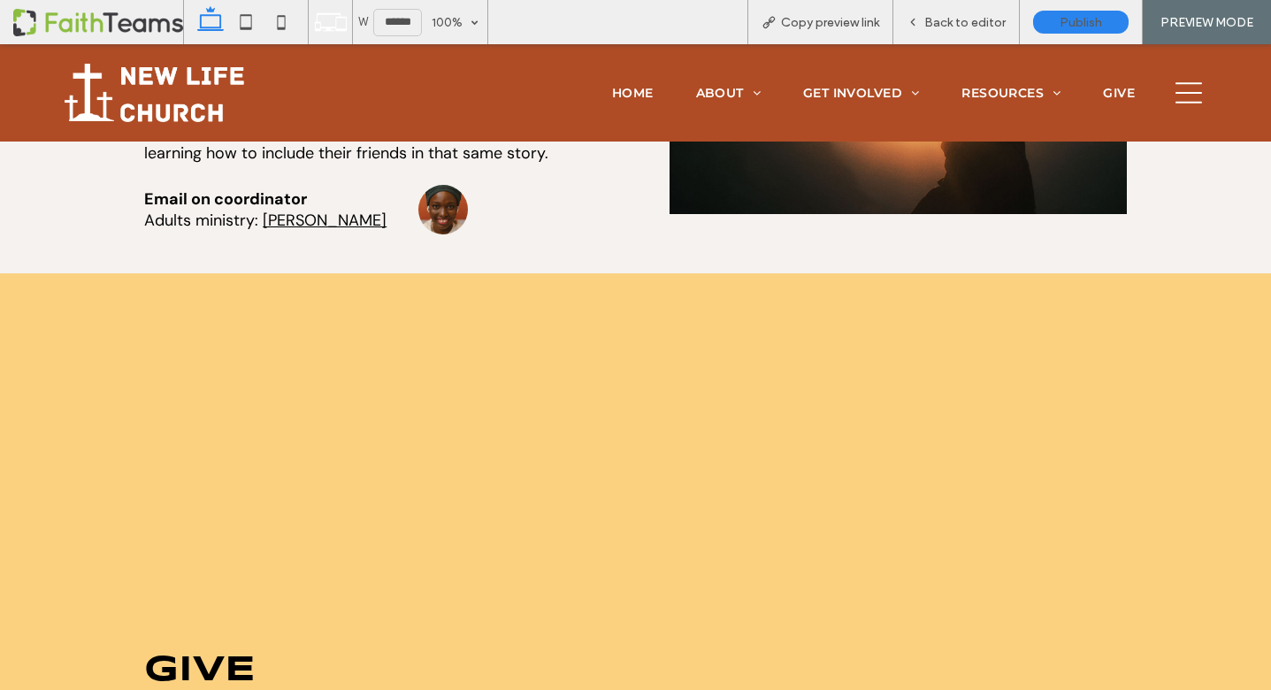
scroll to position [3884, 0]
